Goal: Communication & Community: Answer question/provide support

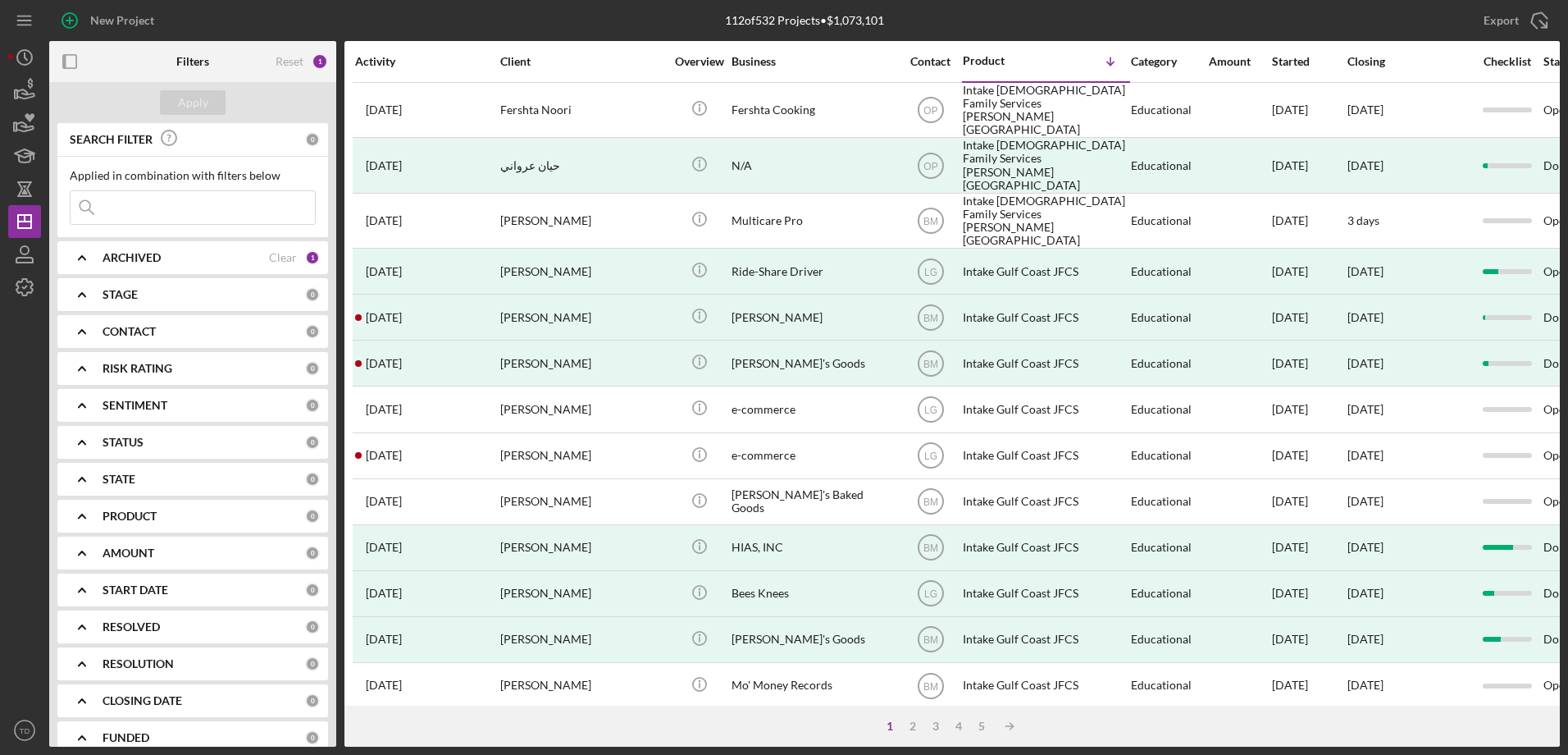
click at [232, 213] on input at bounding box center [193, 207] width 245 height 33
click at [218, 95] on button "Apply" at bounding box center [193, 102] width 66 height 24
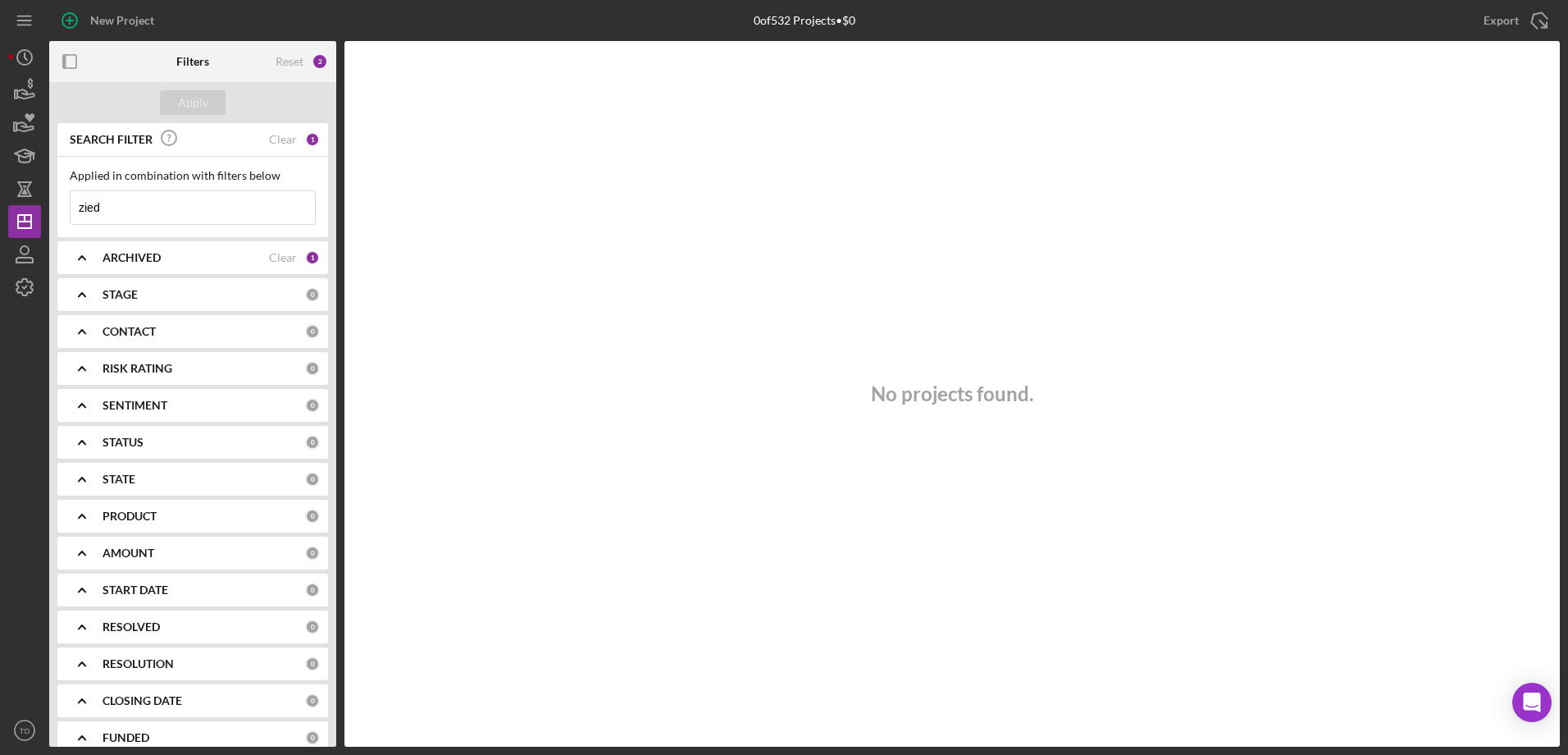
click at [177, 207] on input "zied" at bounding box center [193, 207] width 245 height 33
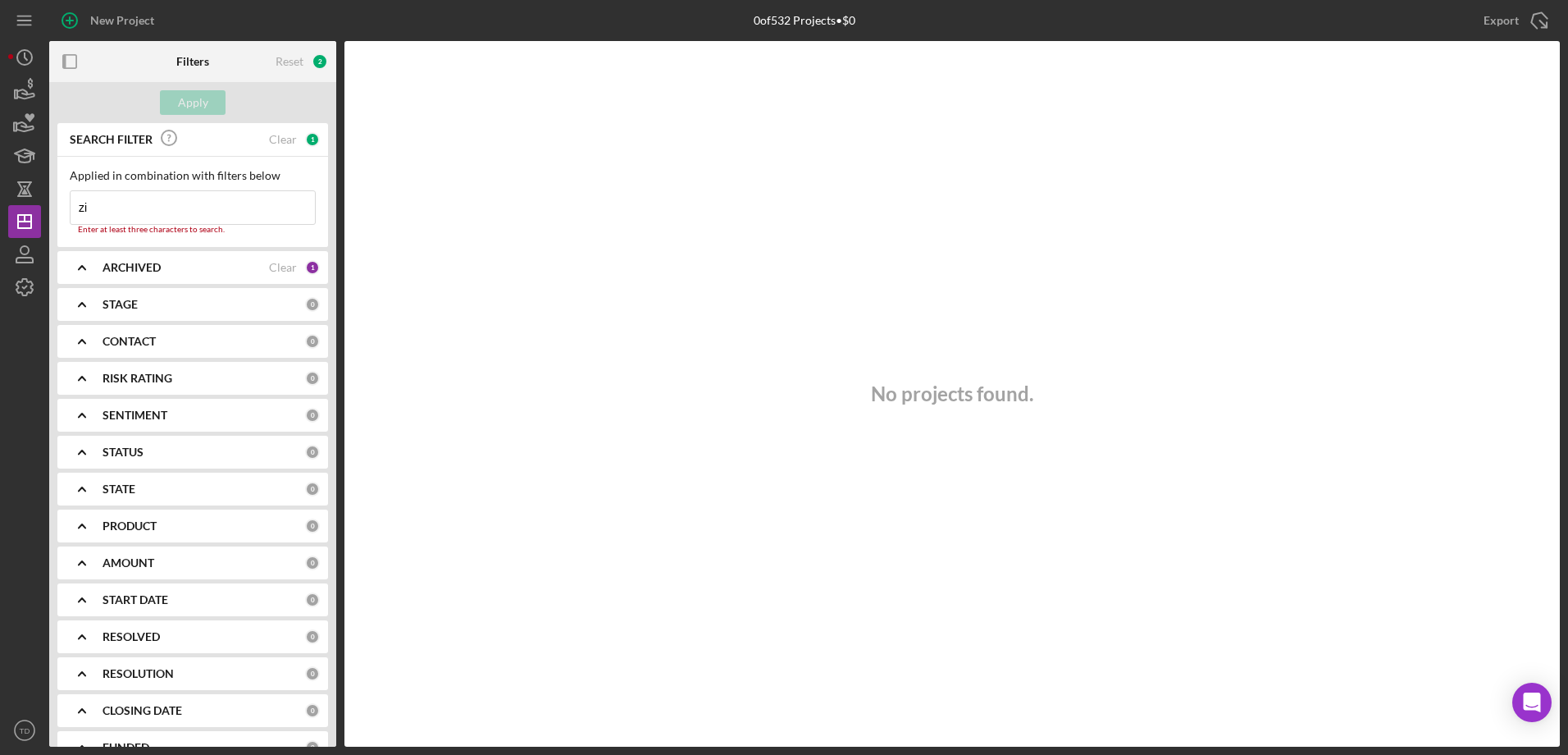
type input "z"
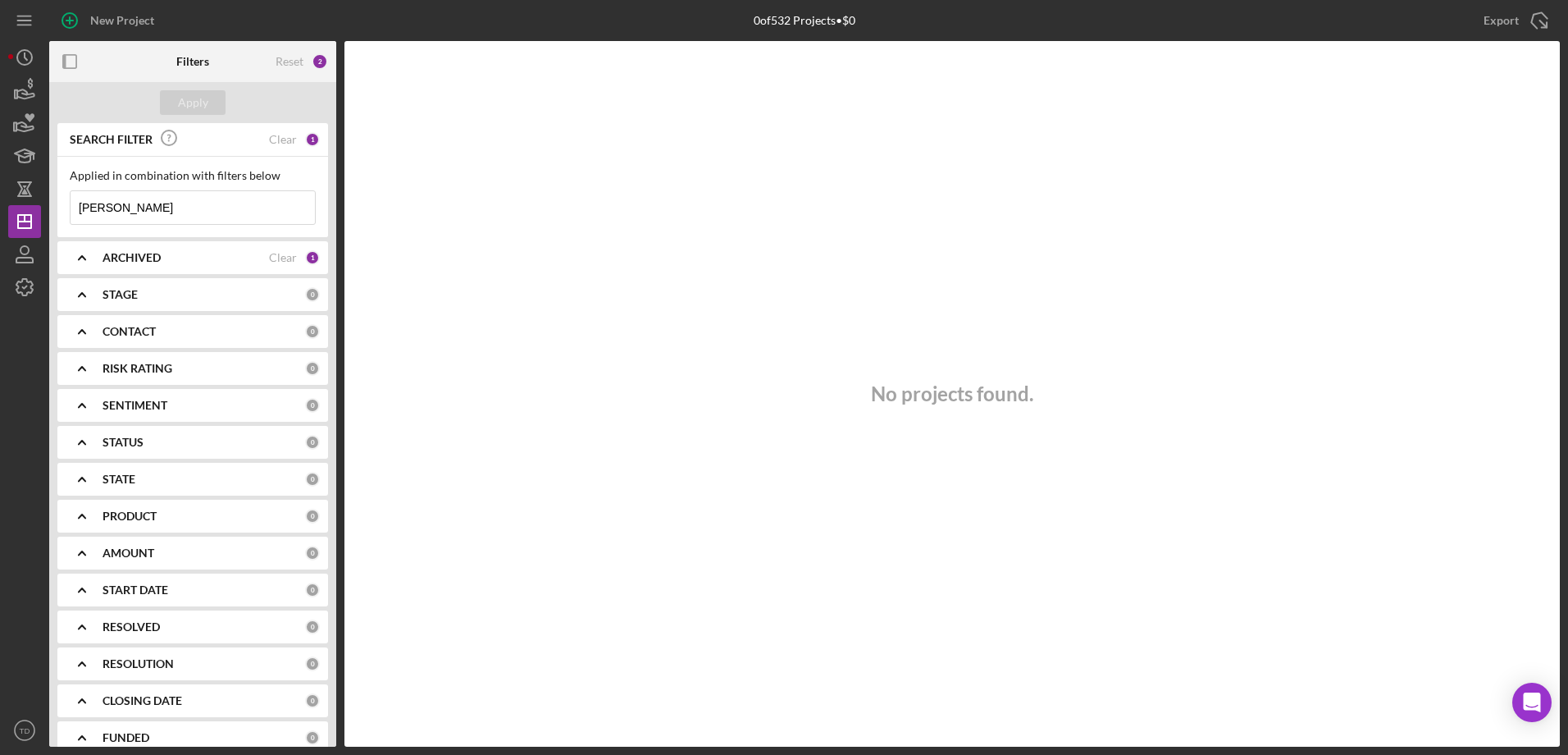
type input "[PERSON_NAME]"
click at [1524, 714] on div "Open Intercom Messenger" at bounding box center [1532, 703] width 43 height 43
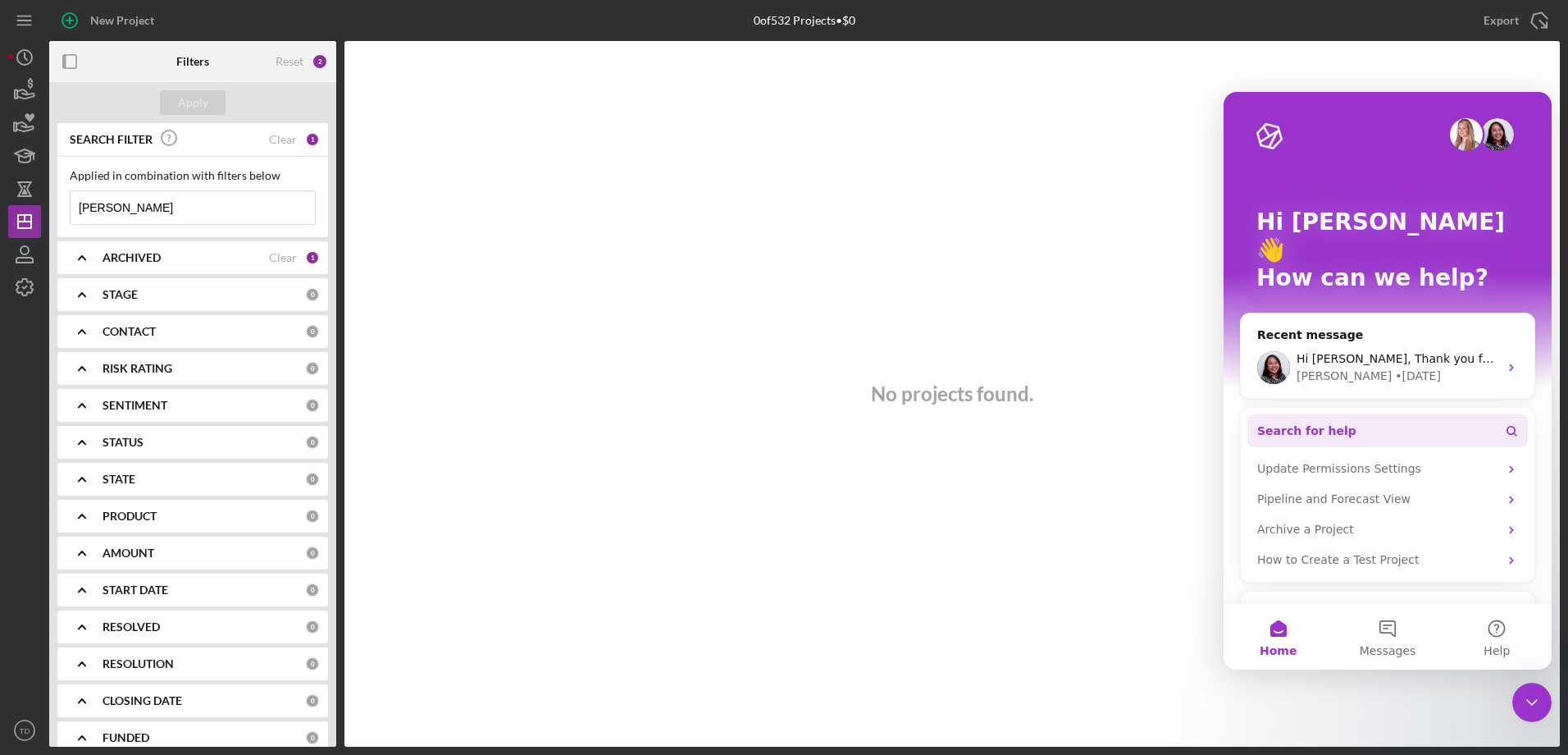
scroll to position [30, 0]
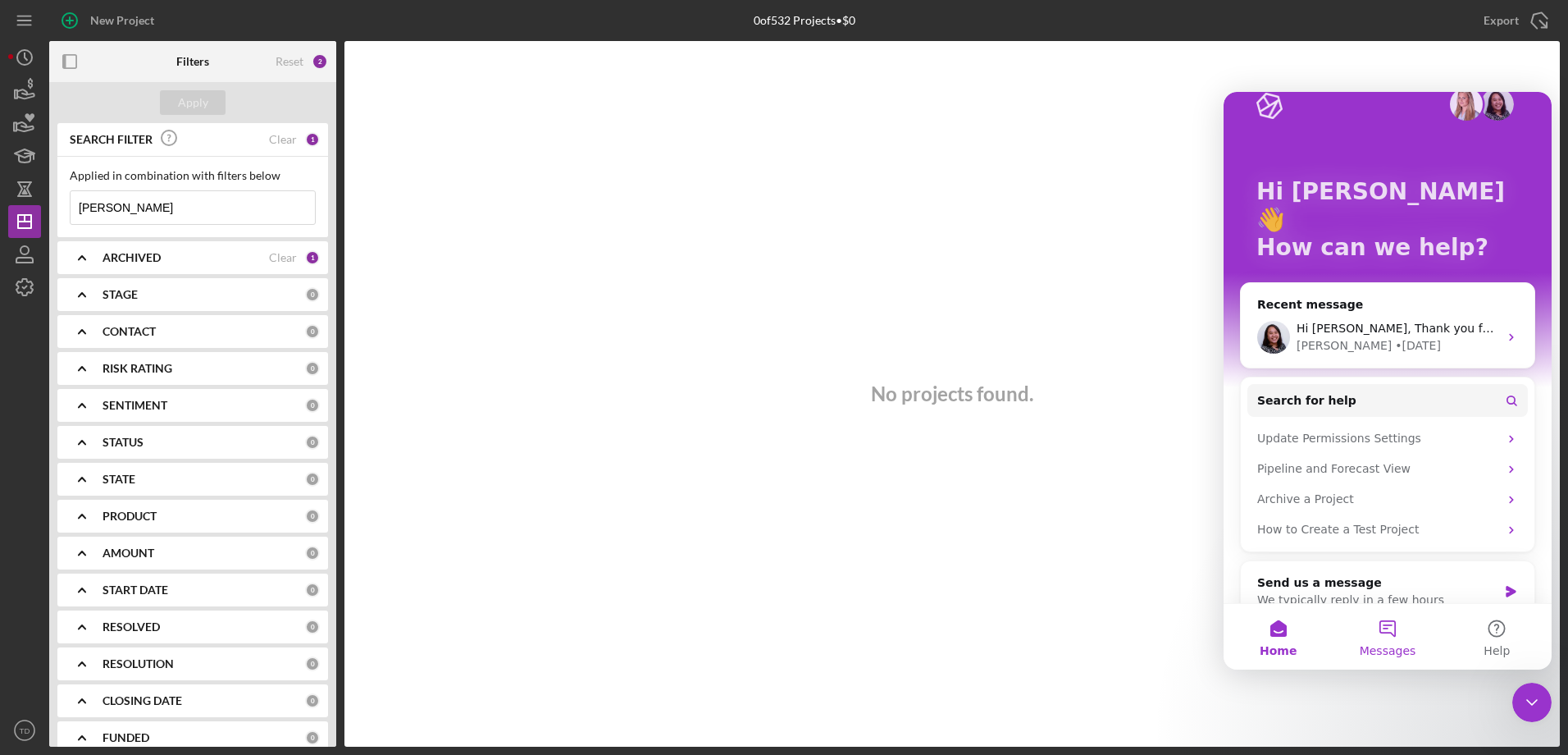
click at [1399, 636] on button "Messages" at bounding box center [1388, 637] width 109 height 66
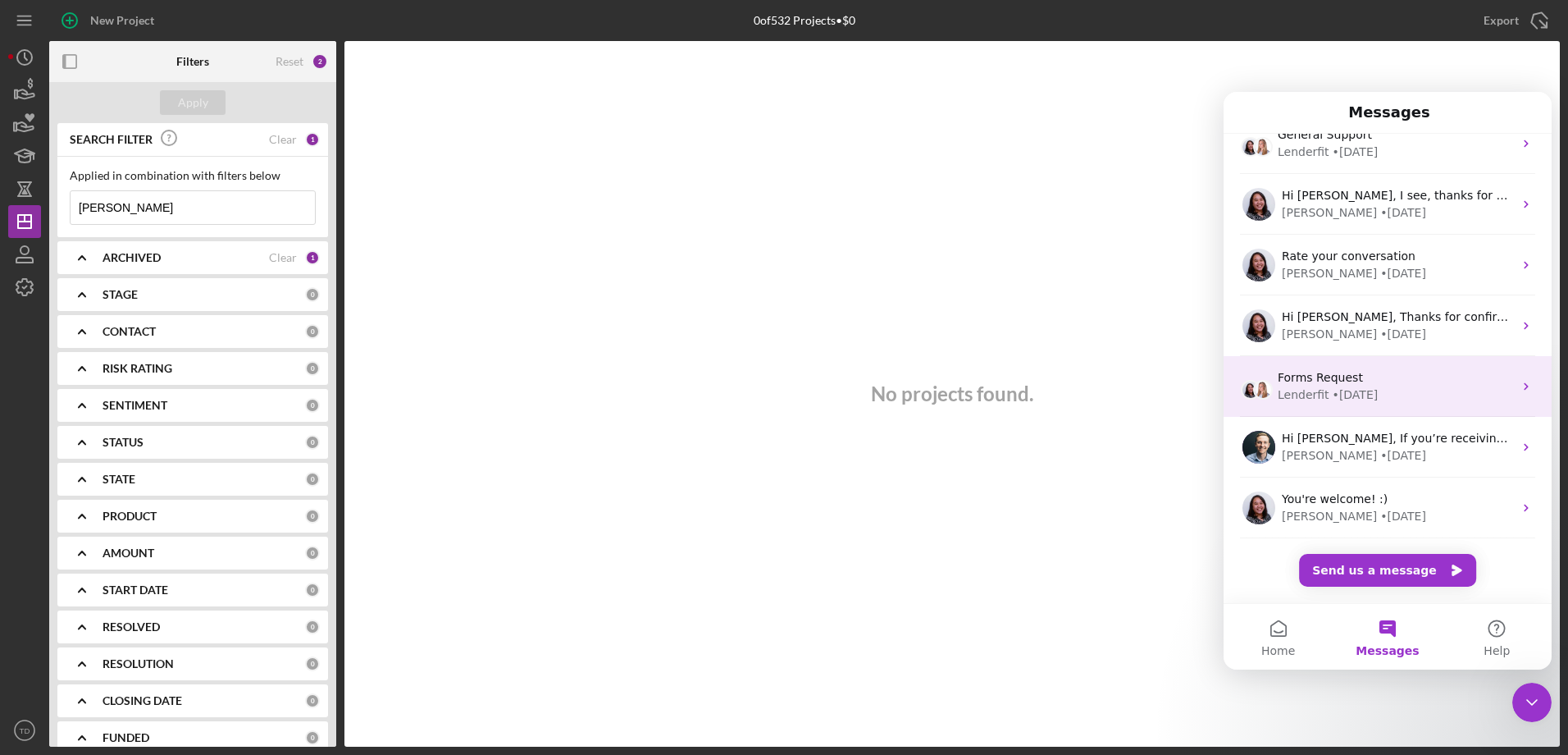
scroll to position [0, 0]
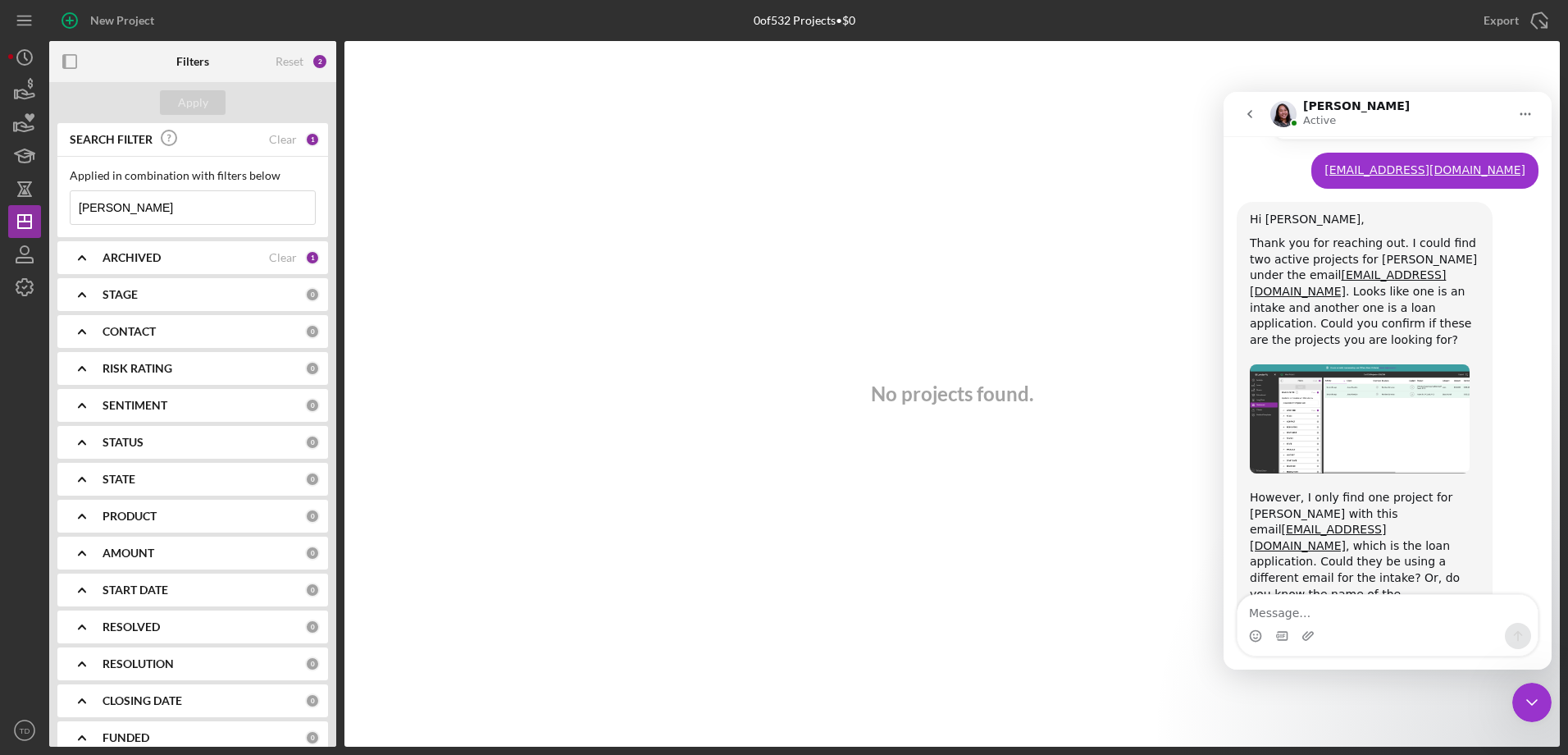
scroll to position [1079, 0]
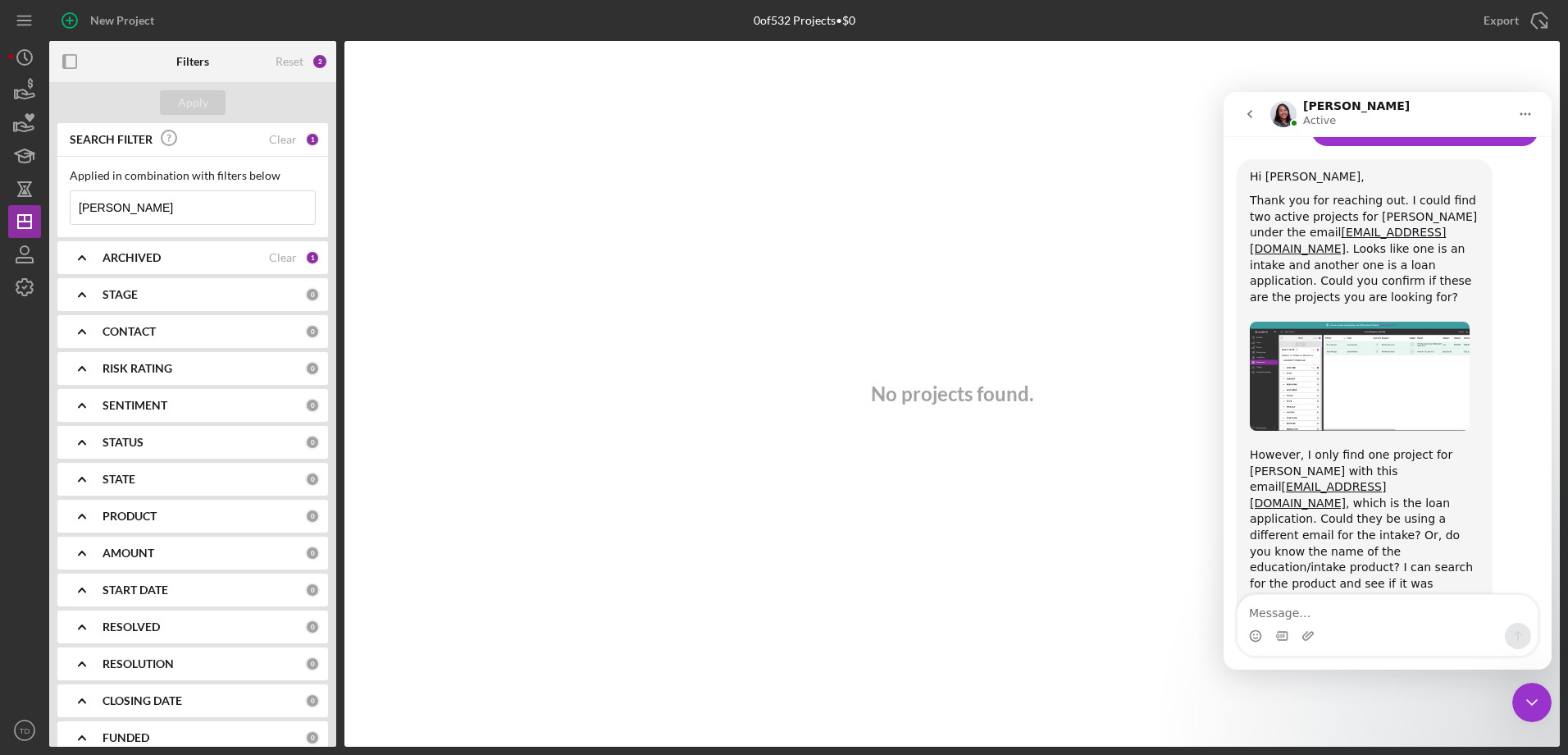
click at [1380, 339] on img "Christina says…" at bounding box center [1359, 377] width 219 height 109
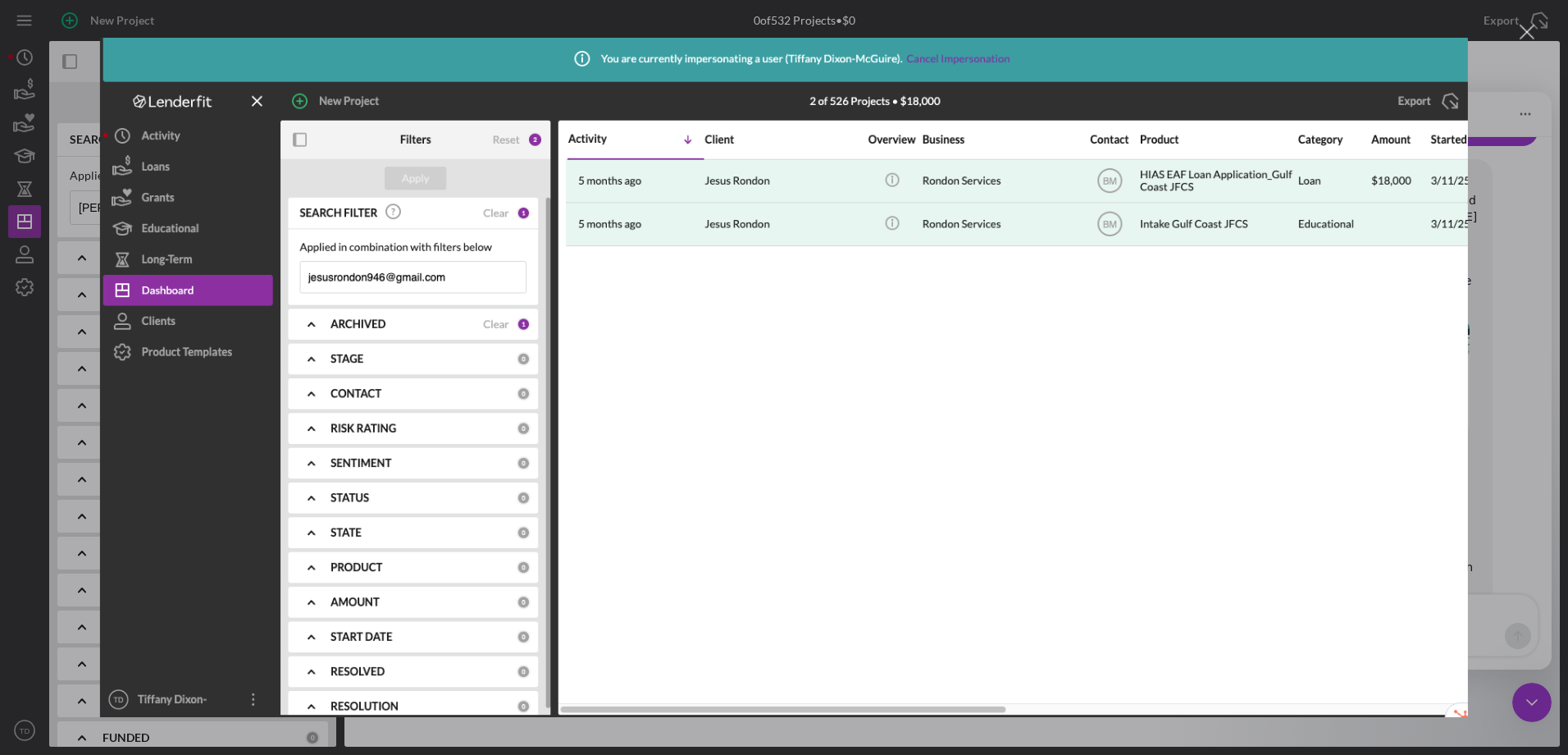
click at [1537, 318] on div "Intercom messenger" at bounding box center [784, 378] width 1568 height 755
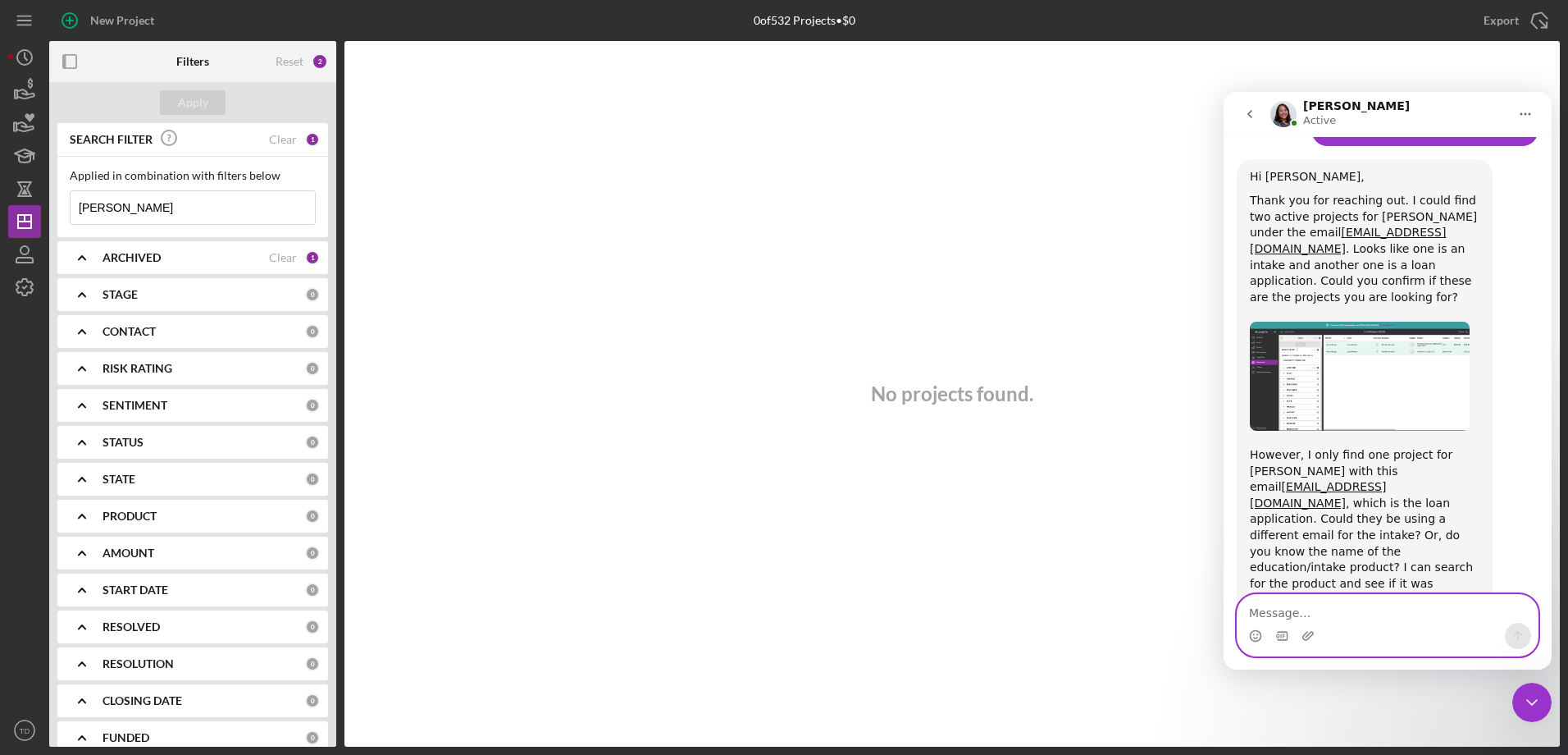
click at [1356, 613] on textarea "Message…" at bounding box center [1388, 609] width 300 height 28
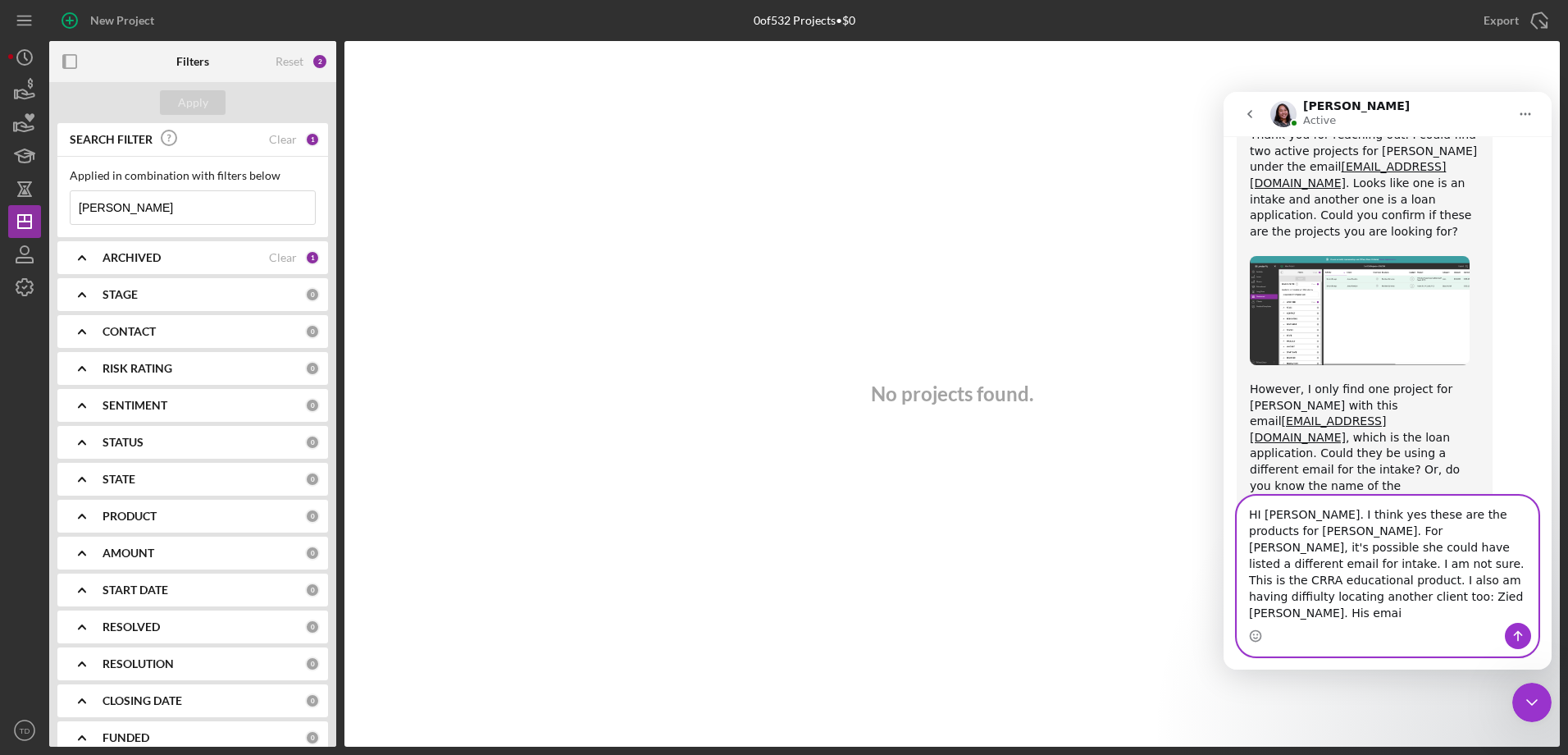
scroll to position [1160, 0]
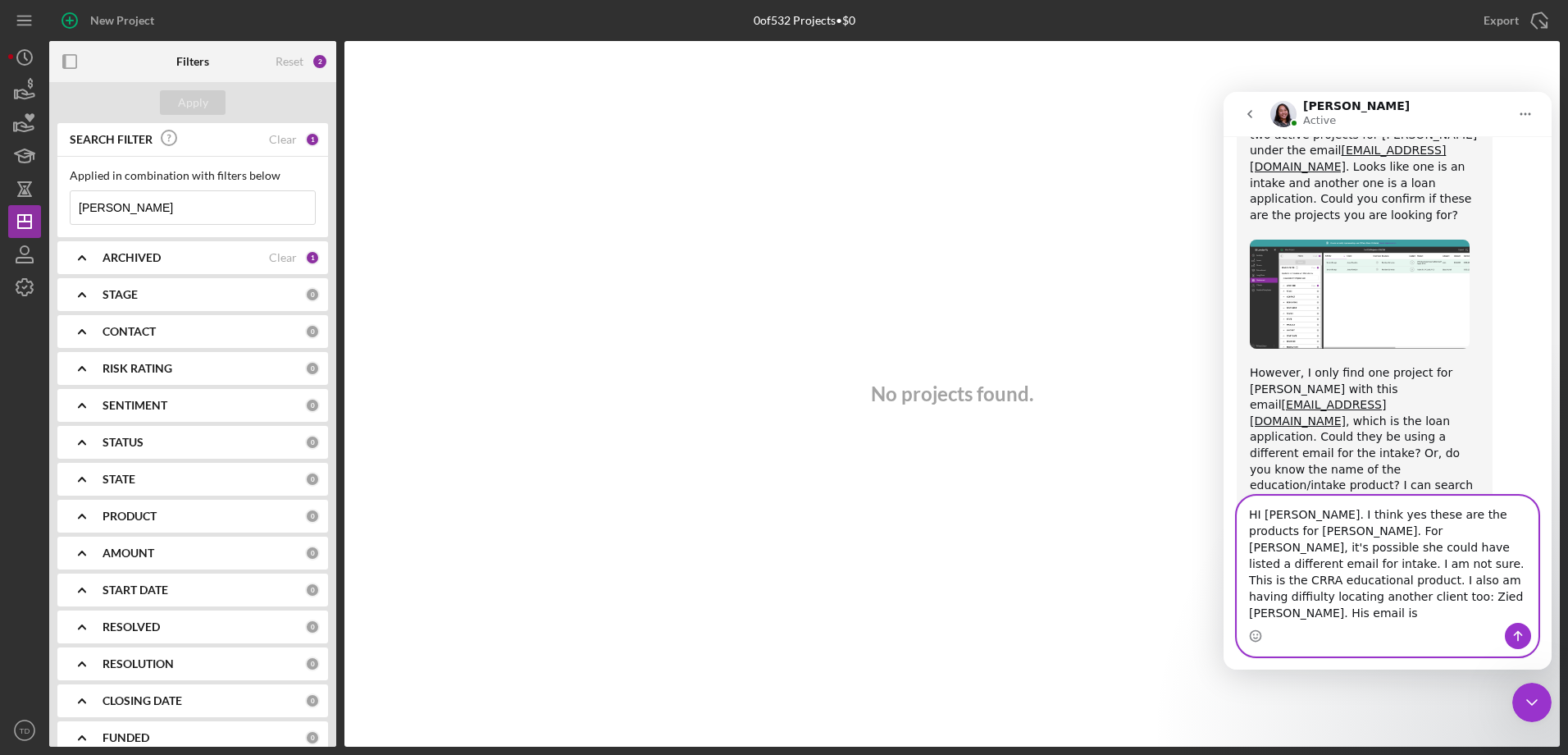
click at [1336, 614] on textarea "HI [PERSON_NAME]. I think yes these are the products for [PERSON_NAME]. For [PE…" at bounding box center [1388, 560] width 300 height 127
paste textarea "[EMAIL_ADDRESS][DOMAIN_NAME]"
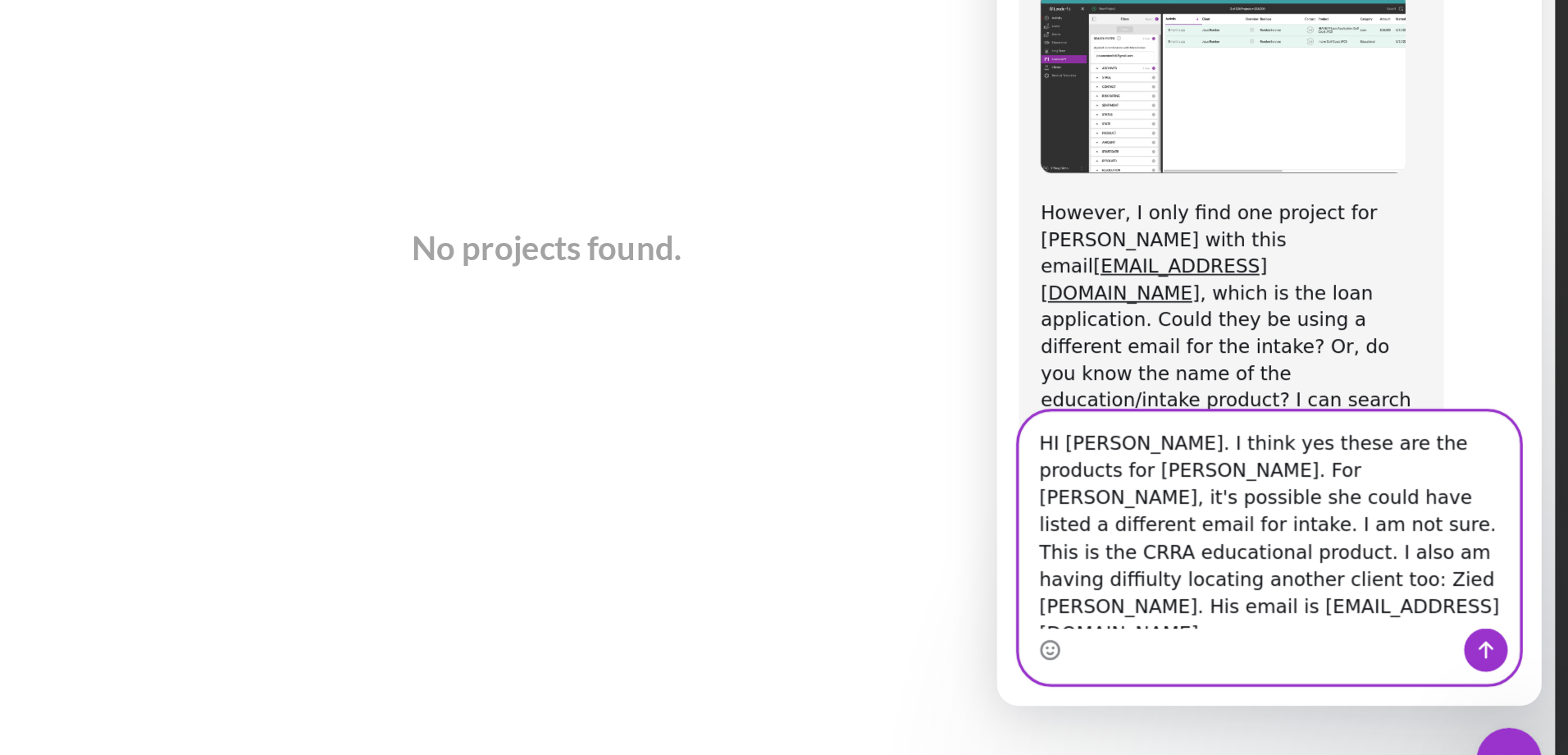
scroll to position [0, 0]
type textarea "HI [PERSON_NAME]. I think yes these are the products for [PERSON_NAME]. For [PE…"
click at [1293, 294] on icon "Send a message…" at bounding box center [1290, 291] width 13 height 13
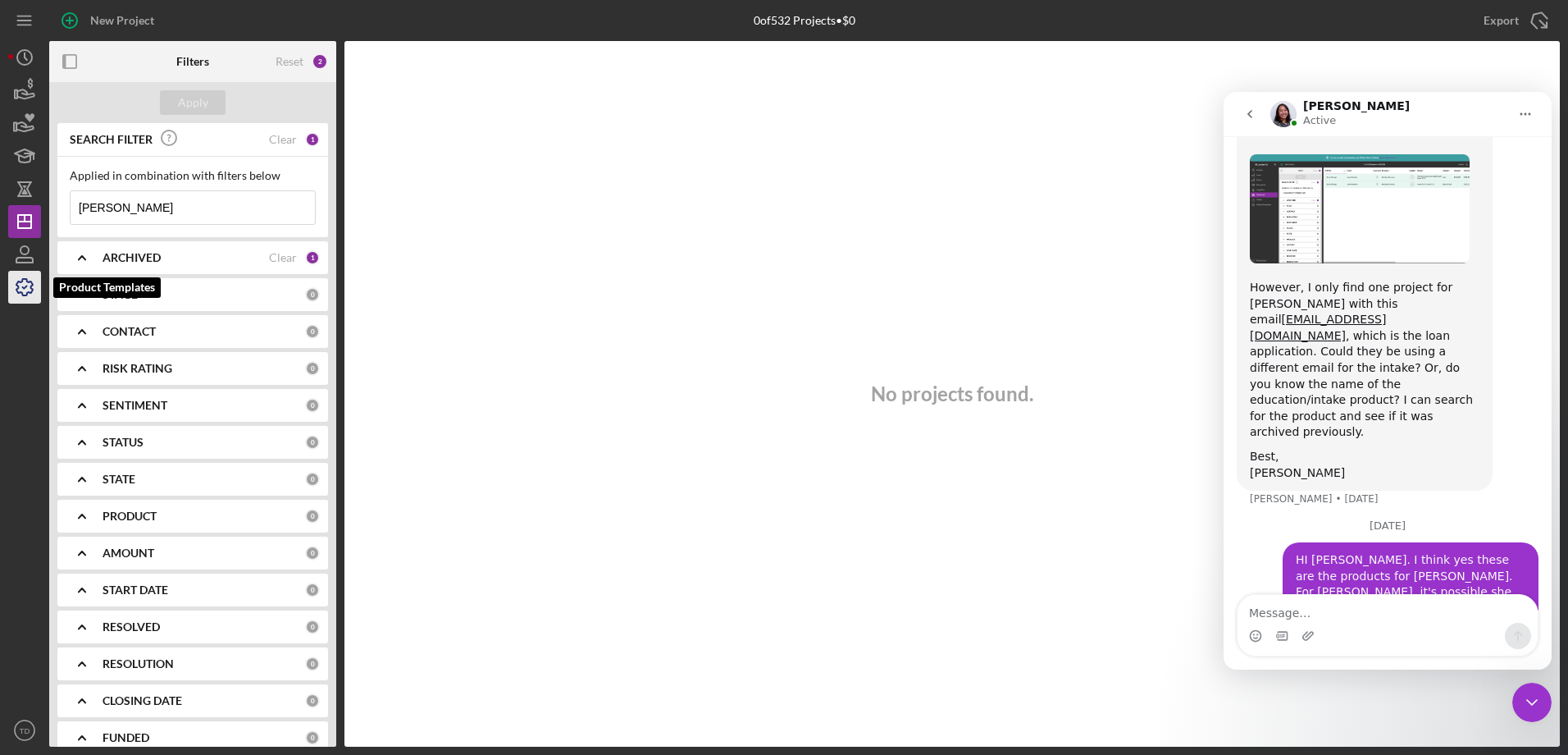
click at [30, 289] on icon "button" at bounding box center [24, 286] width 41 height 41
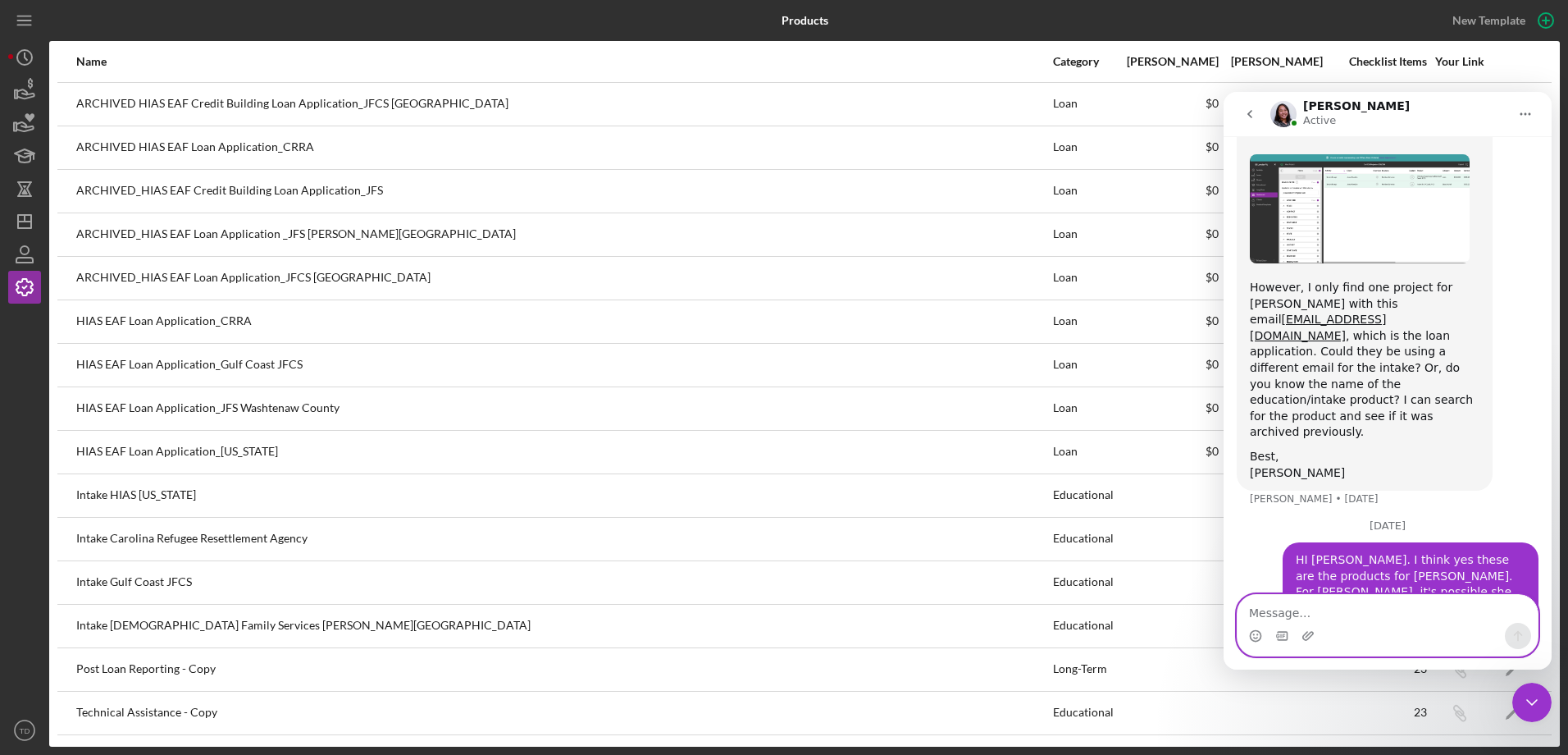
click at [1403, 599] on textarea "Message…" at bounding box center [1388, 609] width 300 height 28
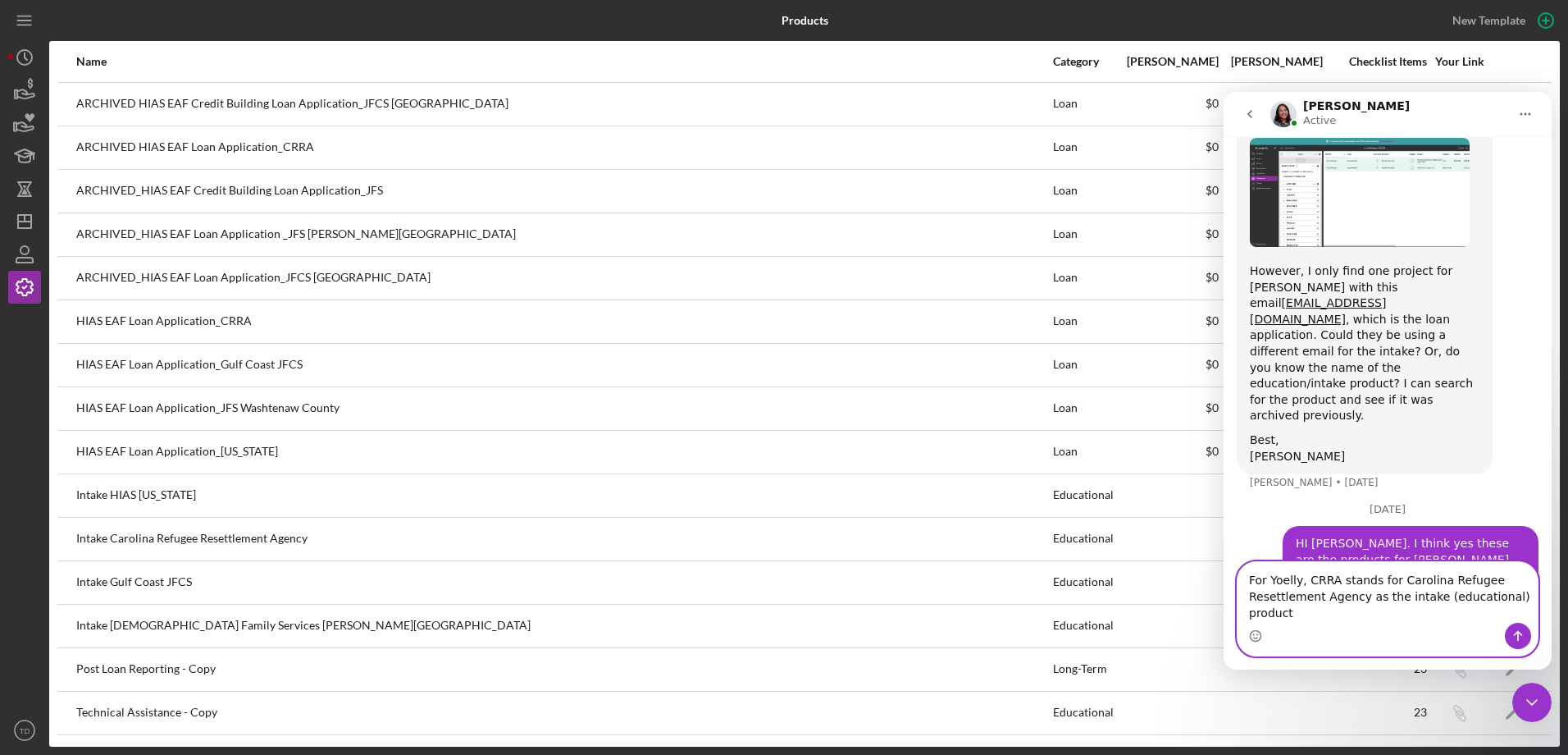
scroll to position [1301, 0]
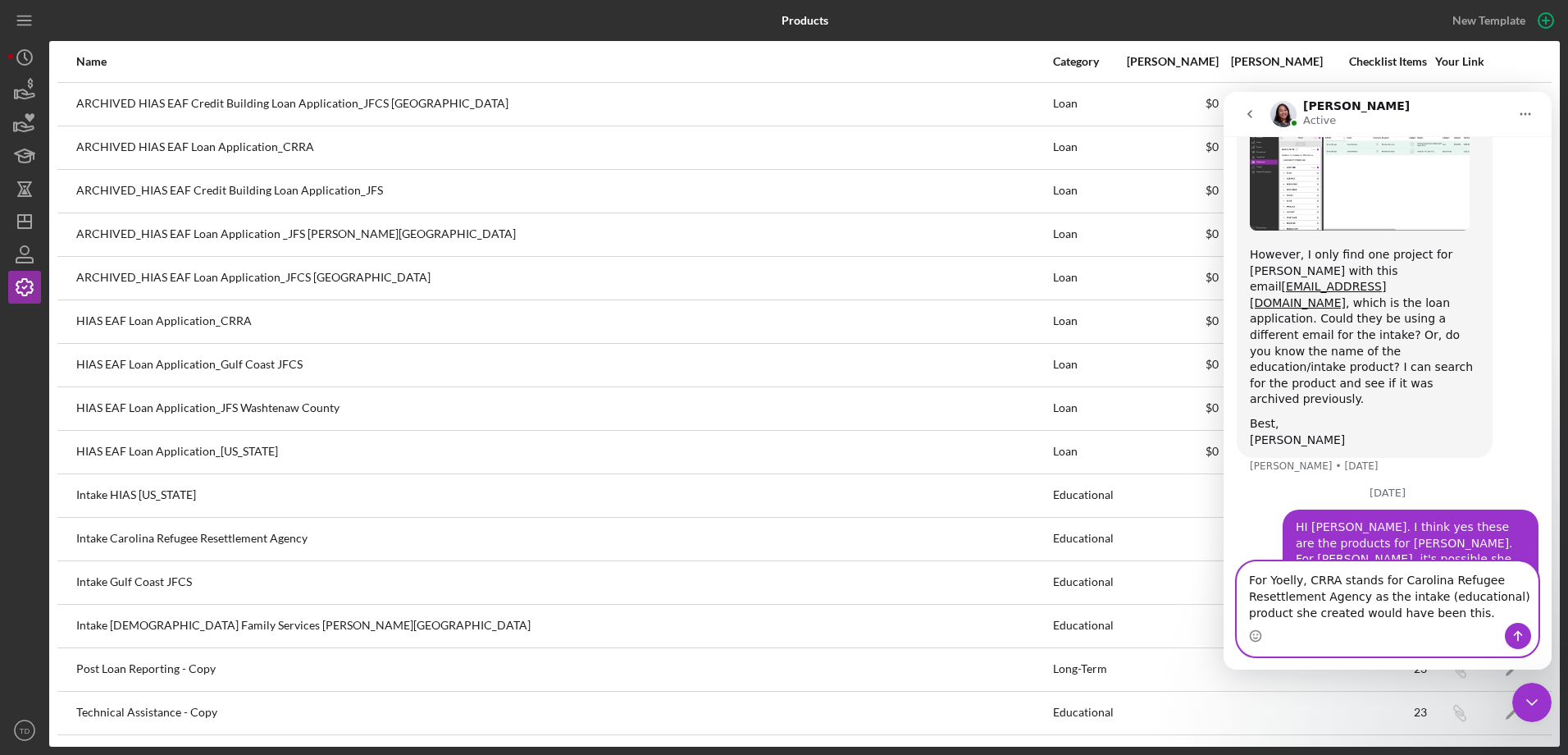
type textarea "For Yoelly, CRRA stands for Carolina Refugee Resettlement Agency as the intake …"
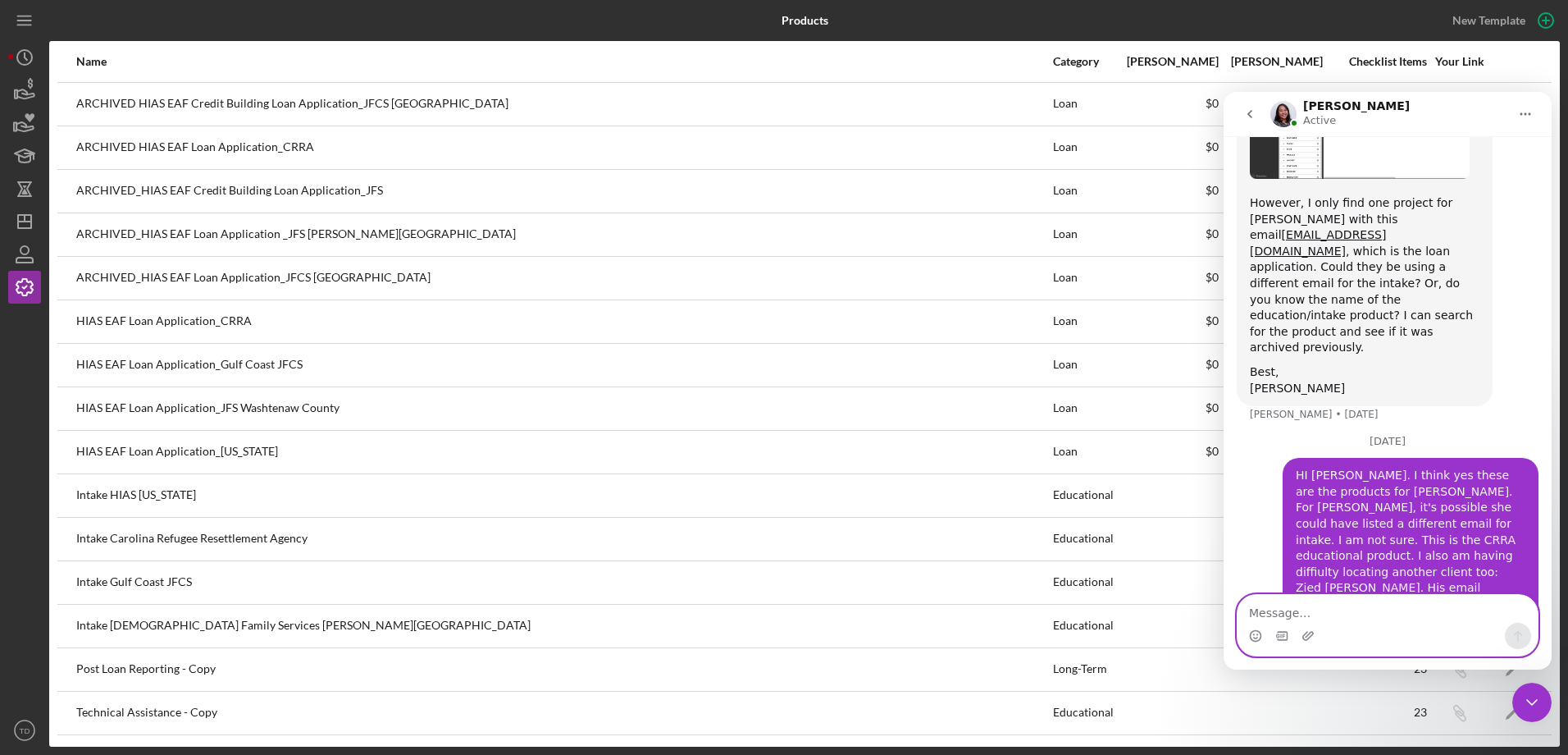
scroll to position [1354, 0]
click at [40, 59] on icon "Icon/History" at bounding box center [24, 57] width 41 height 41
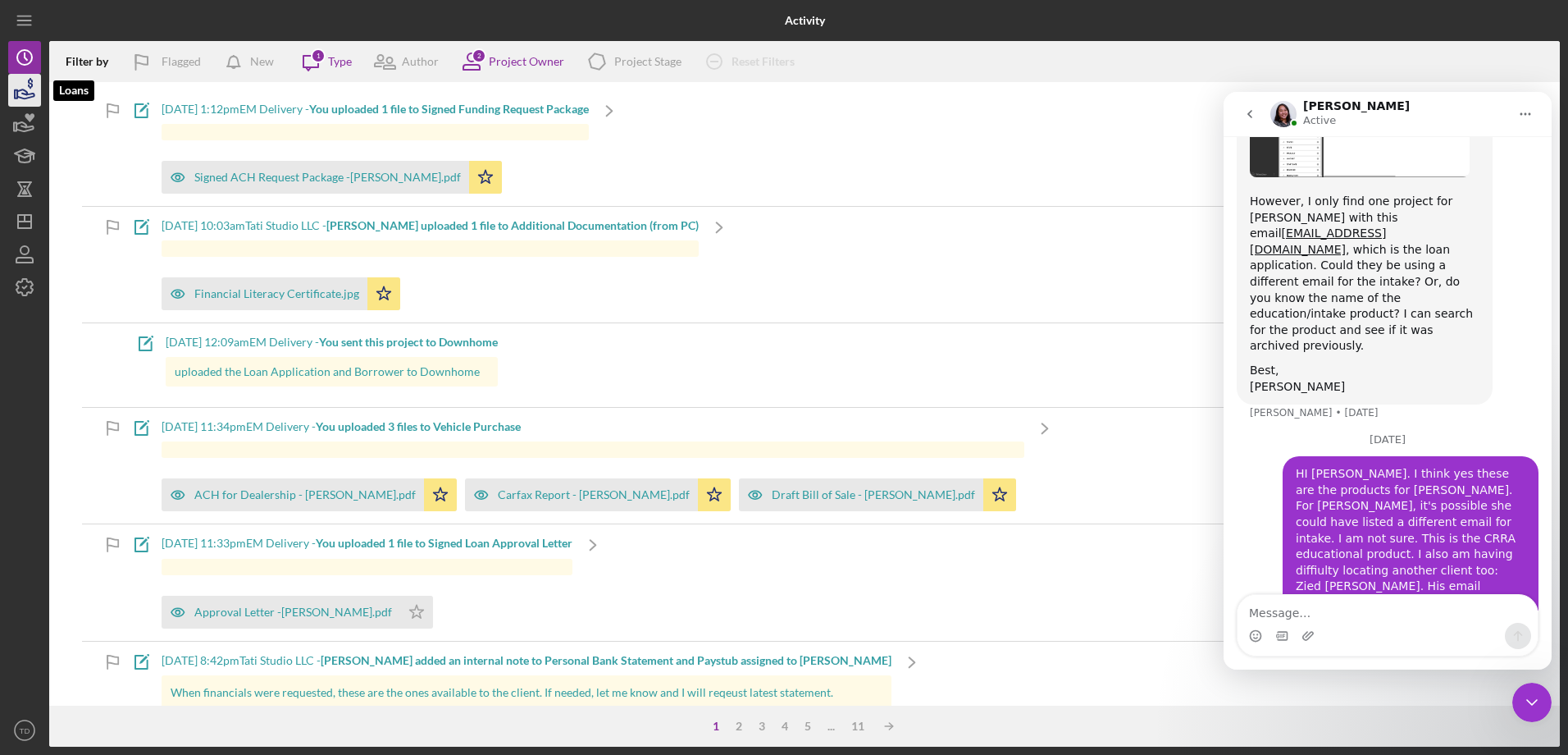
click at [24, 92] on icon "button" at bounding box center [24, 89] width 41 height 41
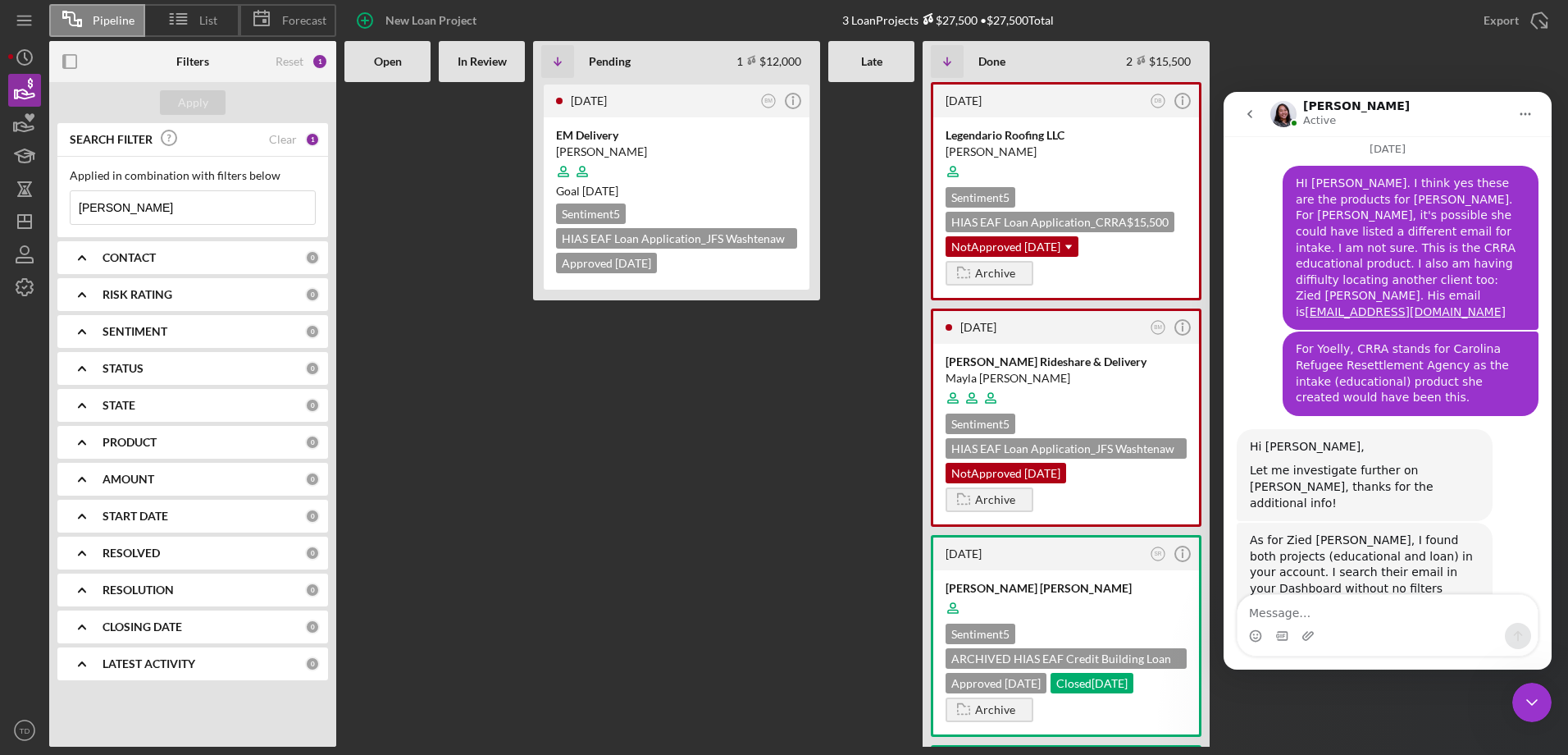
scroll to position [1704, 0]
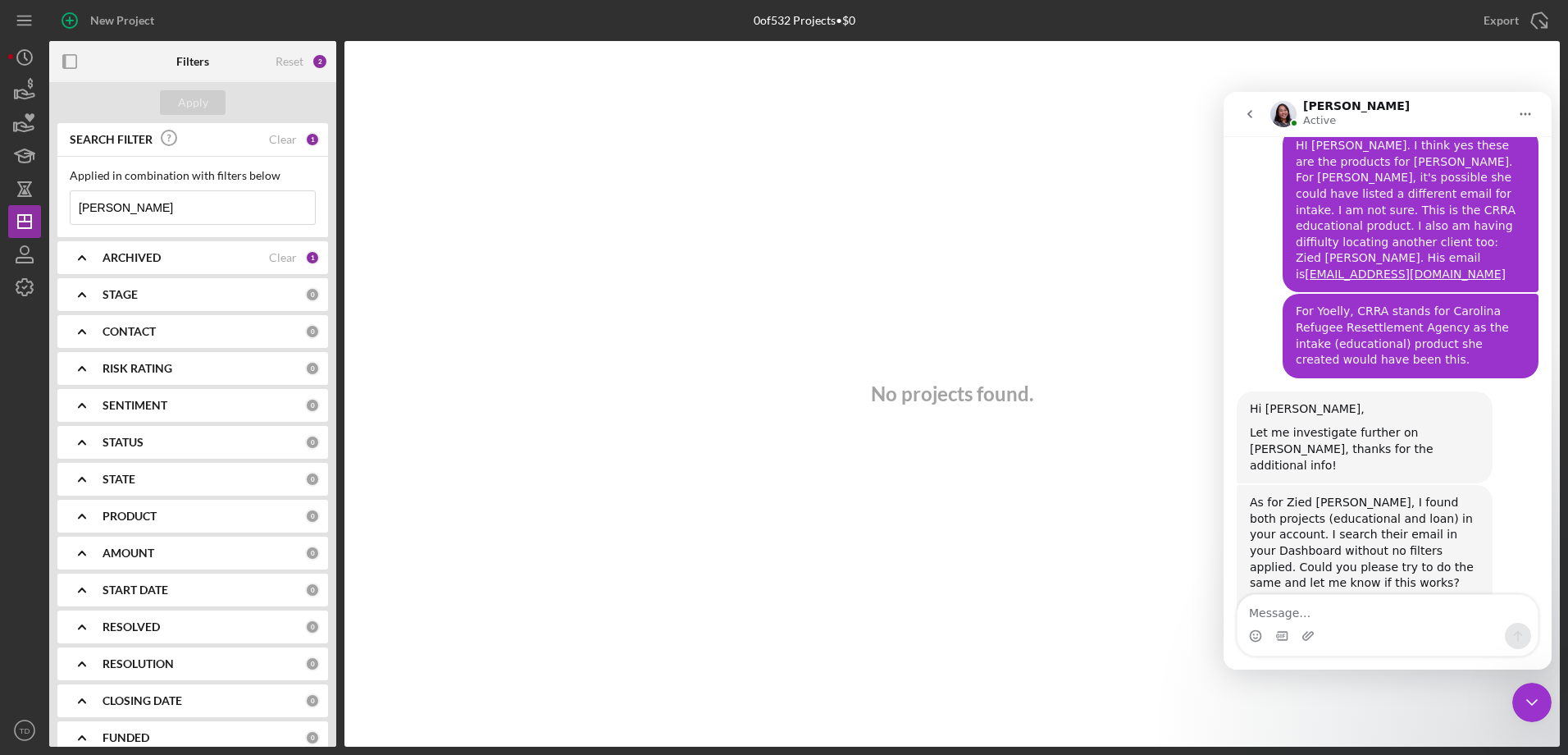
scroll to position [1704, 0]
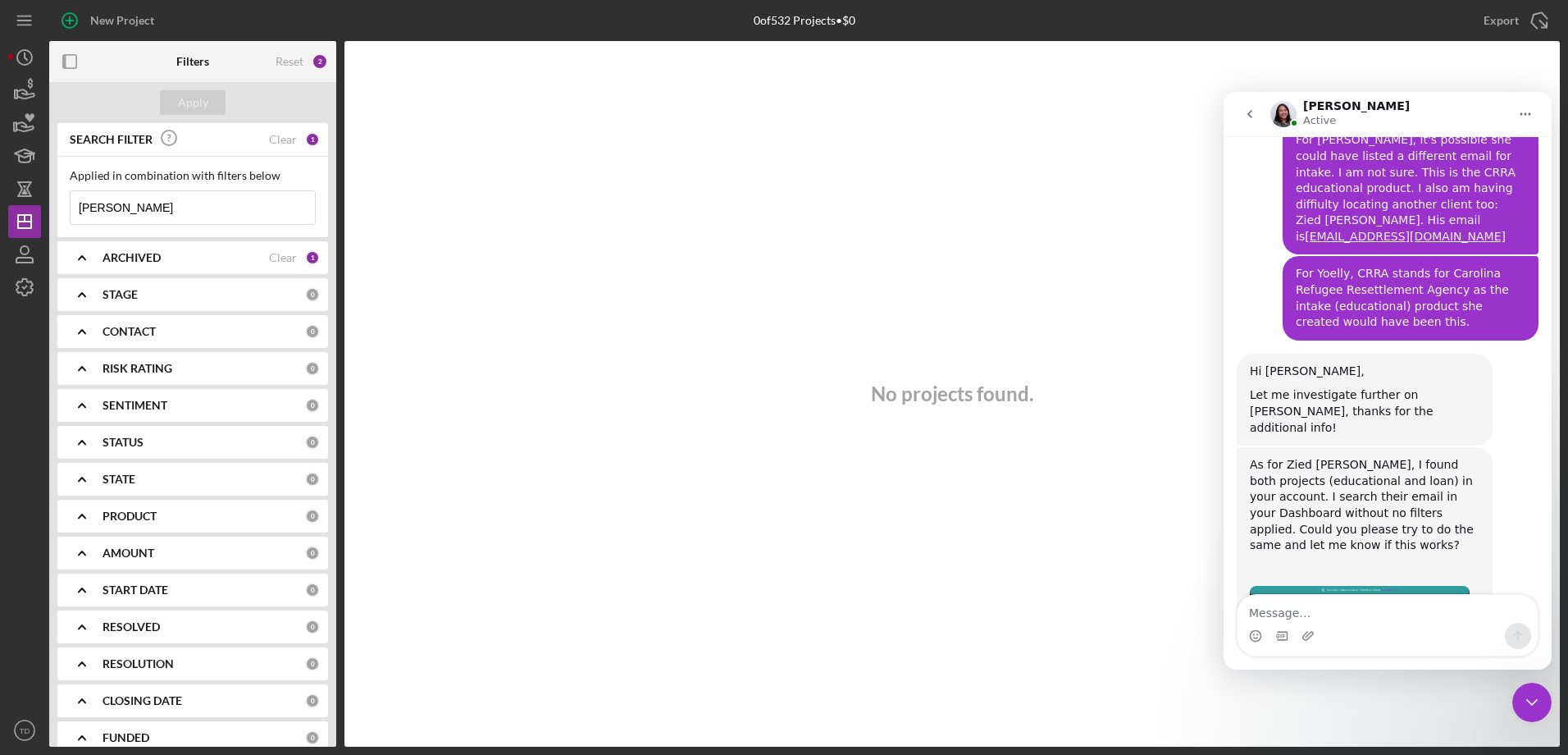
click at [200, 261] on div "ARCHIVED" at bounding box center [186, 257] width 167 height 13
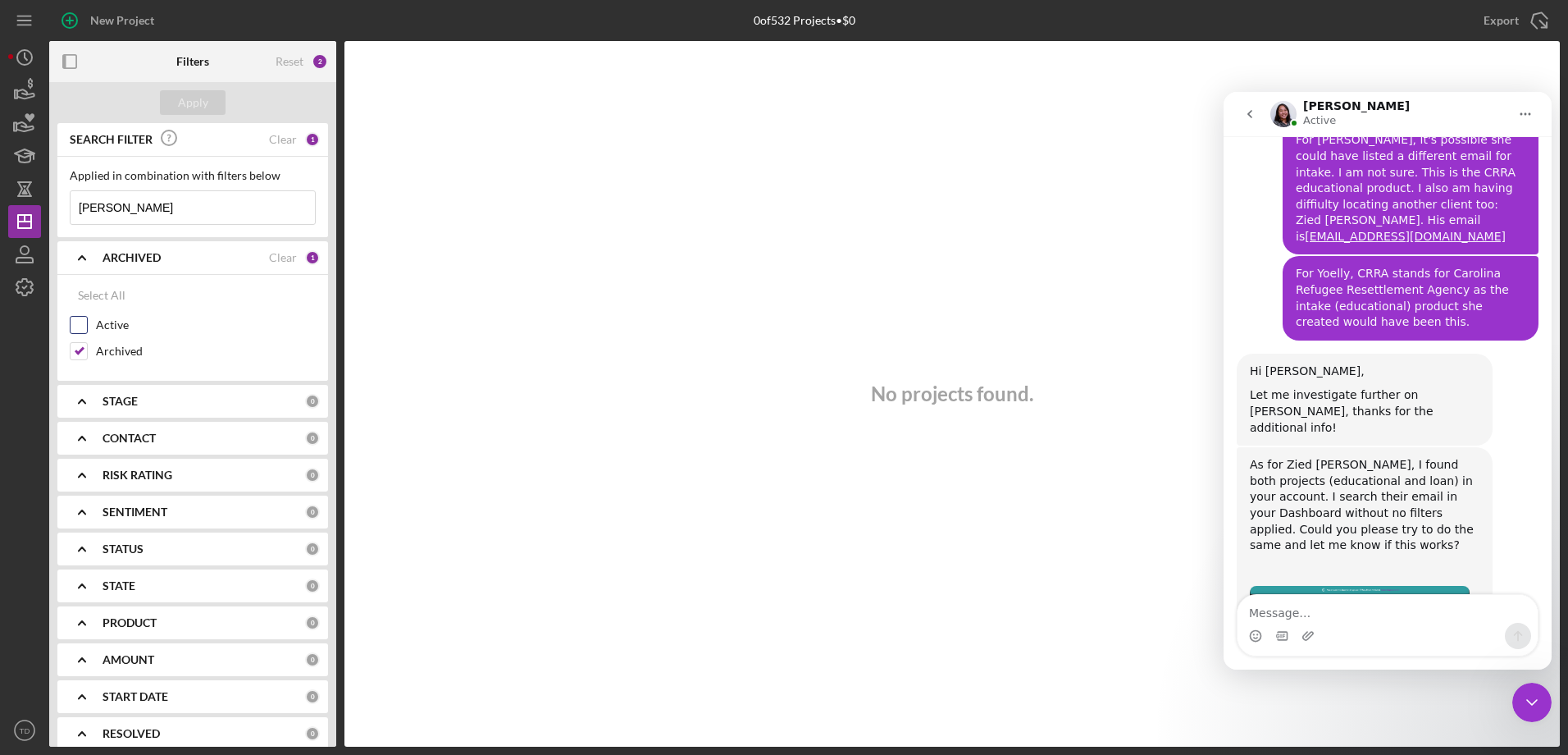
click at [83, 318] on input "Active" at bounding box center [78, 325] width 16 height 16
checkbox input "true"
click at [206, 102] on div "Apply" at bounding box center [193, 102] width 30 height 24
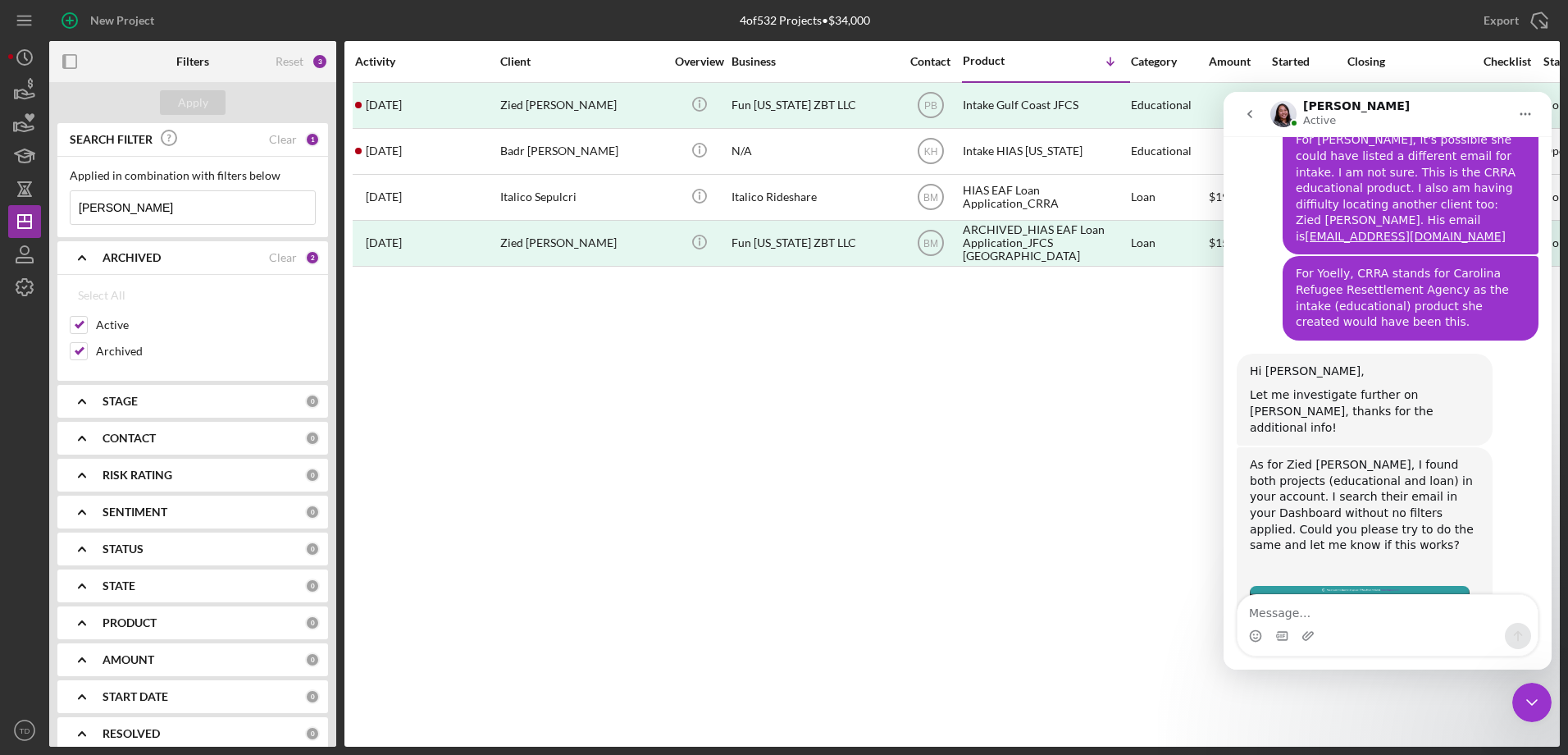
click at [1382, 635] on div "Intercom messenger" at bounding box center [1388, 636] width 300 height 26
click at [1386, 605] on textarea "Message…" at bounding box center [1388, 609] width 300 height 28
type textarea "U"
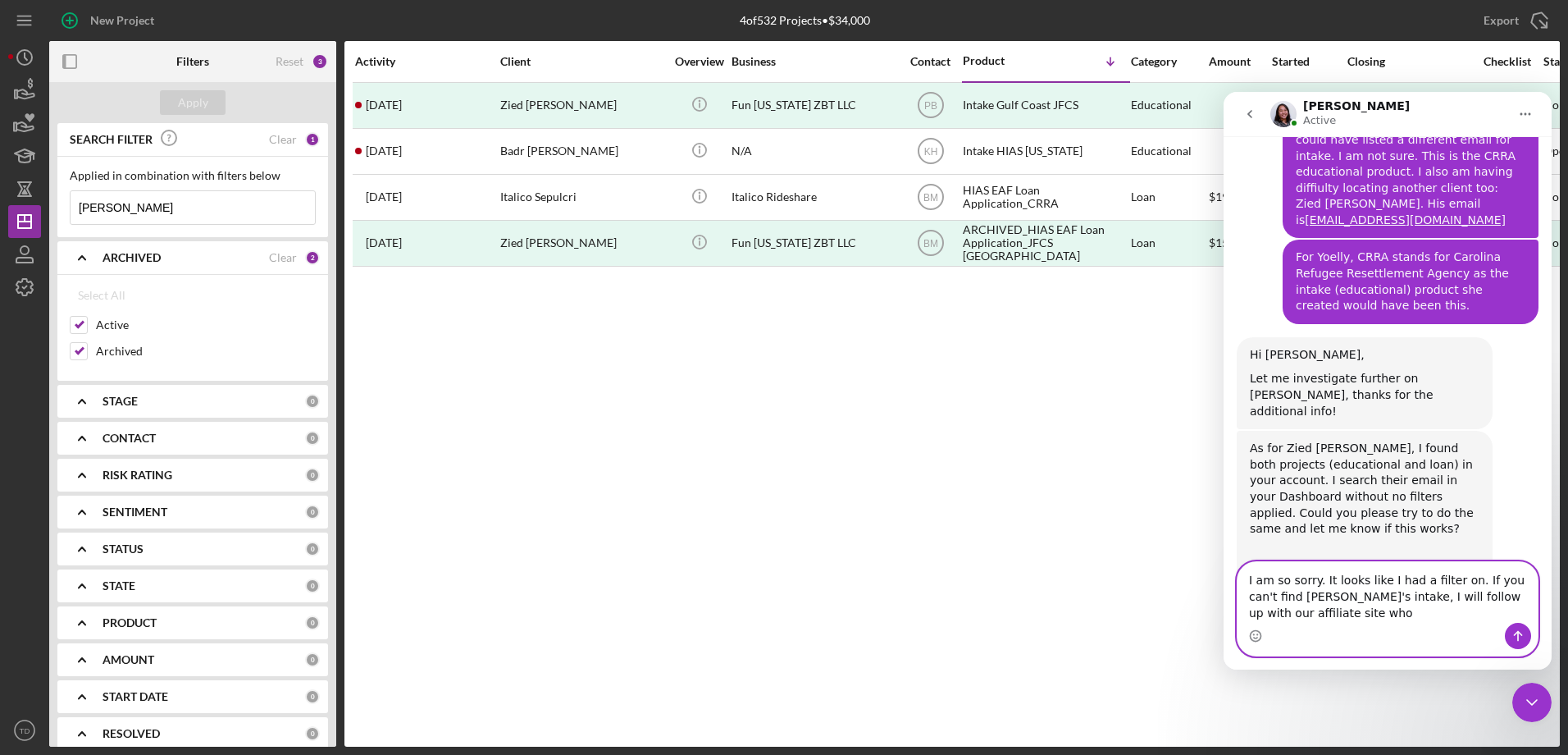
scroll to position [1736, 0]
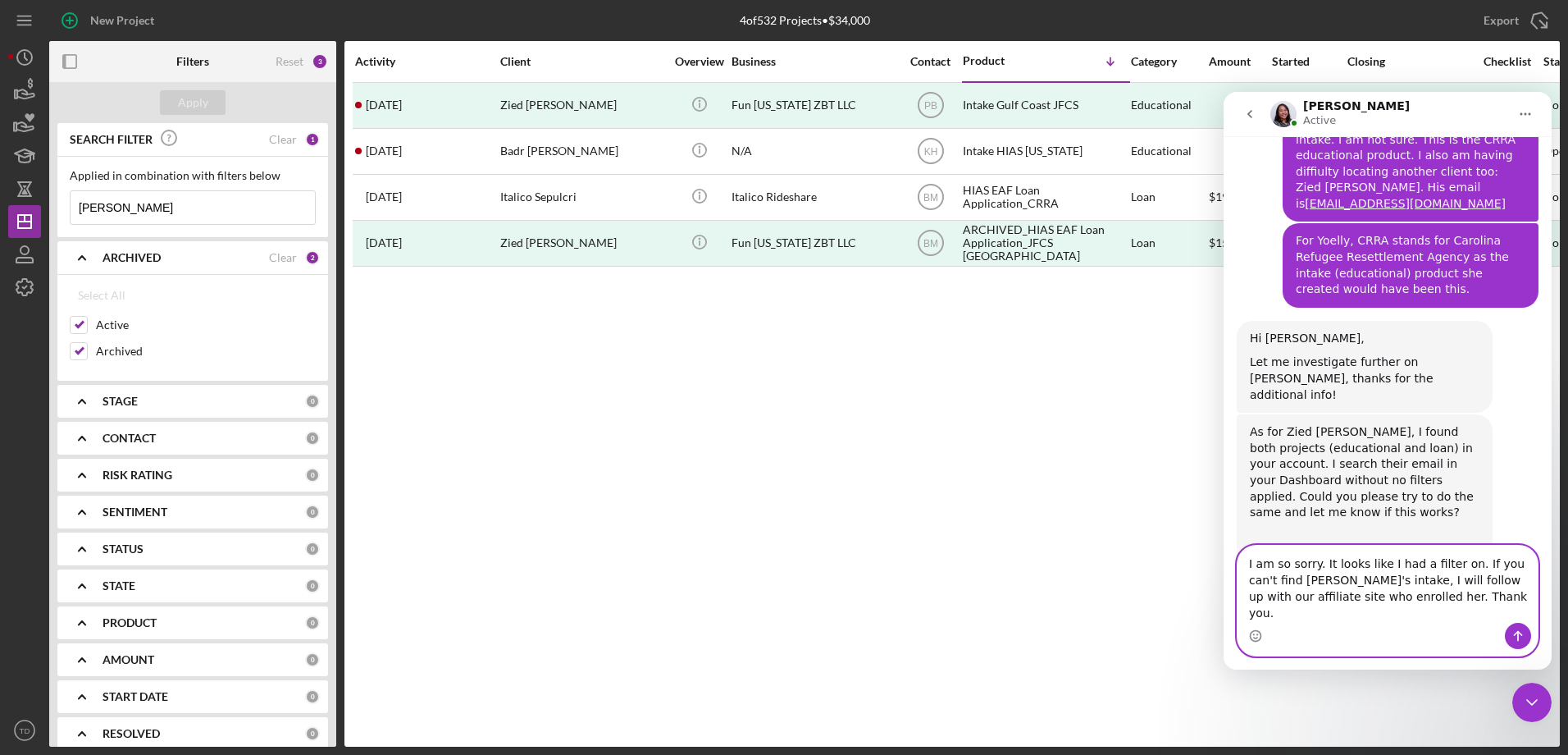
click at [1457, 581] on textarea "I am so sorry. It looks like I had a filter on. If you can't find Yoelly's inta…" at bounding box center [1388, 584] width 300 height 77
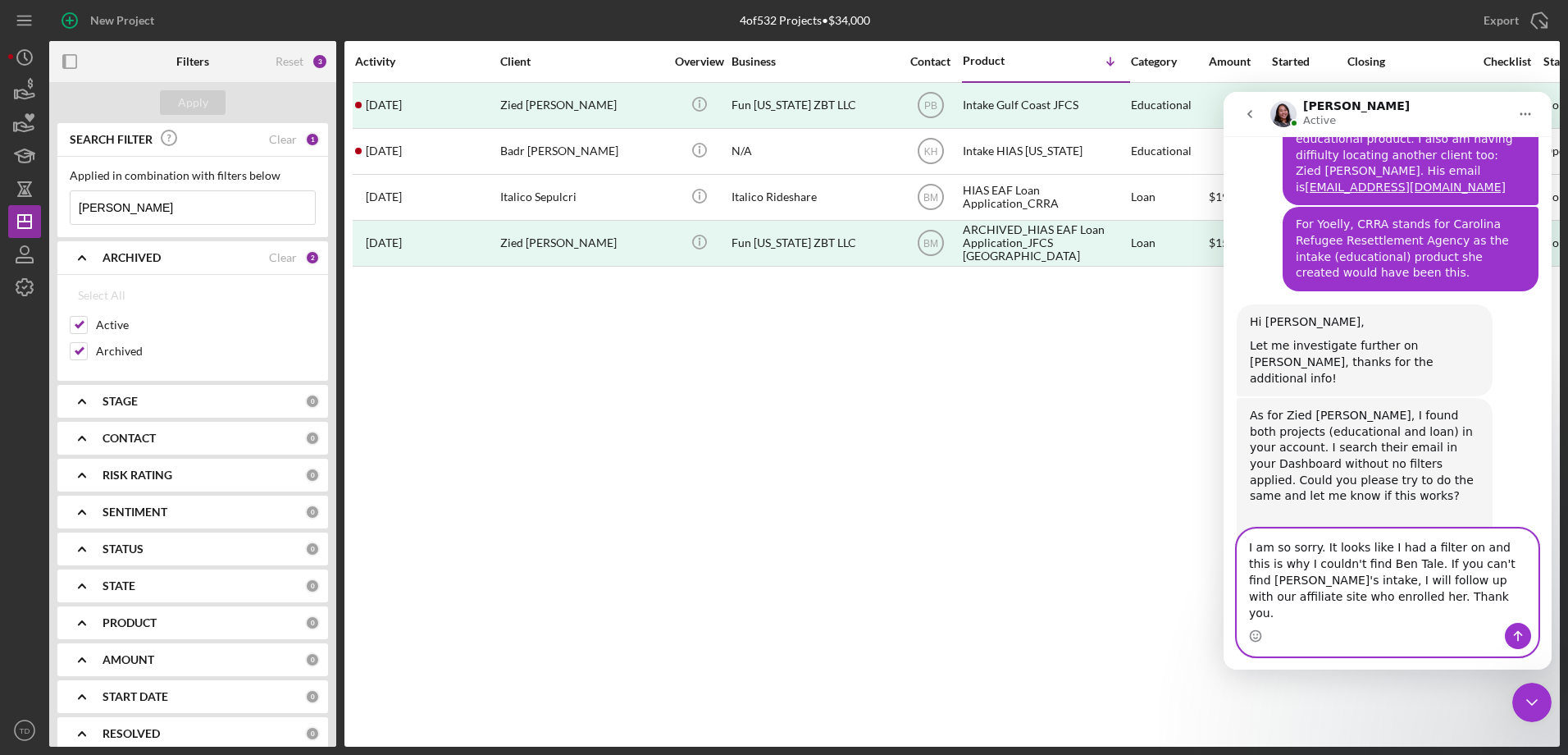
type textarea "I am so sorry. It looks like I had a filter on and this is why I couldn't find …"
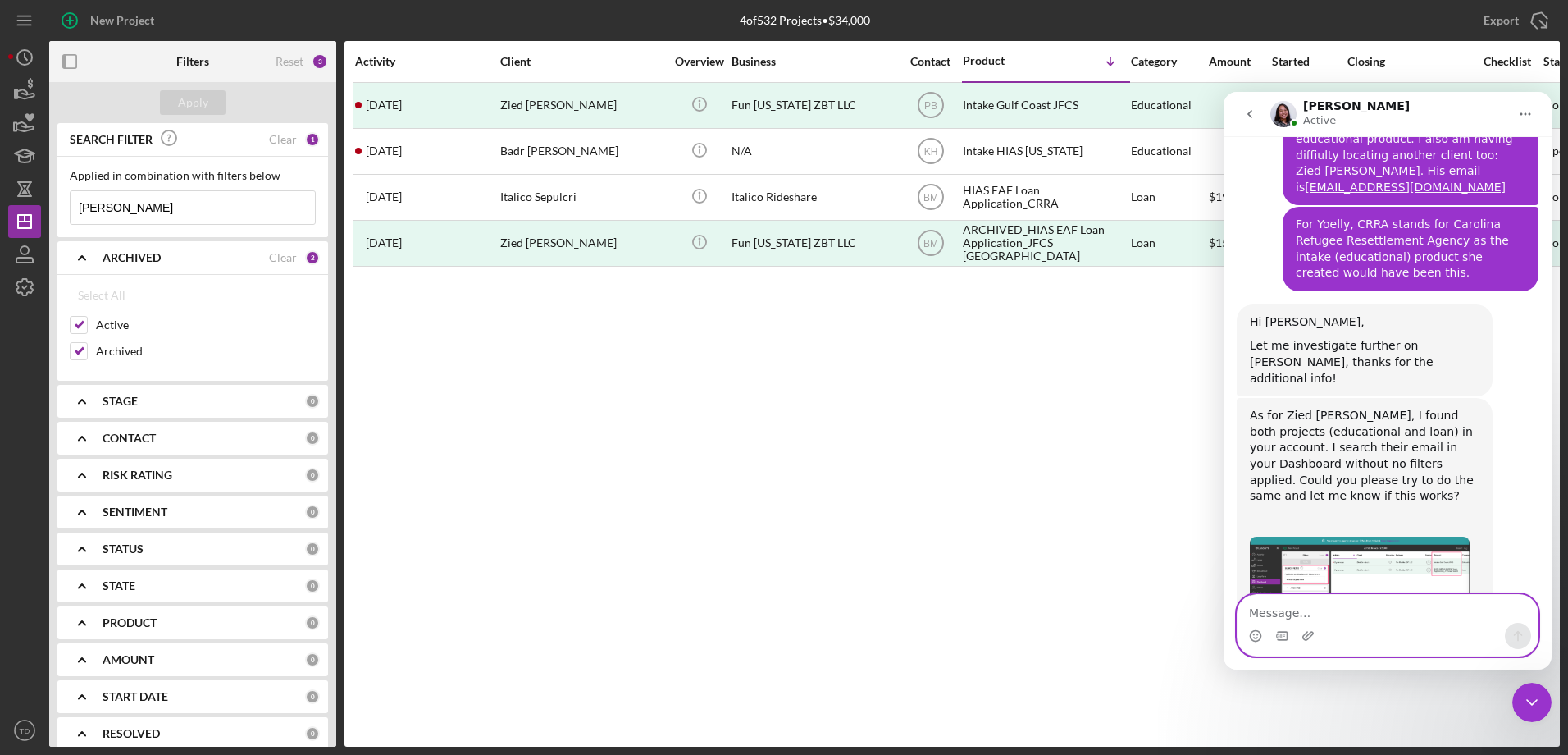
scroll to position [1817, 0]
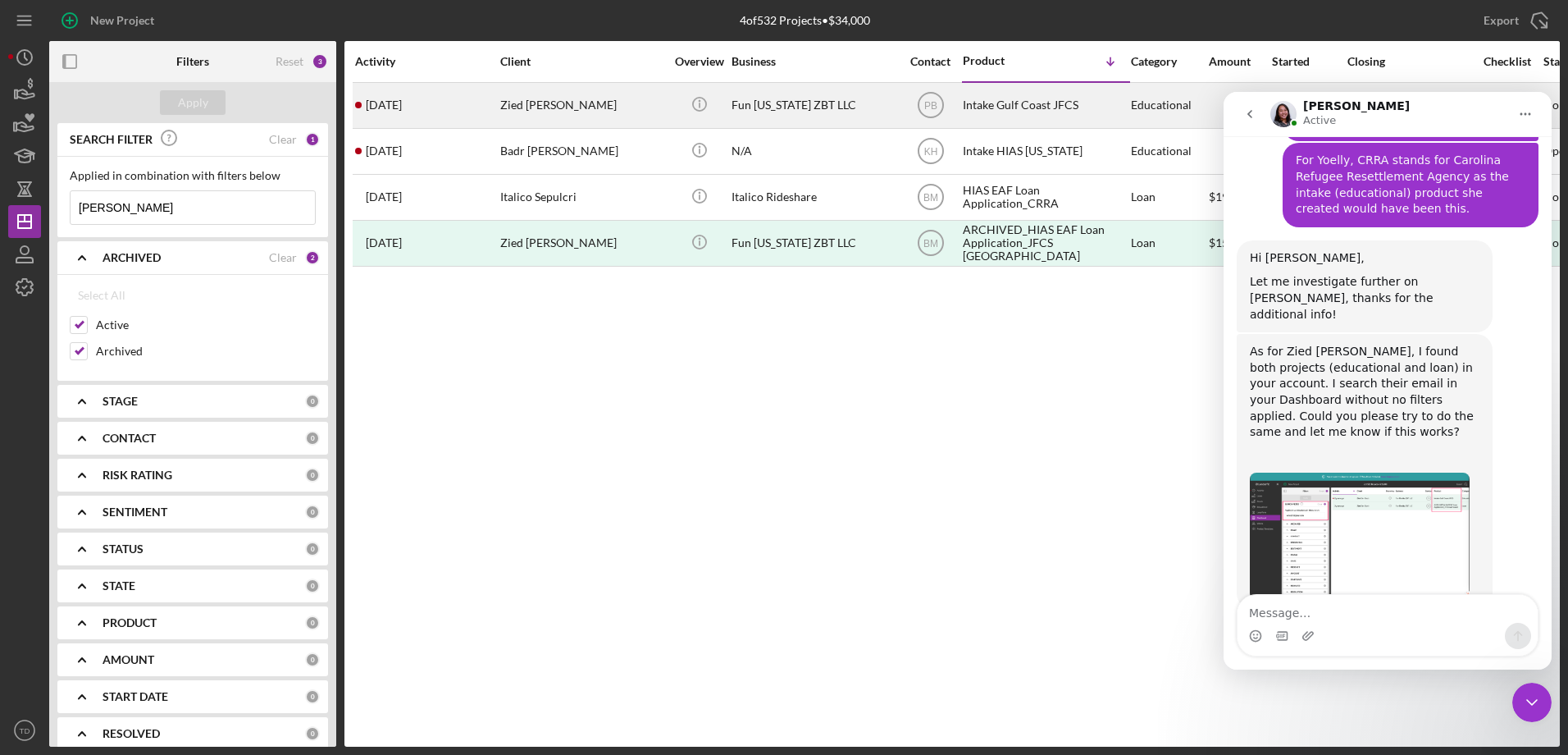
click at [540, 92] on div "Zied Ben Taleb" at bounding box center [582, 105] width 164 height 43
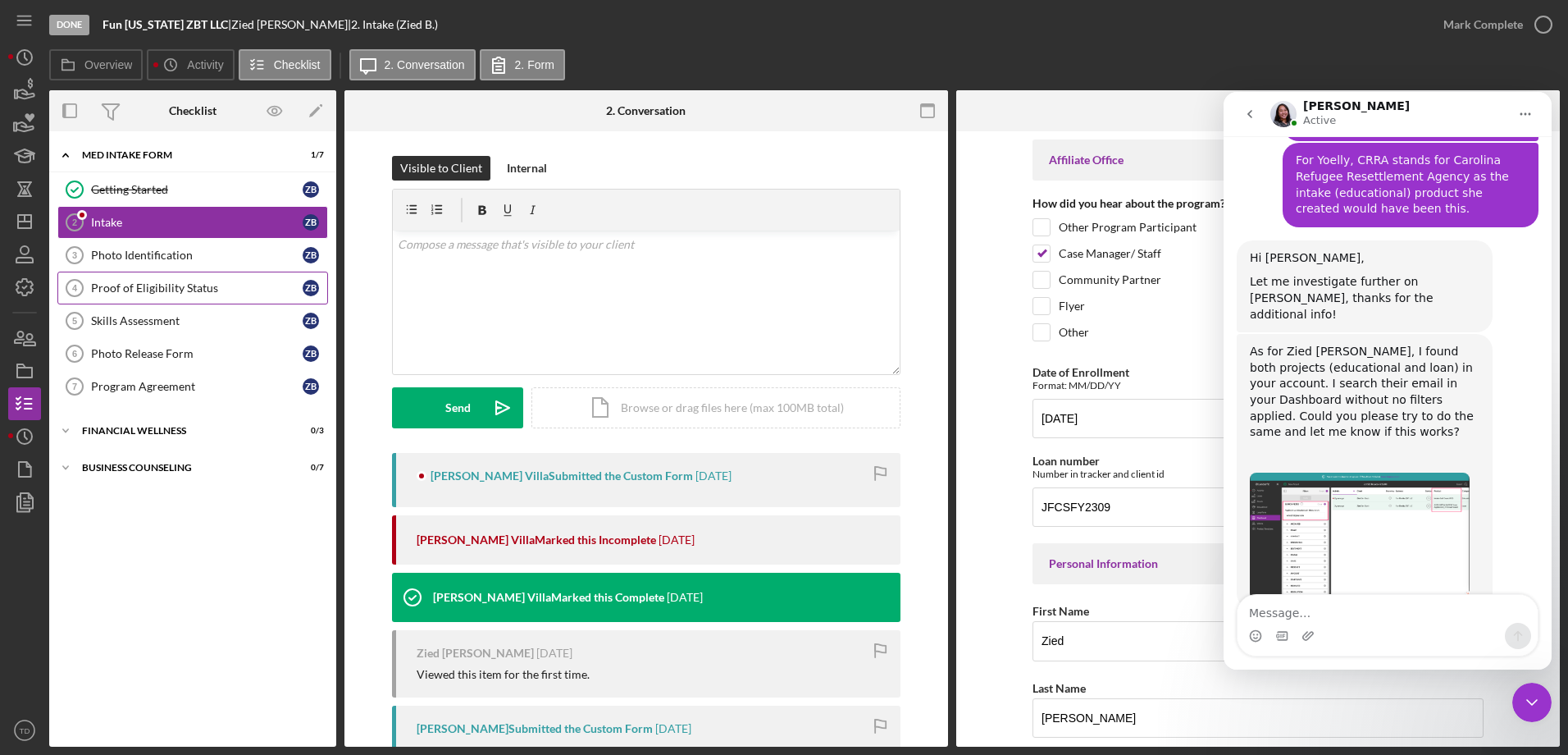
click at [148, 281] on div "Proof of Eligibility Status" at bounding box center [197, 287] width 212 height 13
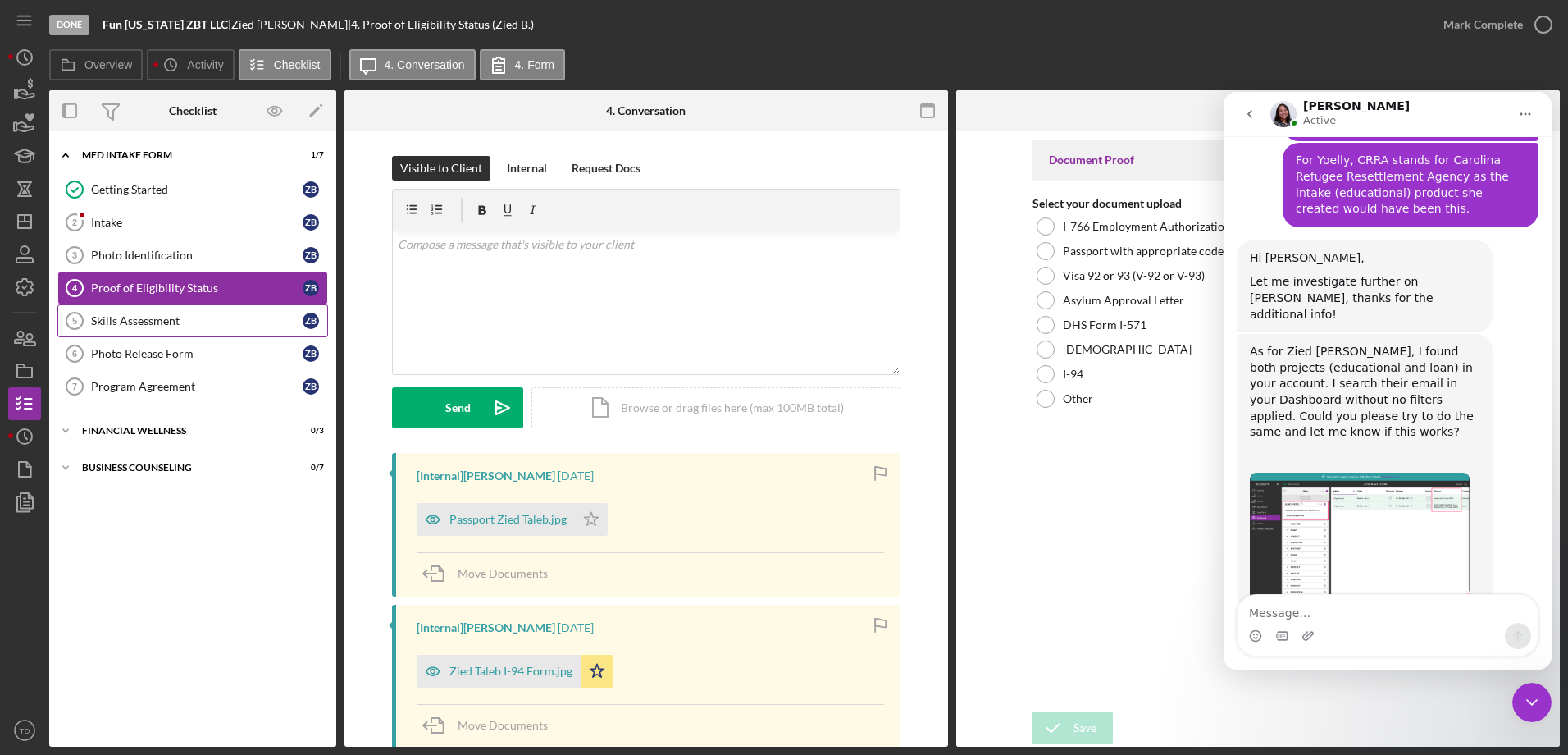
click at [123, 305] on link "Skills Assessment 5 Skills Assessment Z B" at bounding box center [193, 321] width 271 height 33
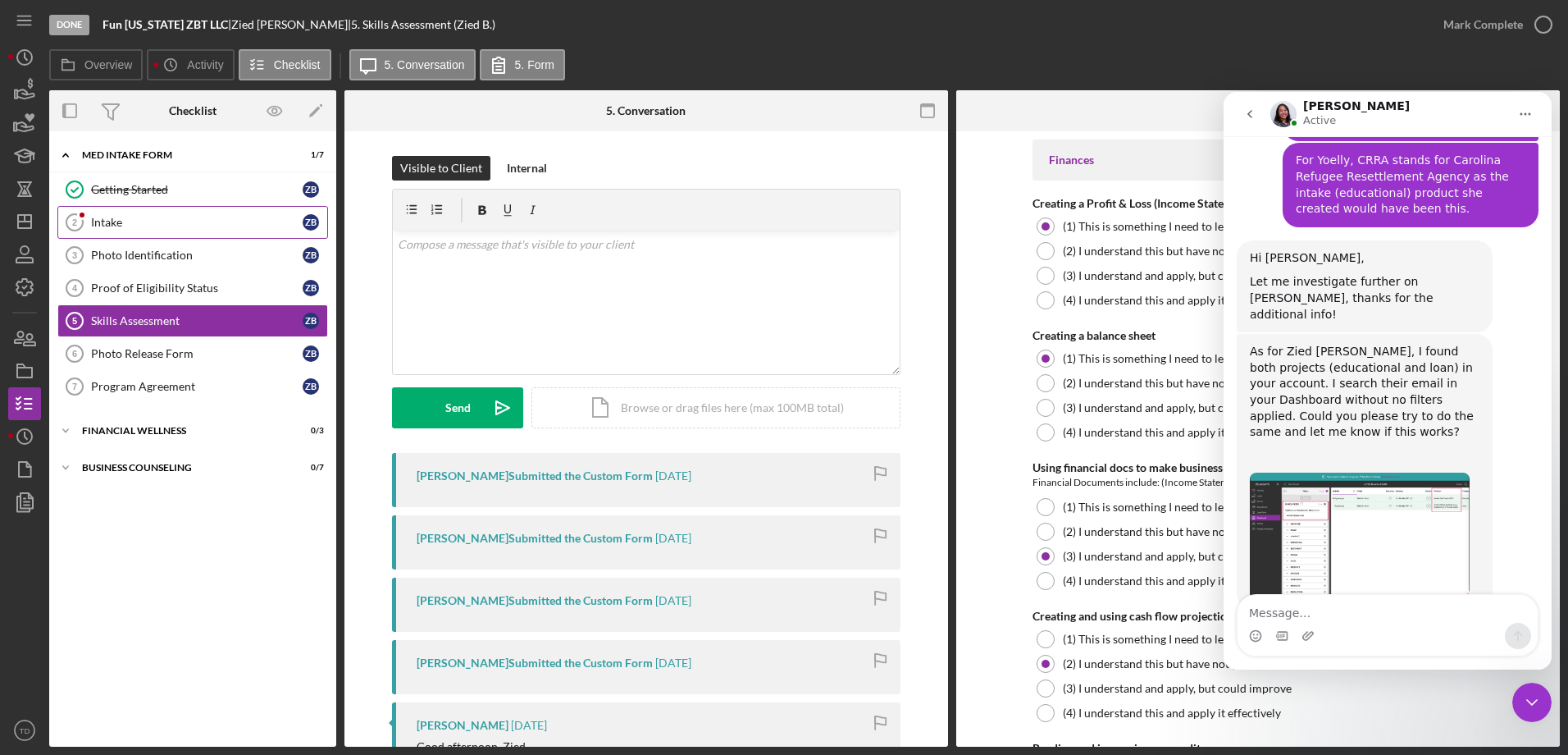
click at [114, 226] on div "Intake" at bounding box center [197, 222] width 212 height 13
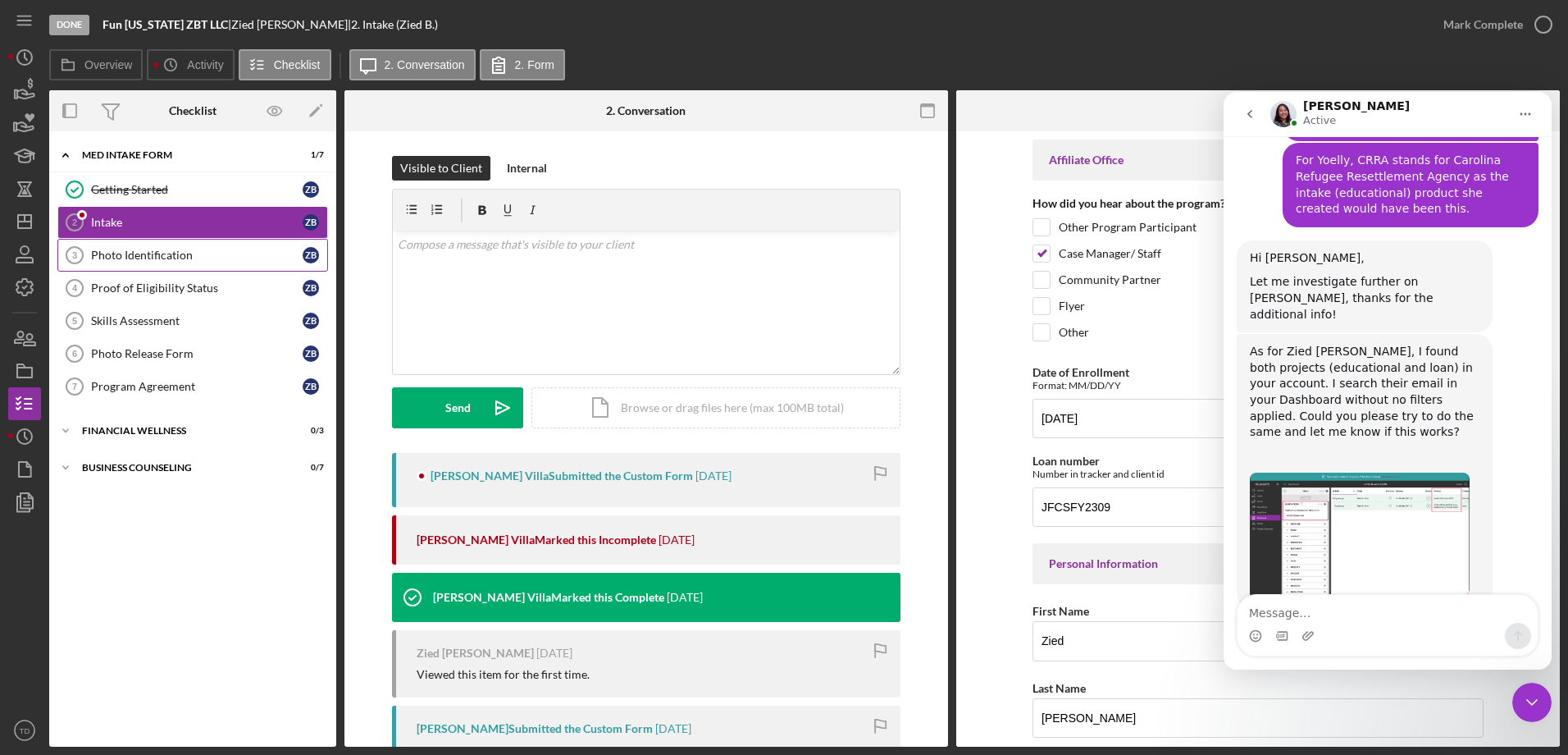
click at [114, 245] on link "Photo Identification 3 Photo Identification Z B" at bounding box center [193, 255] width 271 height 33
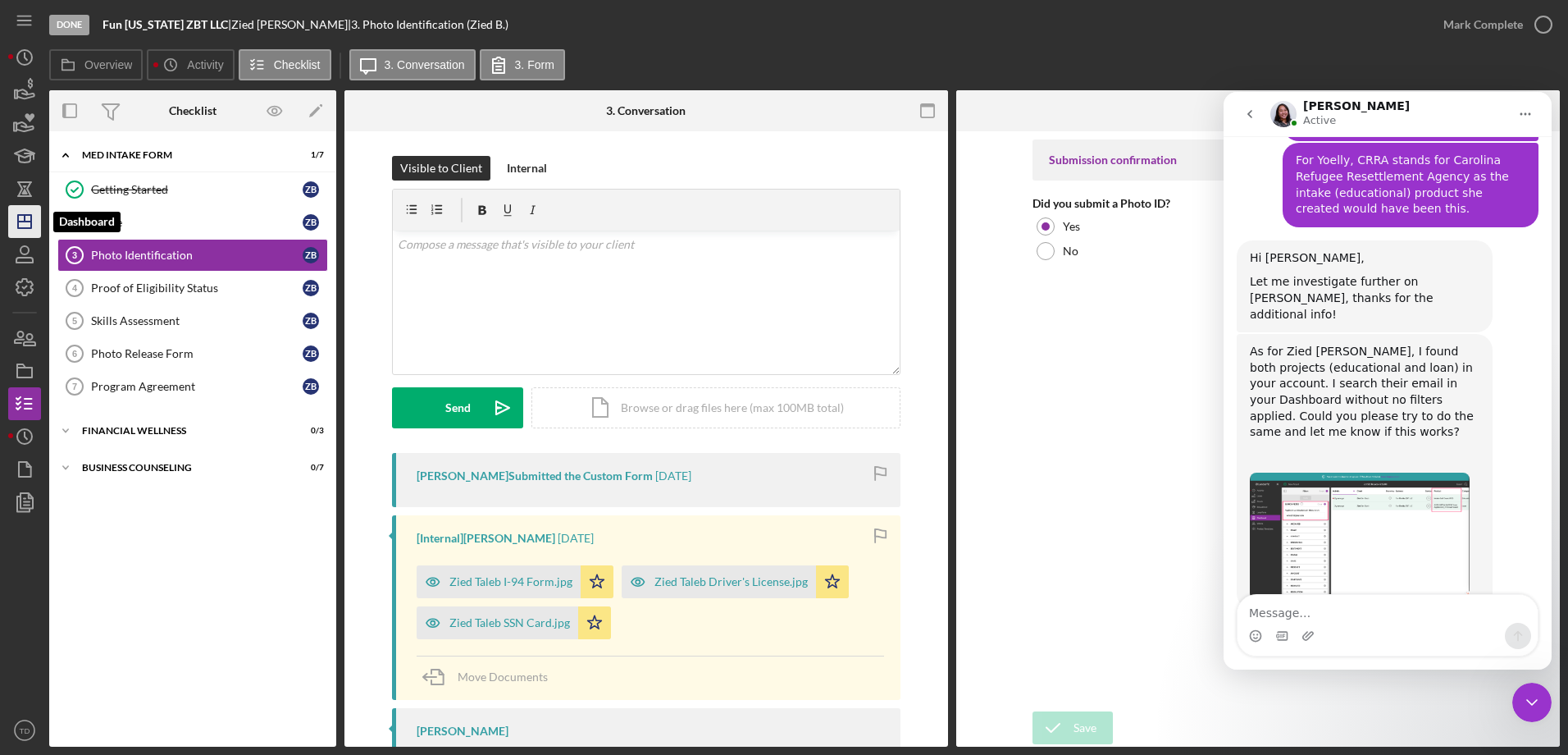
click at [25, 208] on icon "Icon/Dashboard" at bounding box center [24, 221] width 41 height 41
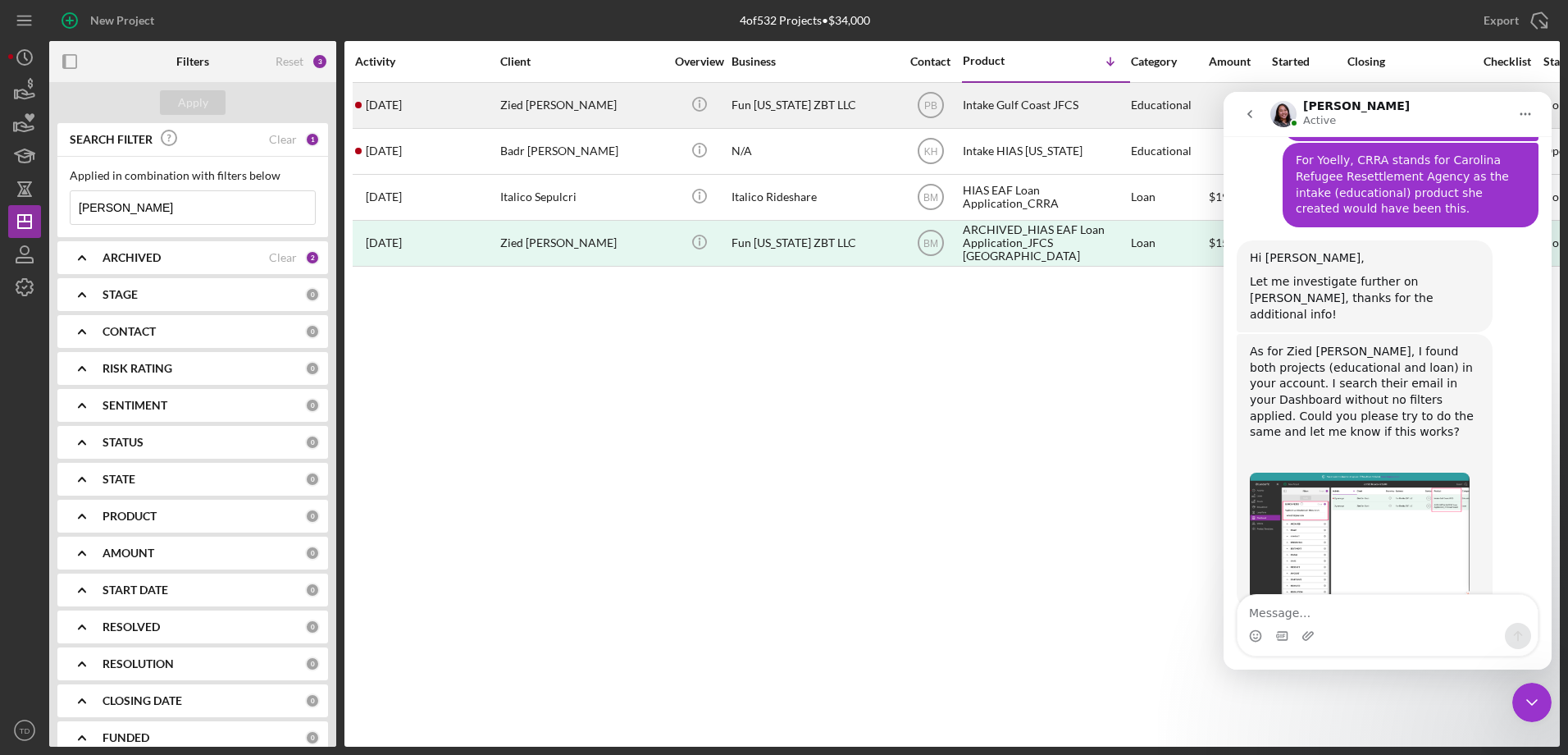
click at [749, 110] on div "Fun Florida ZBT LLC" at bounding box center [813, 105] width 164 height 43
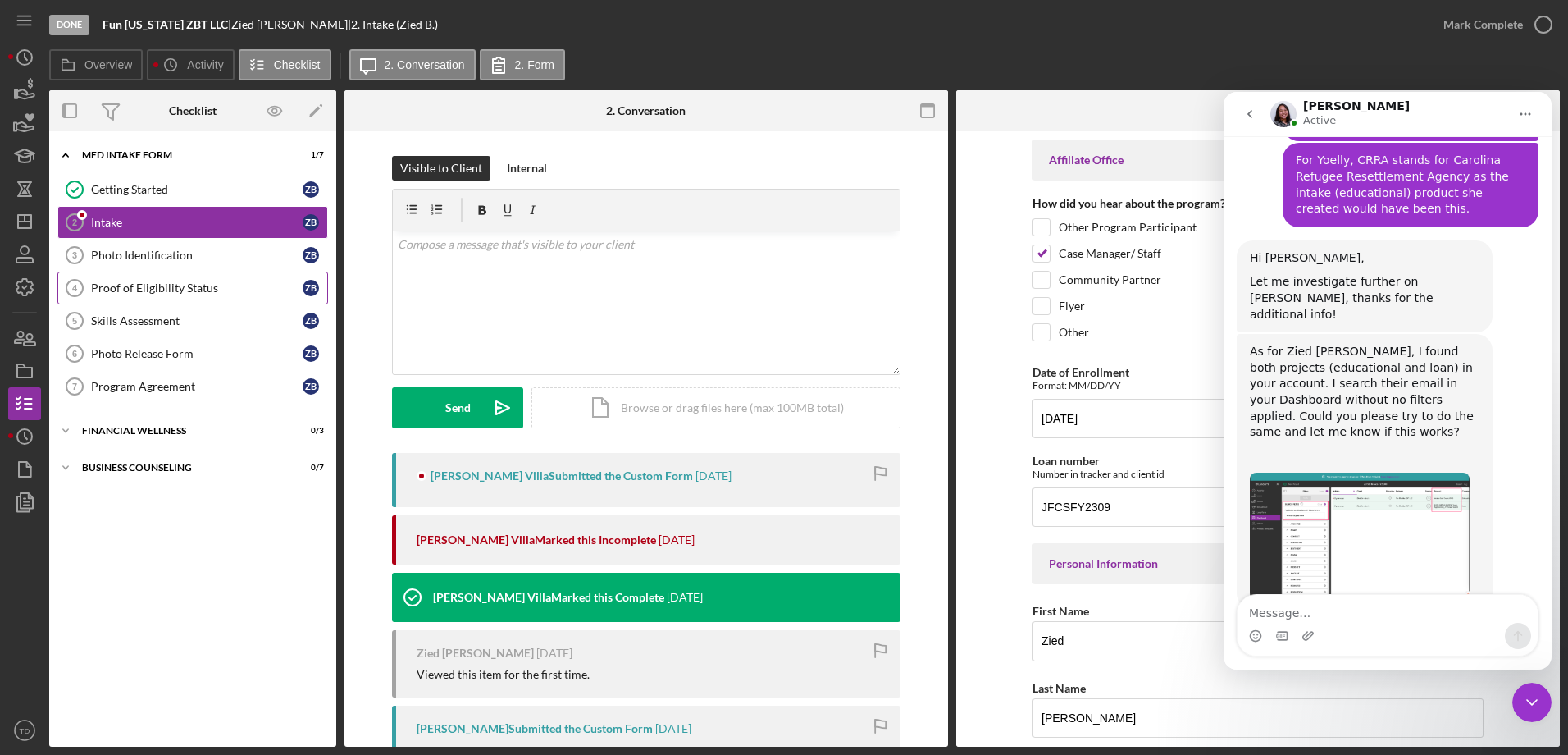
click at [147, 297] on link "Proof of Eligibility Status 4 Proof of Eligibility Status Z B" at bounding box center [193, 288] width 271 height 33
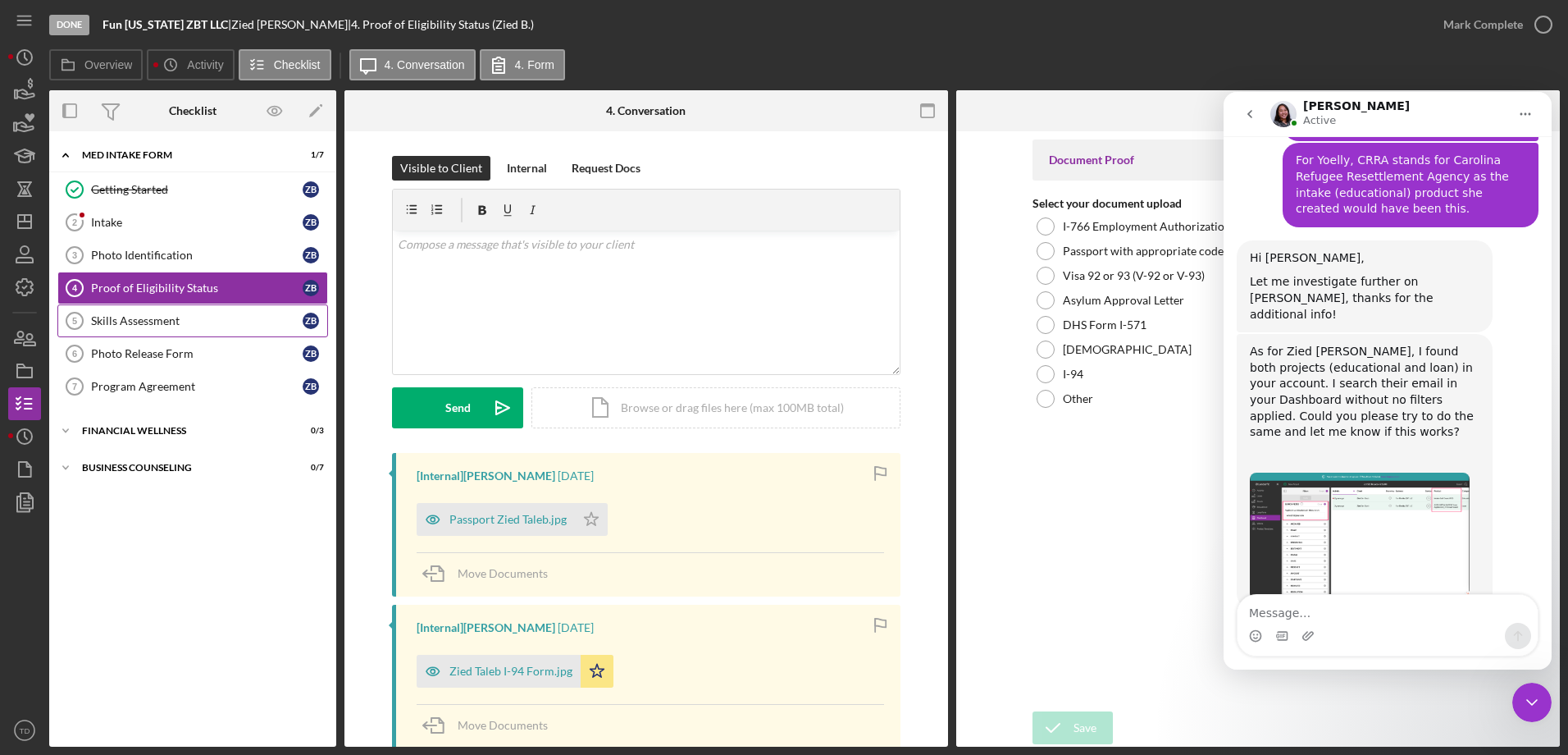
click at [141, 327] on div "Skills Assessment" at bounding box center [197, 320] width 212 height 13
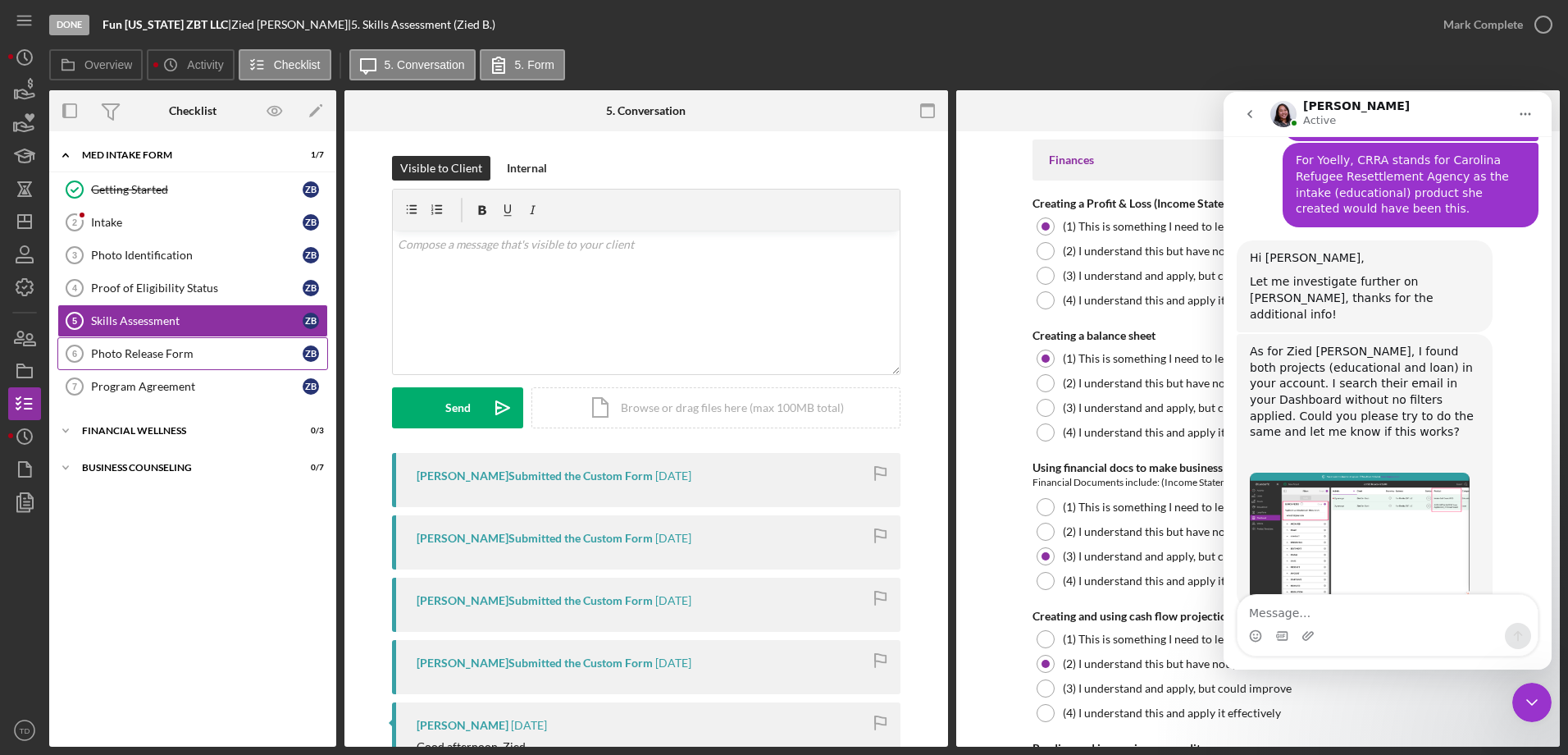
click at [140, 342] on link "Photo Release Form 6 Photo Release Form Z B" at bounding box center [193, 354] width 271 height 33
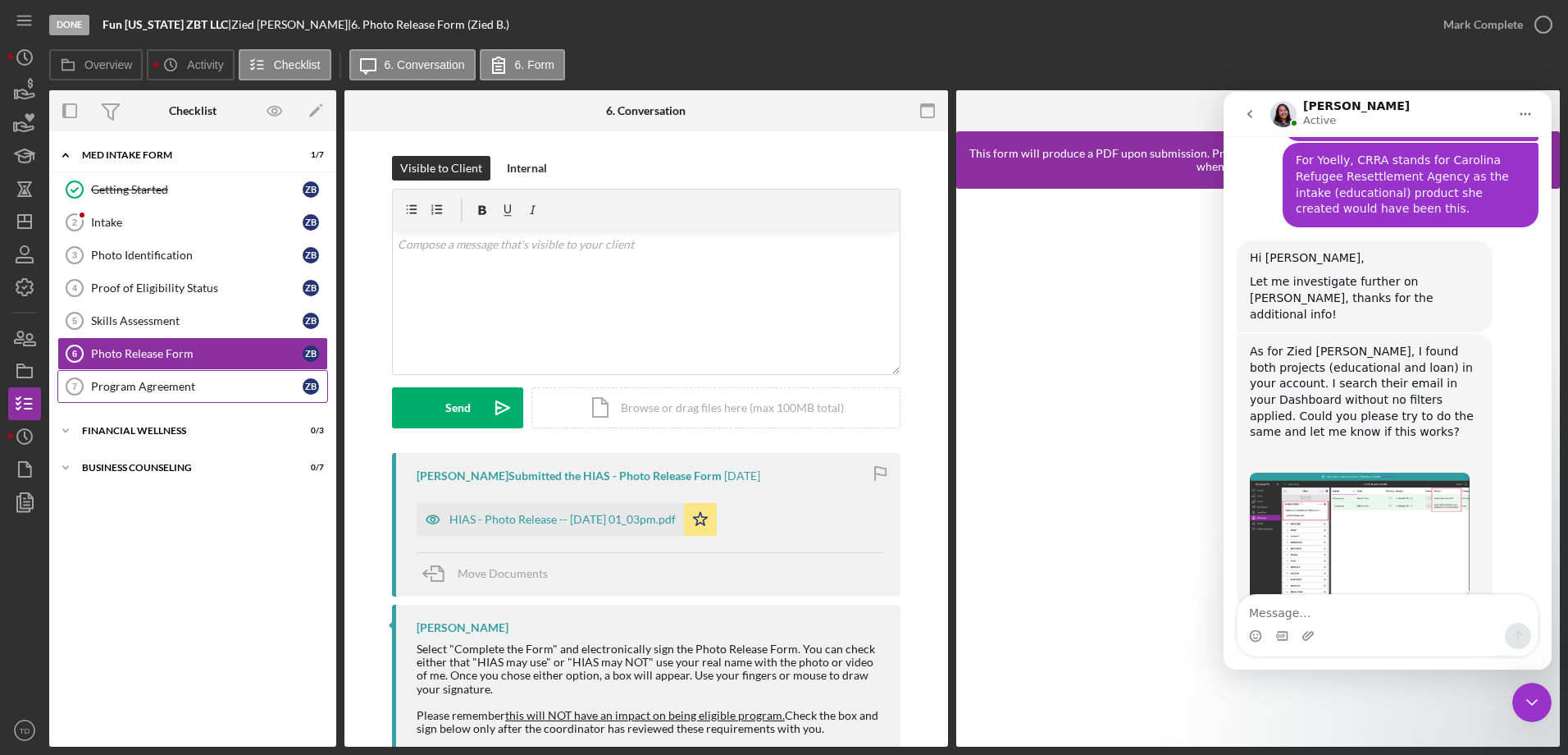
click at [138, 371] on link "Program Agreement 7 Program Agreement Z B" at bounding box center [193, 387] width 271 height 33
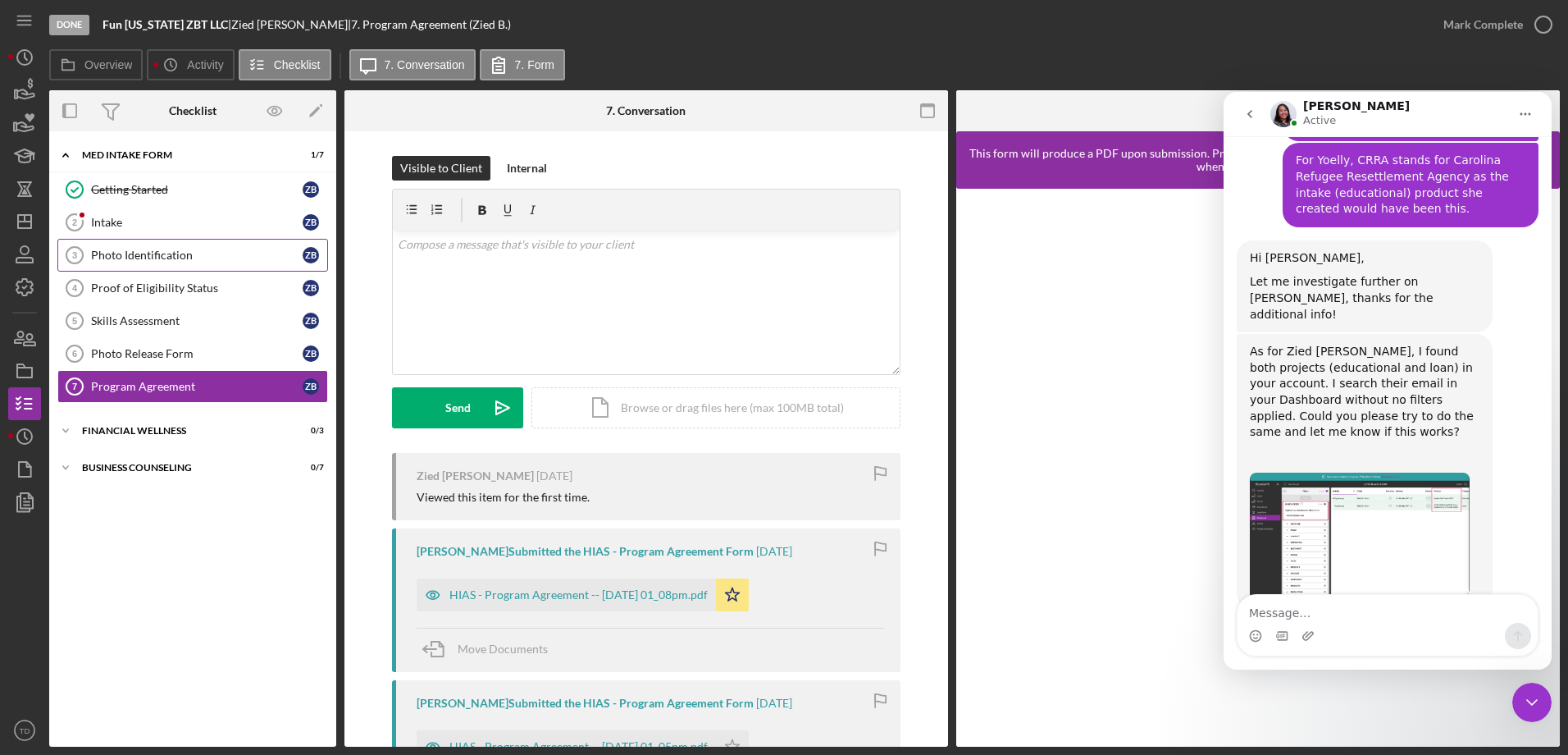
click at [121, 245] on link "Photo Identification 3 Photo Identification Z B" at bounding box center [193, 255] width 271 height 33
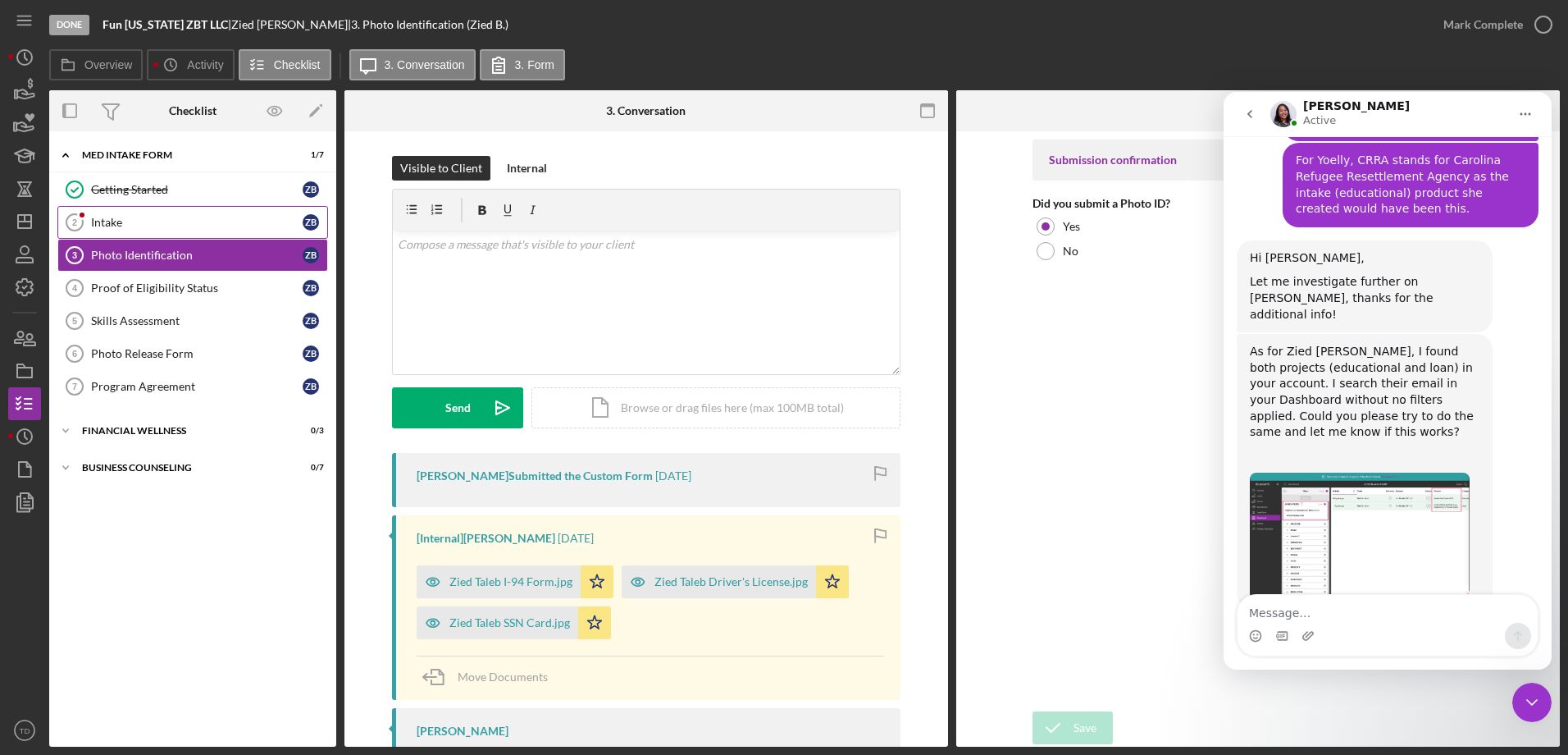
click at [121, 207] on link "Intake 2 Intake Z B" at bounding box center [193, 222] width 271 height 33
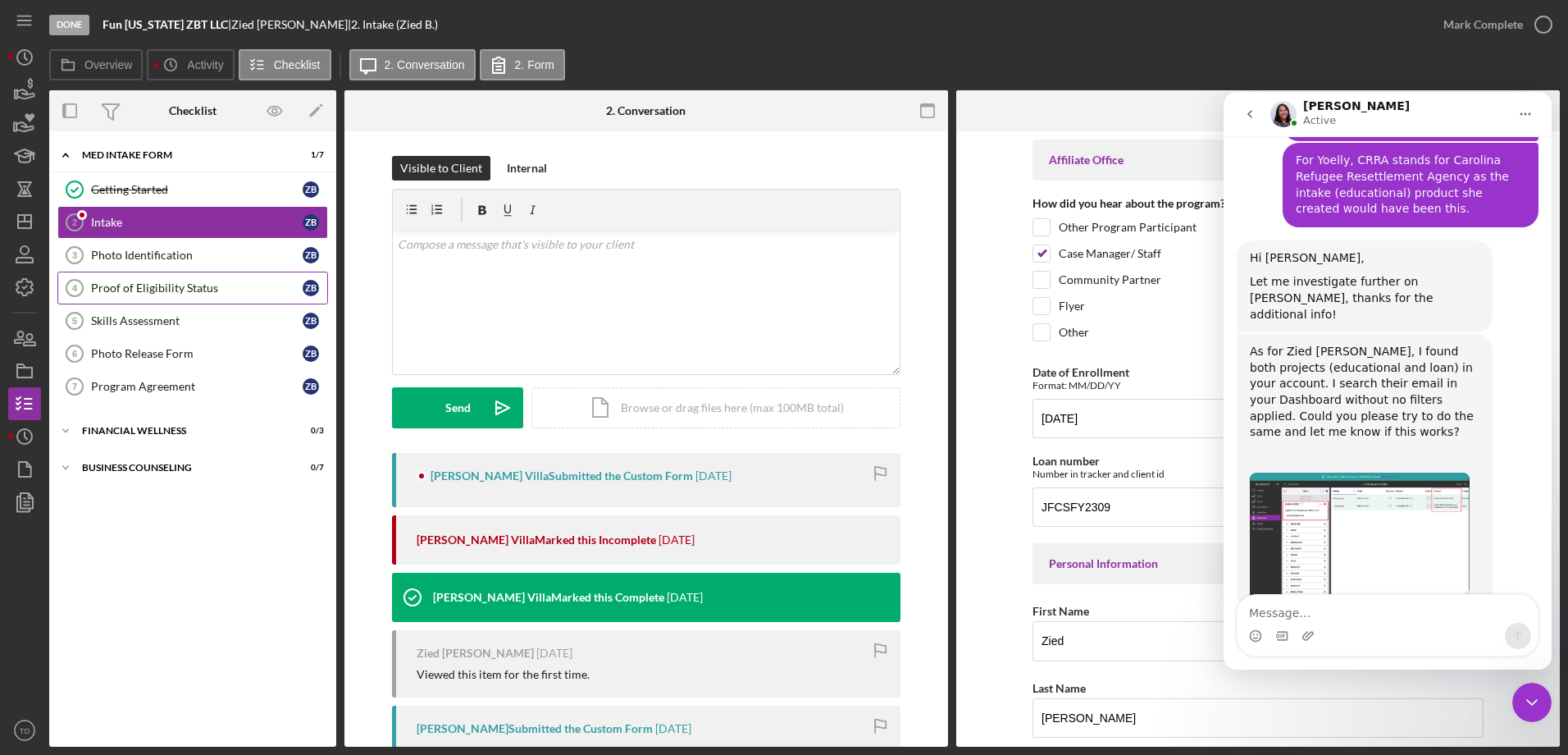
click at [128, 293] on div "Proof of Eligibility Status" at bounding box center [197, 287] width 212 height 13
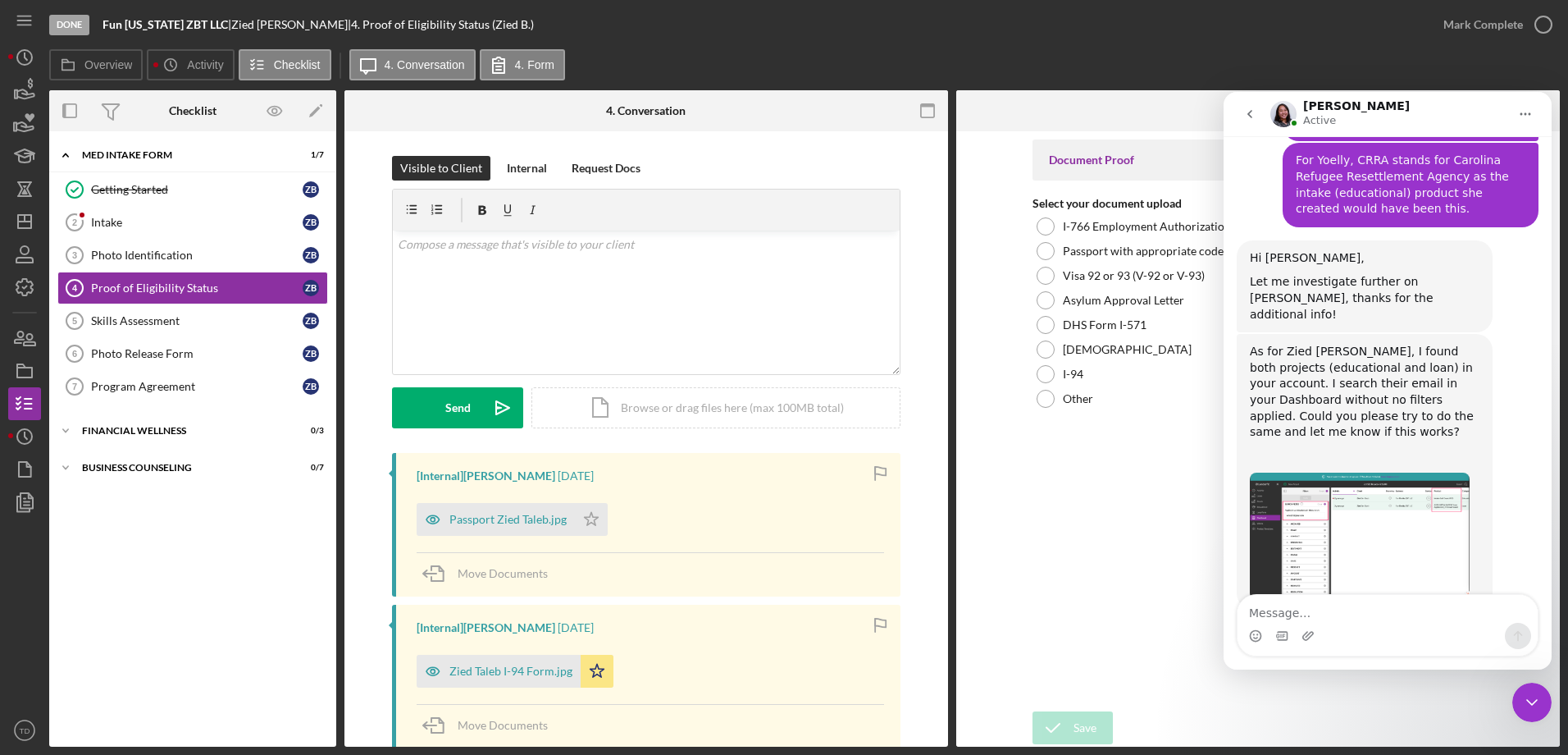
click at [1251, 117] on icon "go back" at bounding box center [1250, 114] width 5 height 8
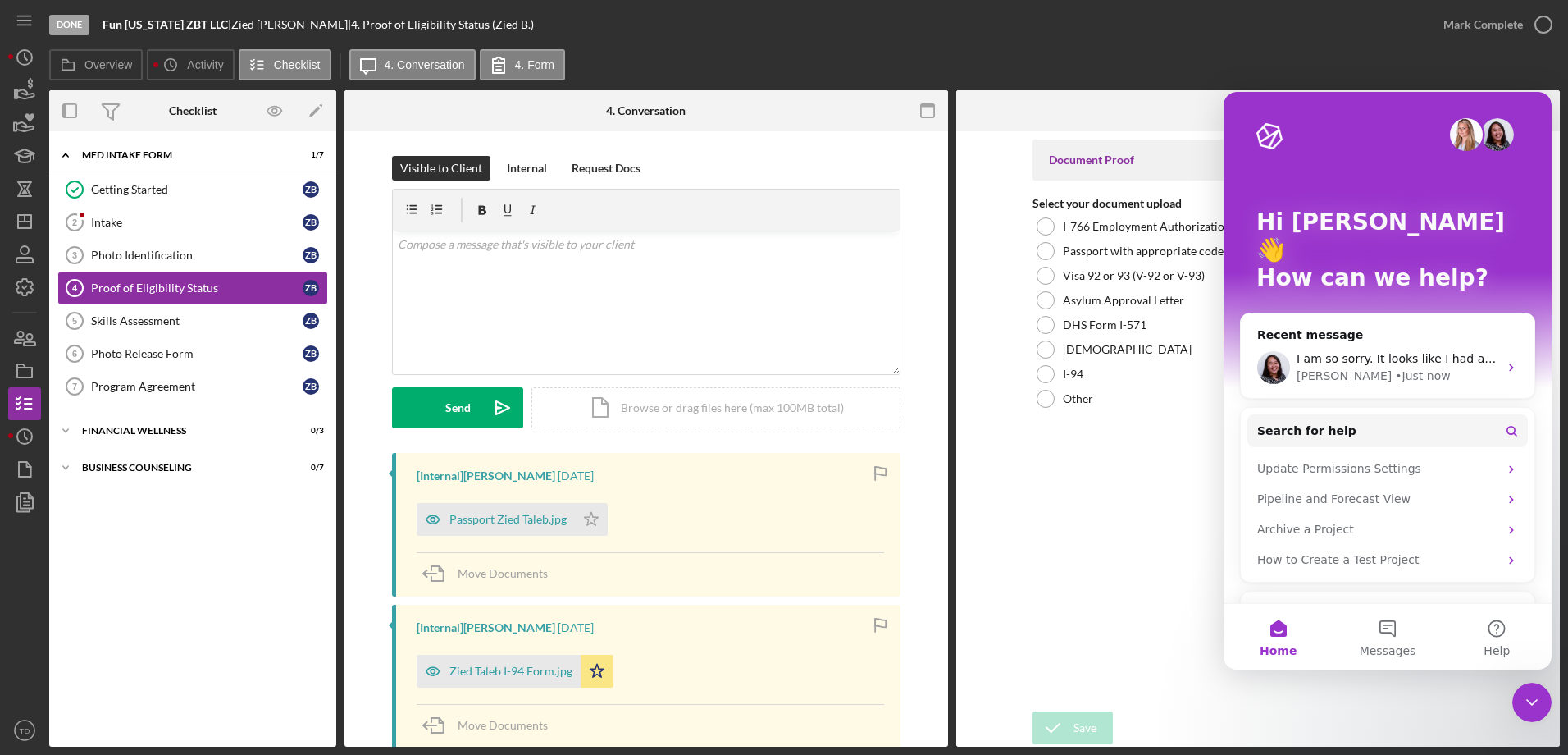
click at [1537, 706] on icon "Close Intercom Messenger" at bounding box center [1532, 702] width 20 height 20
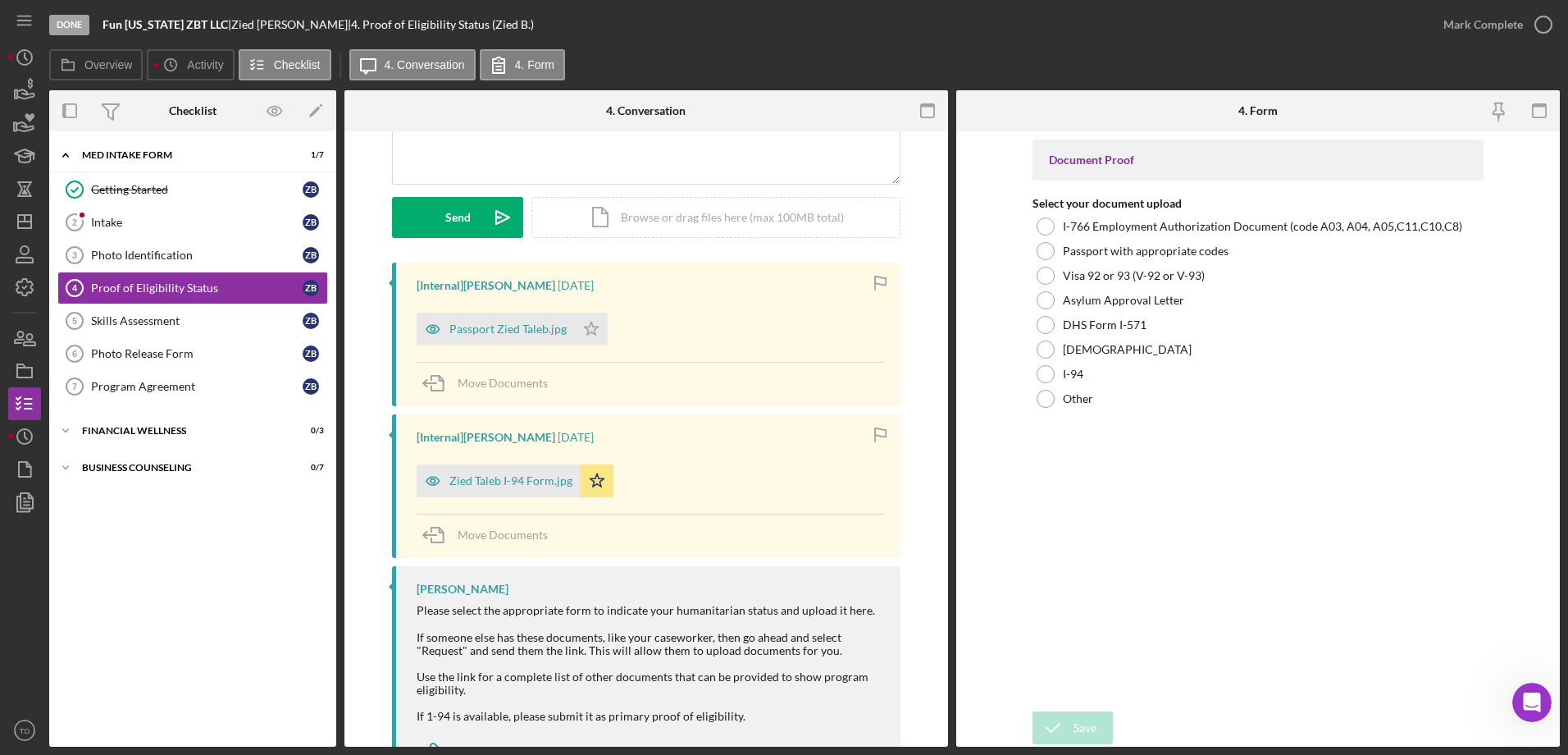
scroll to position [189, 0]
click at [528, 478] on div "Zied Taleb I-94 Form.jpg" at bounding box center [511, 482] width 123 height 13
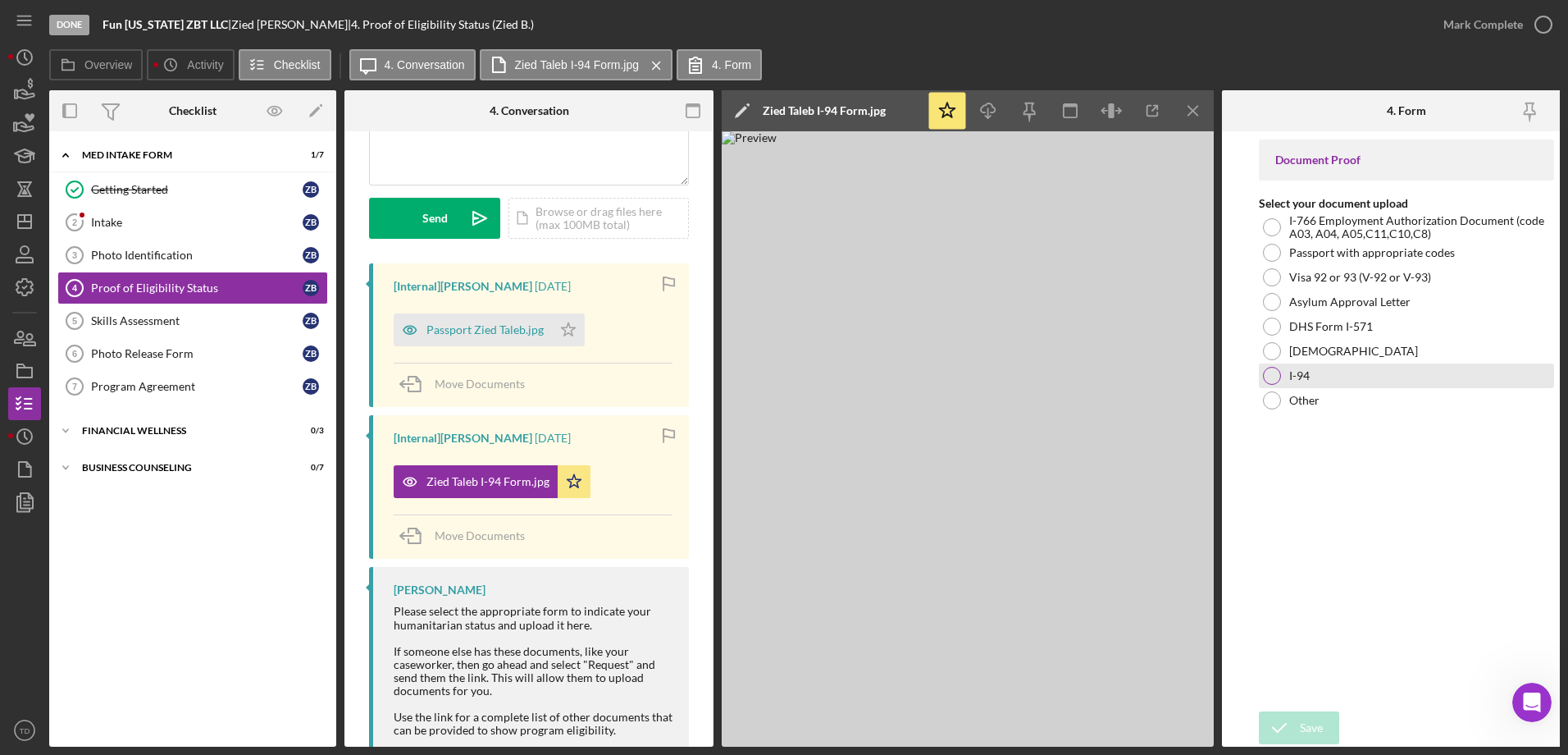
click at [1272, 373] on div at bounding box center [1271, 376] width 18 height 18
click at [1308, 704] on form "Document Proof Select your document upload I-766 Employment Authorization Docum…" at bounding box center [1407, 438] width 369 height 615
click at [1303, 712] on div "Save" at bounding box center [1311, 728] width 23 height 33
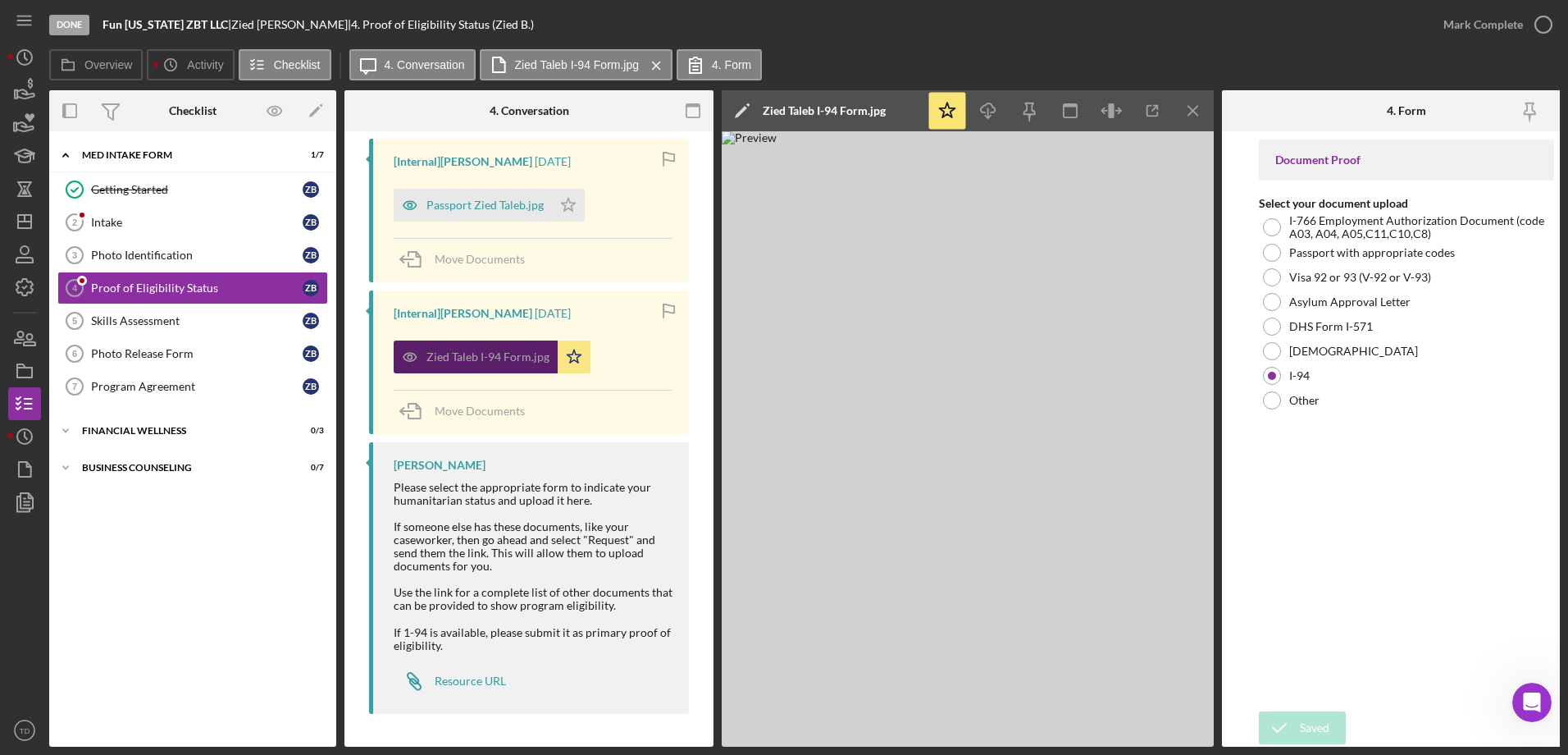
scroll to position [381, 0]
click at [505, 194] on div "Passport Zied Taleb.jpg" at bounding box center [473, 206] width 159 height 33
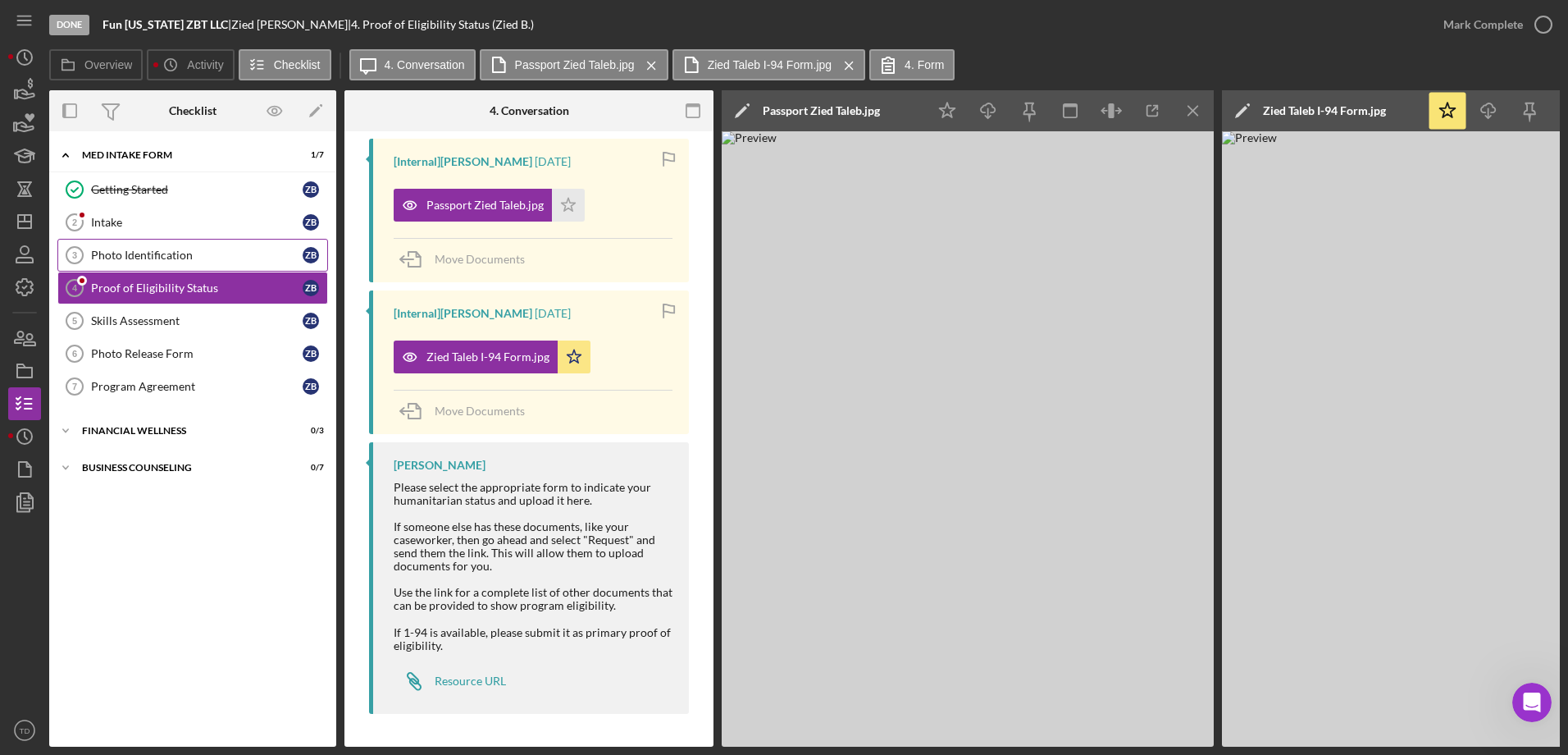
click at [141, 254] on div "Photo Identification" at bounding box center [197, 255] width 212 height 13
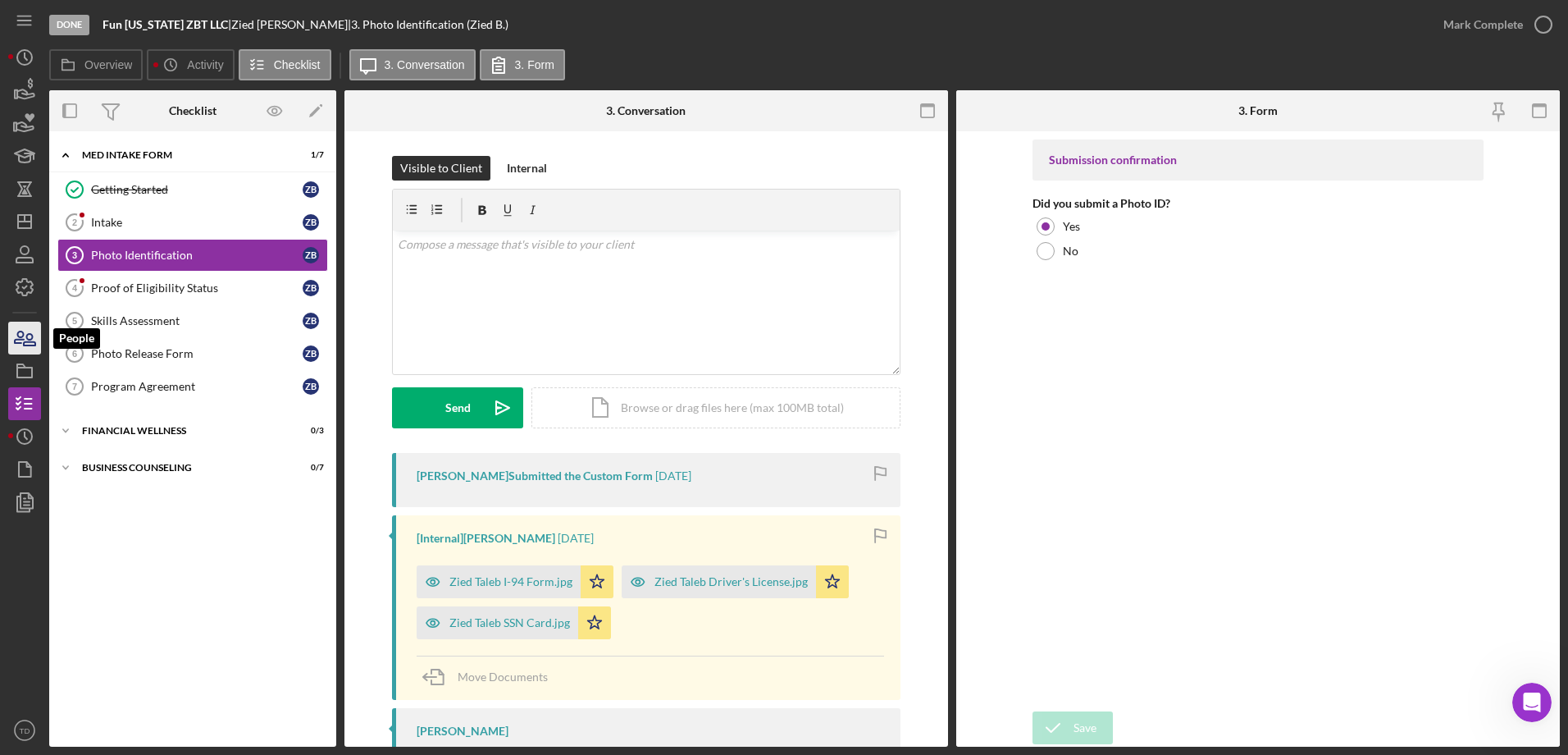
click at [36, 345] on icon "button" at bounding box center [29, 339] width 11 height 11
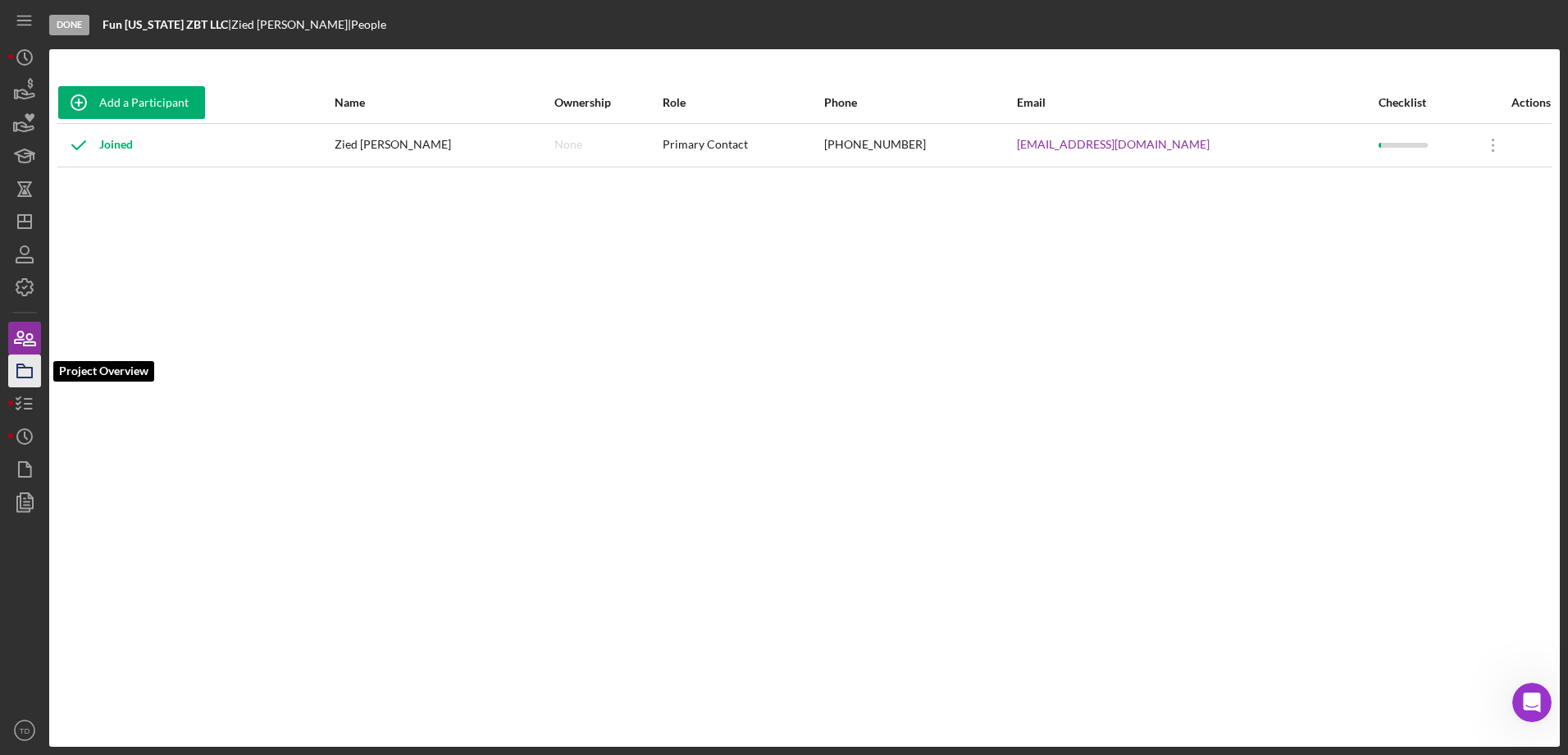
click at [23, 371] on icon "button" at bounding box center [24, 371] width 41 height 41
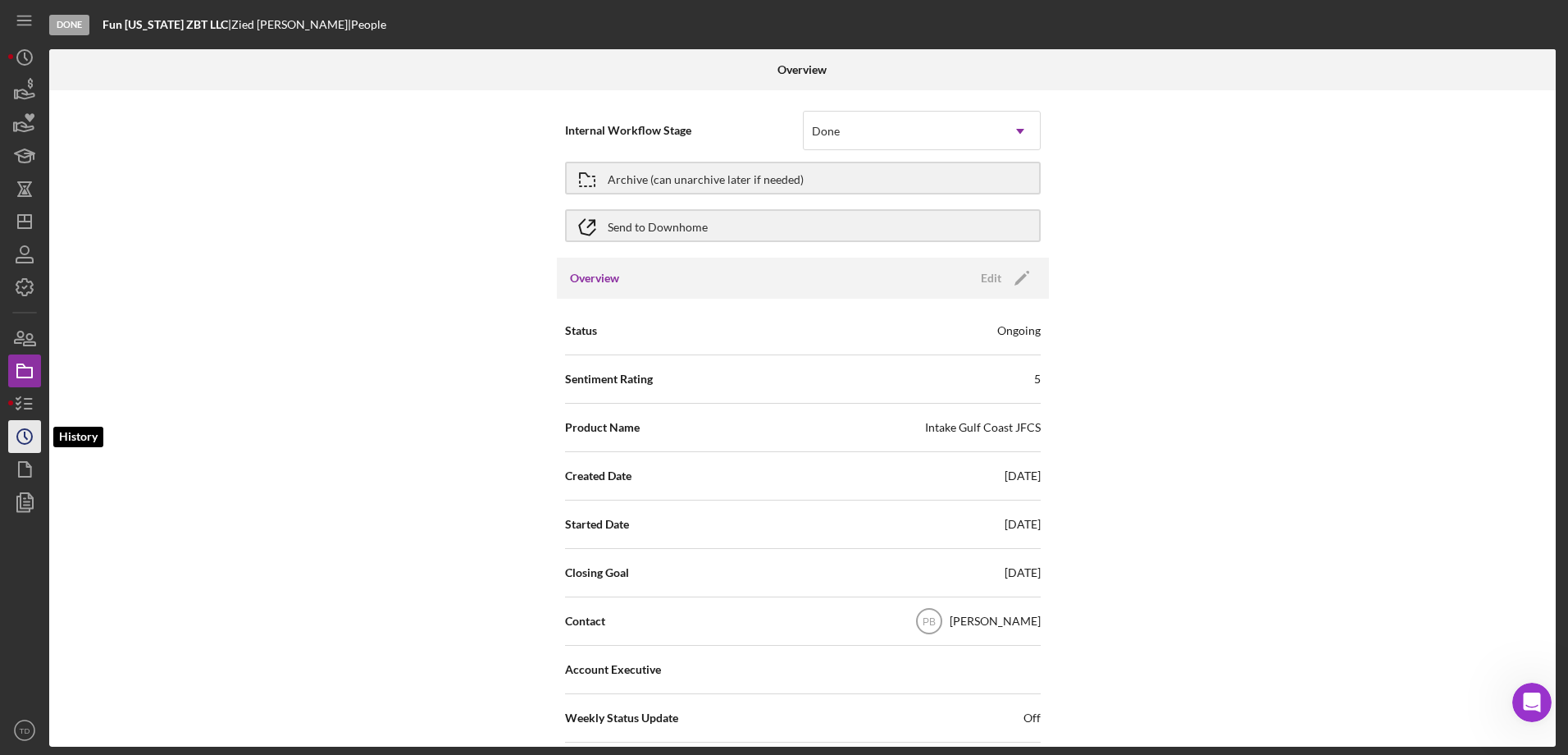
click at [24, 437] on polyline "button" at bounding box center [25, 436] width 3 height 7
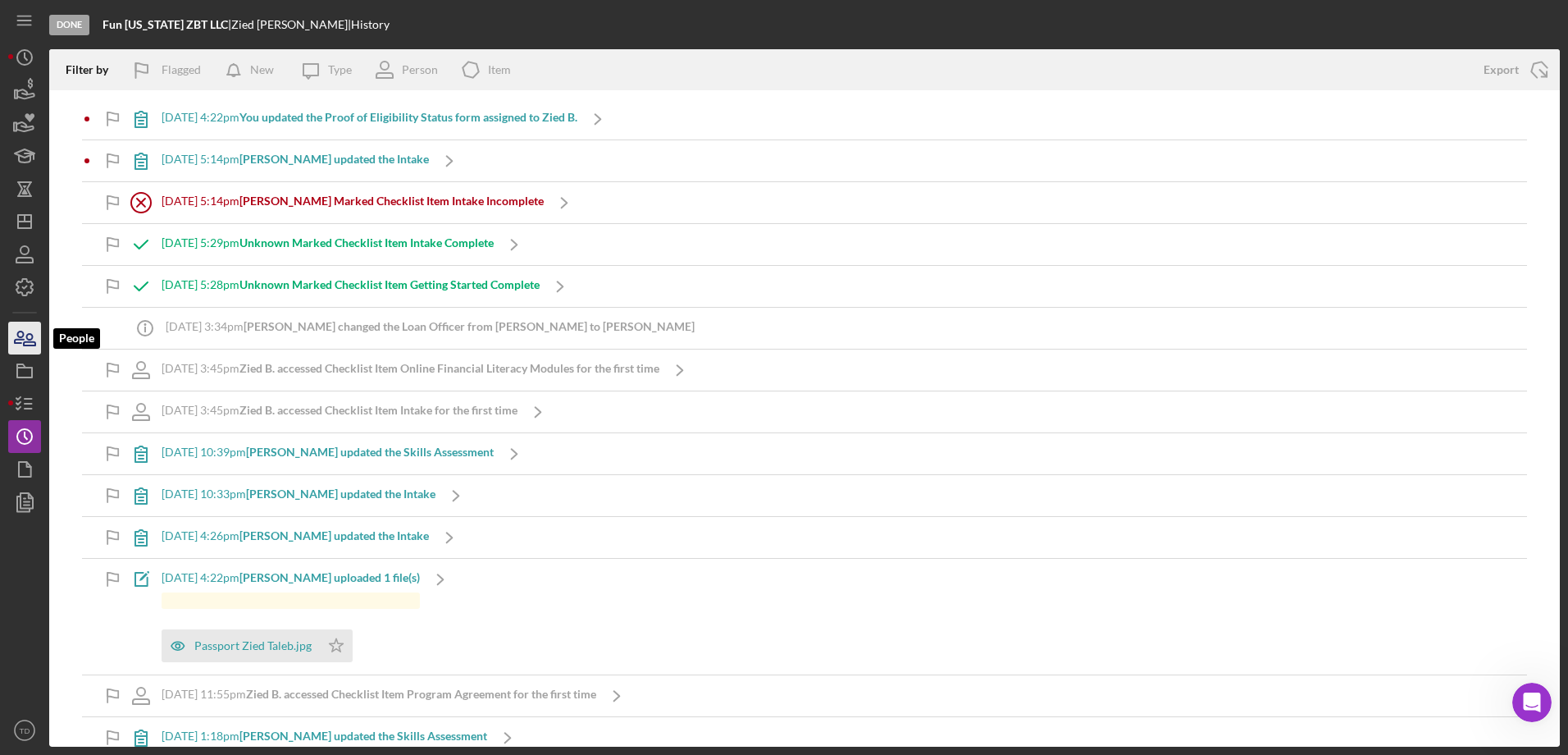
click at [37, 340] on icon "button" at bounding box center [24, 338] width 41 height 41
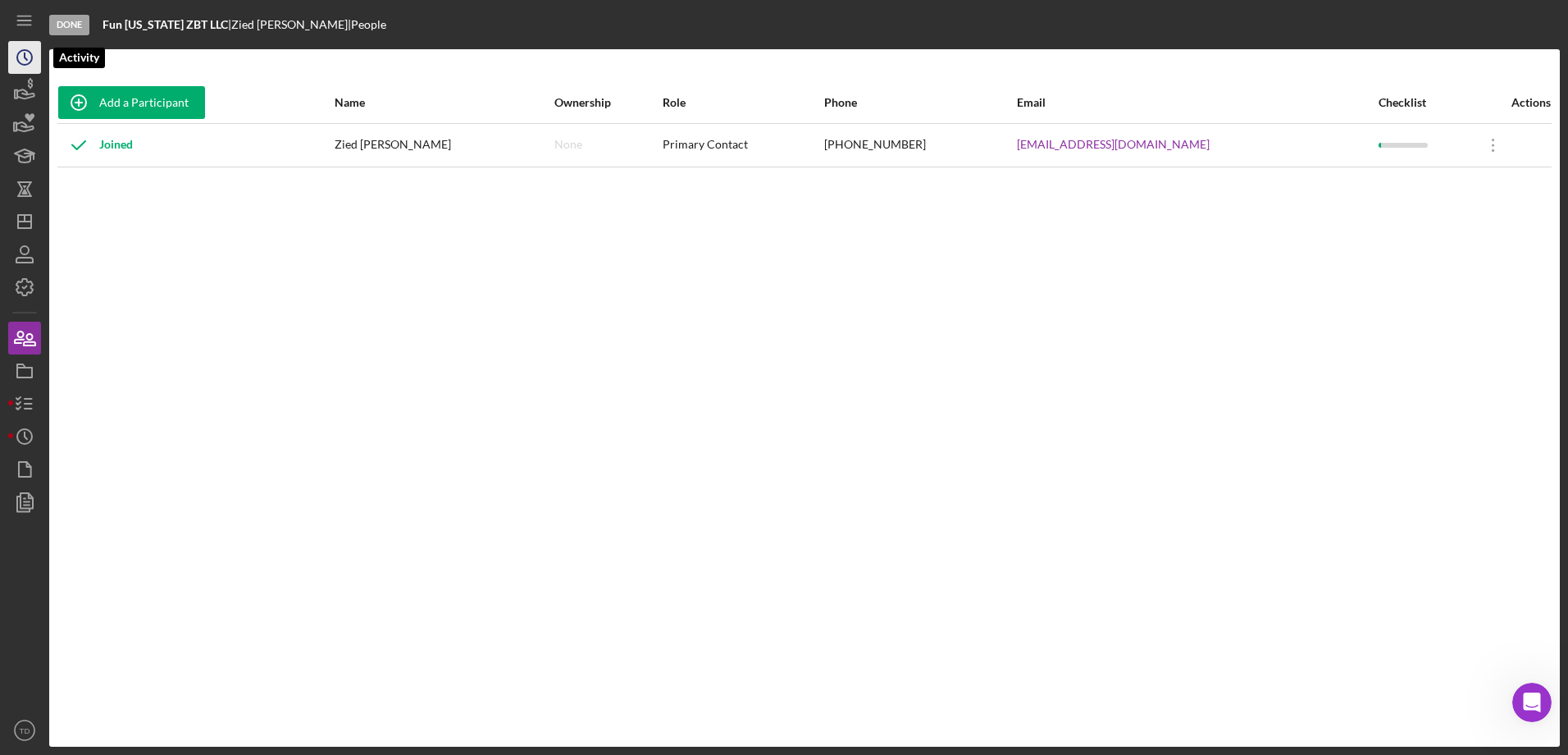
click at [28, 68] on icon "Icon/History" at bounding box center [24, 57] width 41 height 41
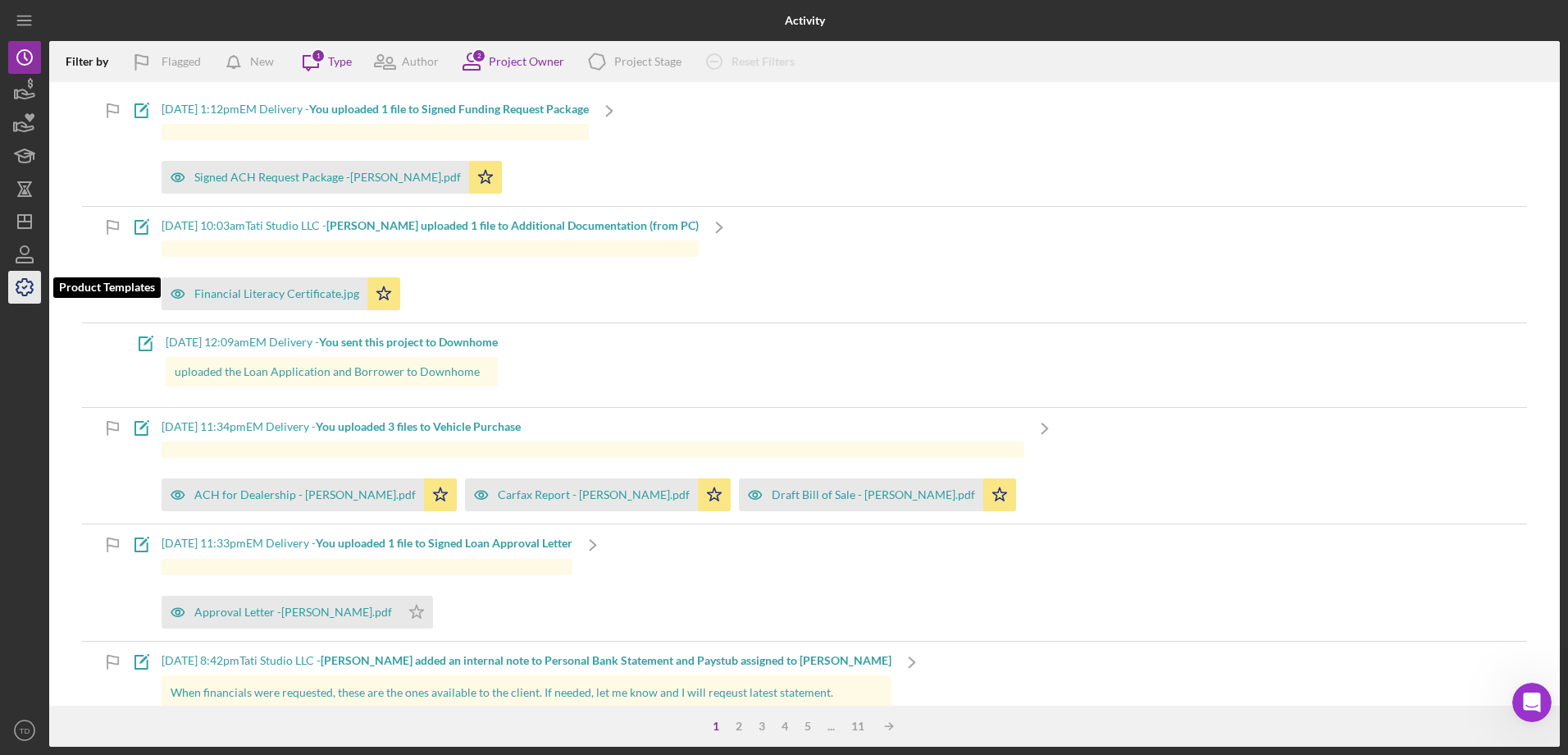
click at [18, 287] on icon "button" at bounding box center [24, 287] width 16 height 16
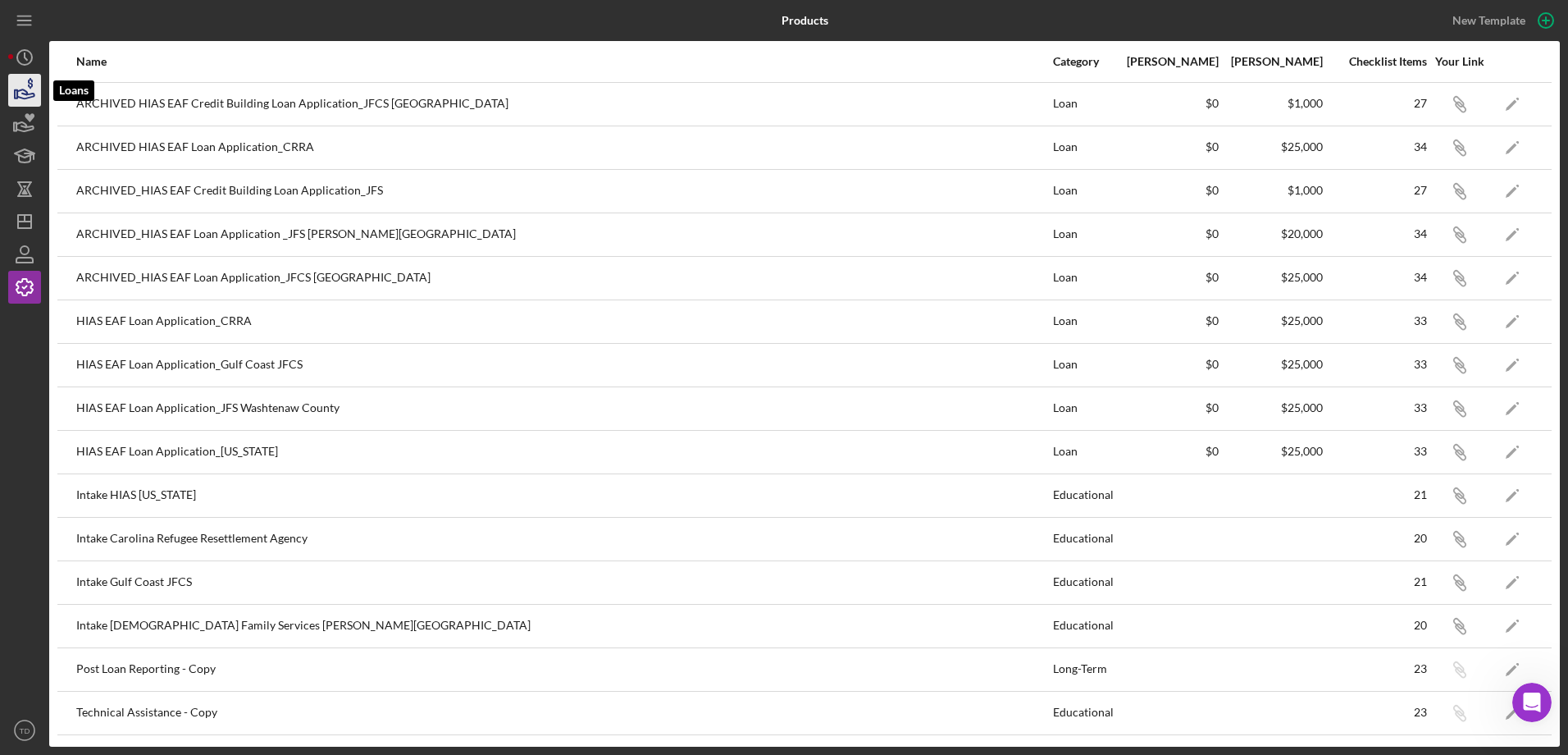
click at [26, 95] on icon "button" at bounding box center [26, 94] width 17 height 9
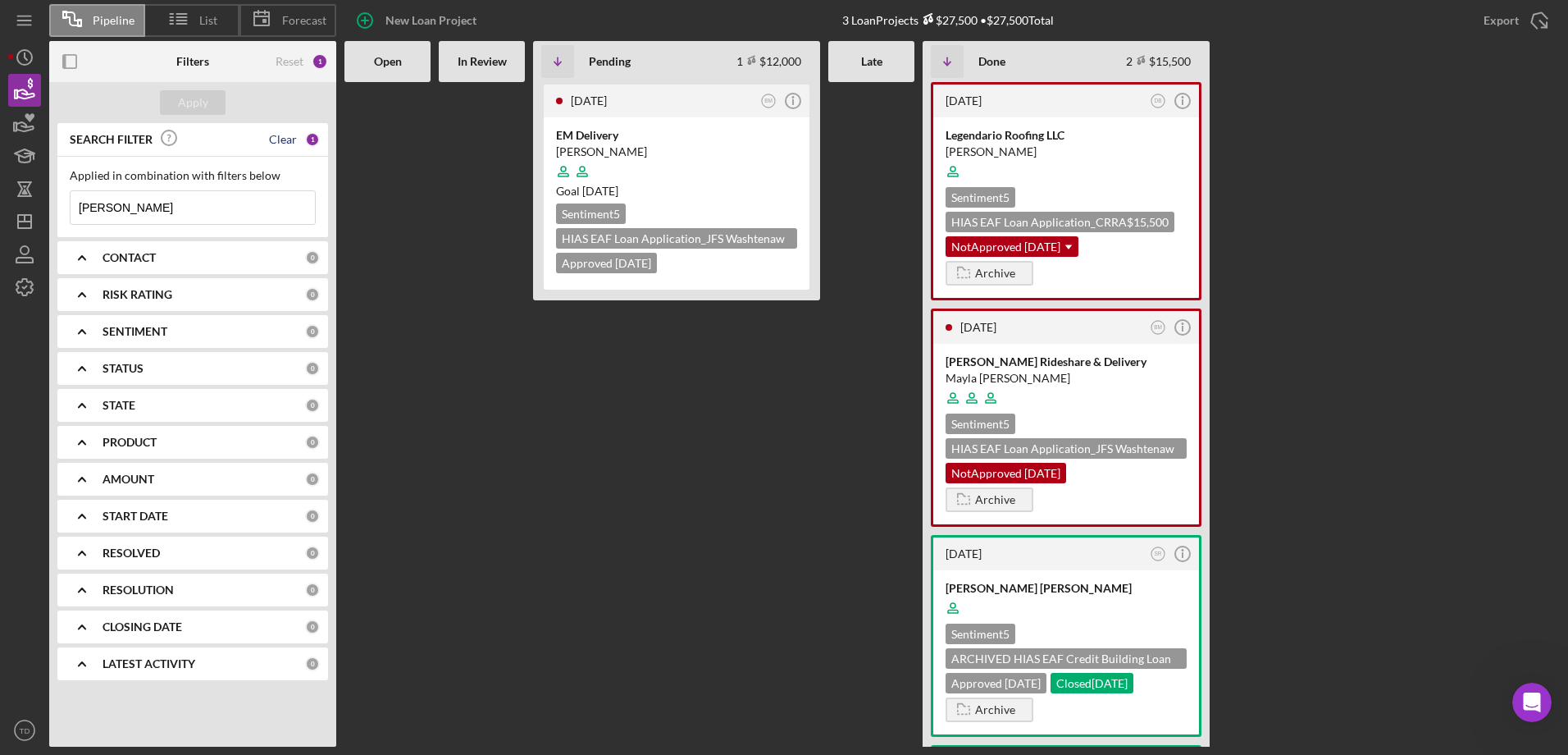
click at [293, 137] on div "Clear" at bounding box center [283, 139] width 28 height 13
click at [204, 94] on div "Apply" at bounding box center [193, 102] width 30 height 24
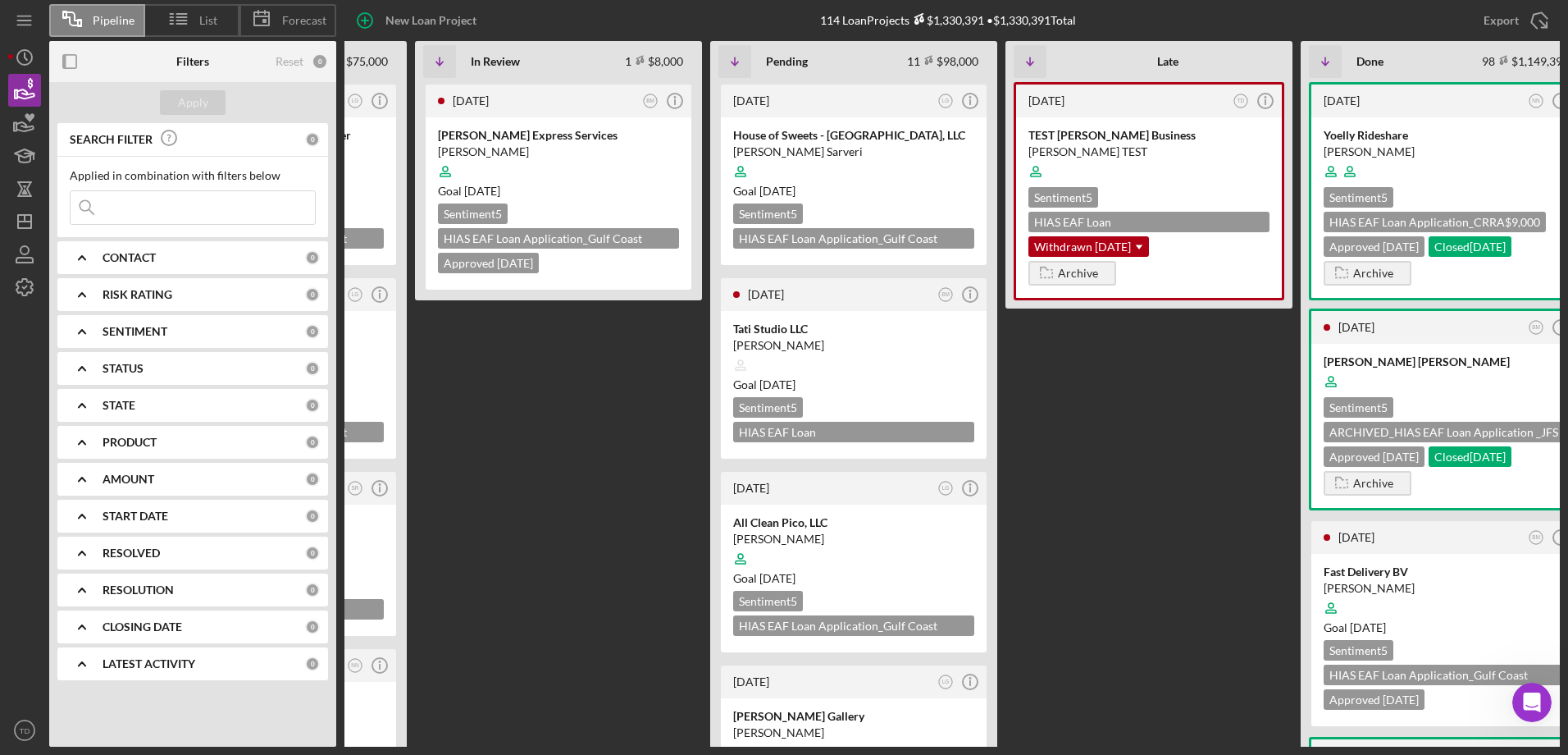
scroll to position [0, 261]
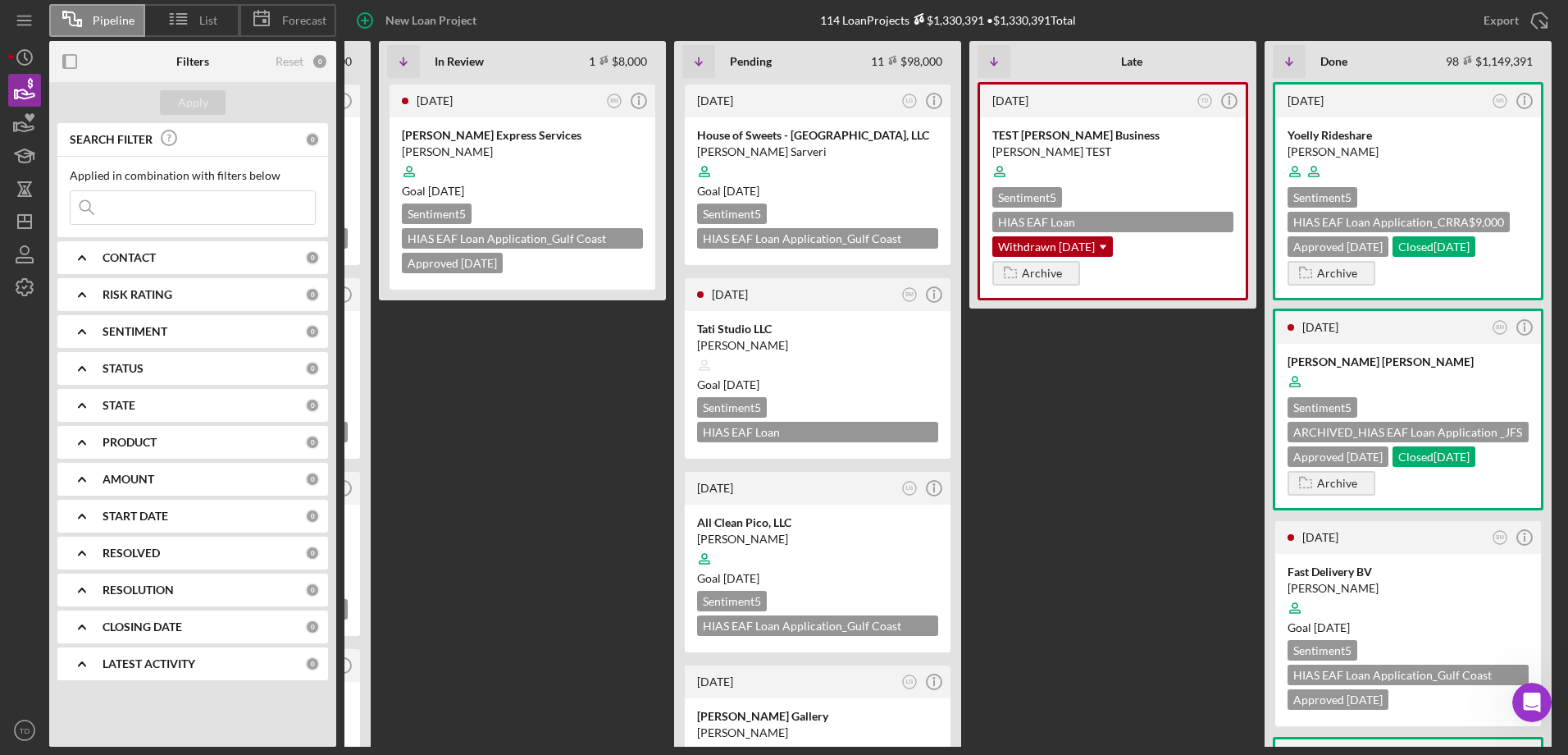
click at [1533, 688] on div "Open Intercom Messenger" at bounding box center [1532, 702] width 54 height 54
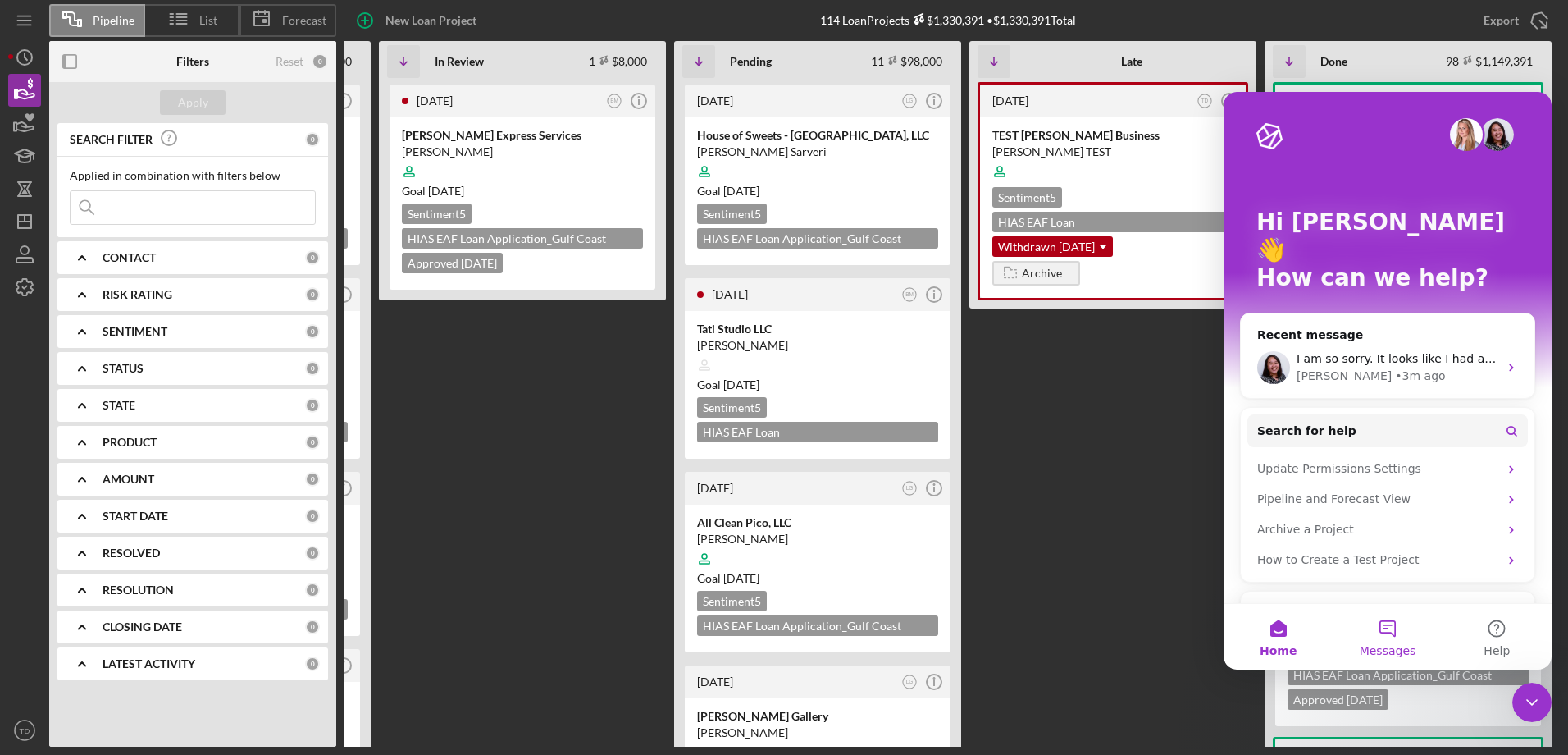
click at [1388, 645] on span "Messages" at bounding box center [1388, 650] width 56 height 11
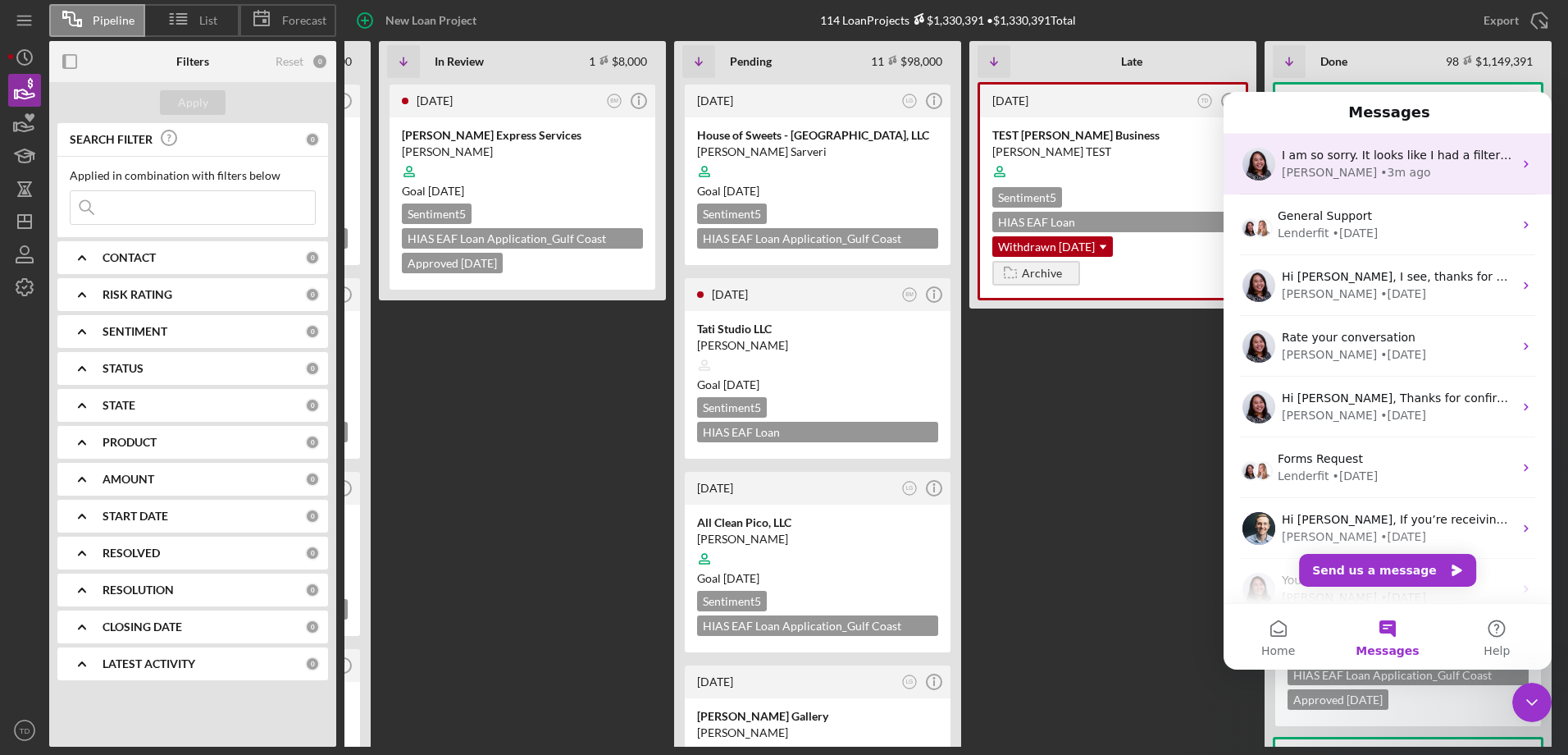
click at [1381, 167] on div "• 3m ago" at bounding box center [1406, 173] width 50 height 17
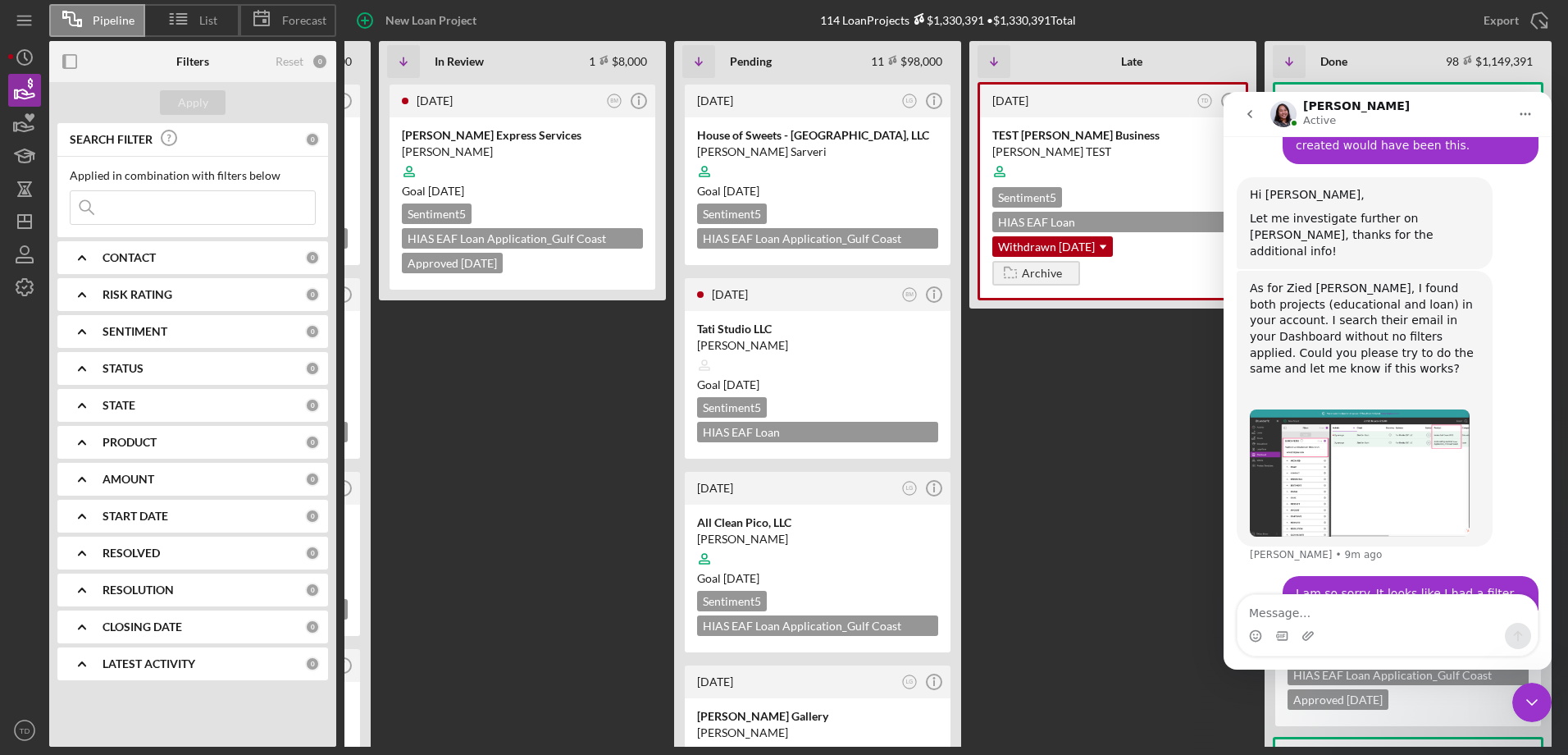
scroll to position [1880, 0]
